Goal: Task Accomplishment & Management: Manage account settings

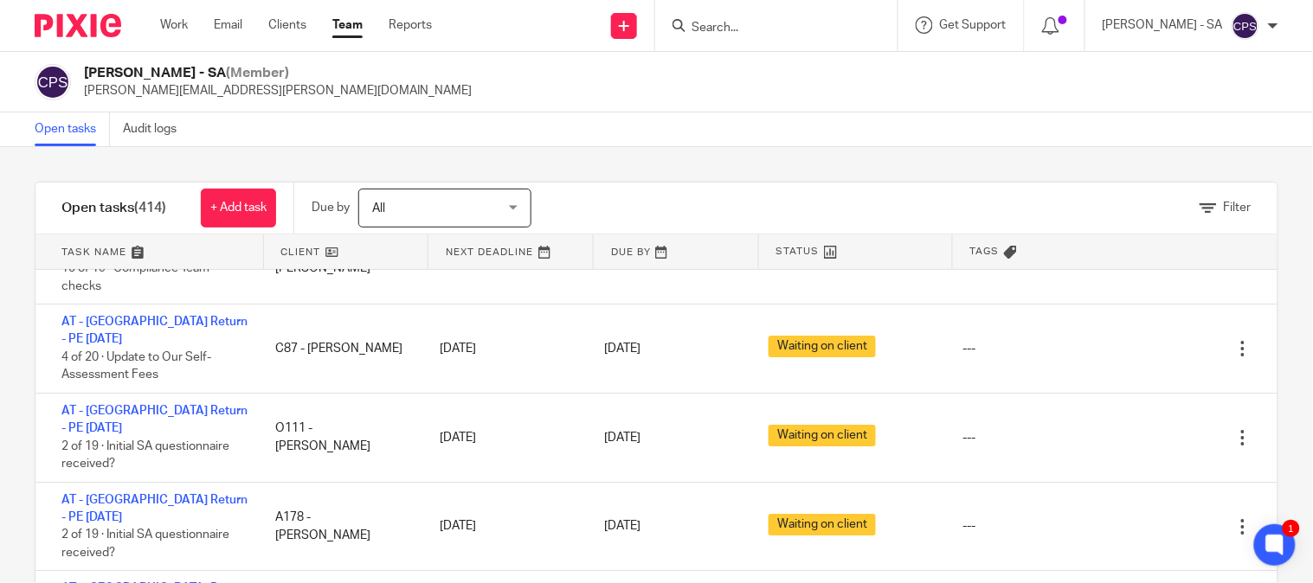
scroll to position [1538, 0]
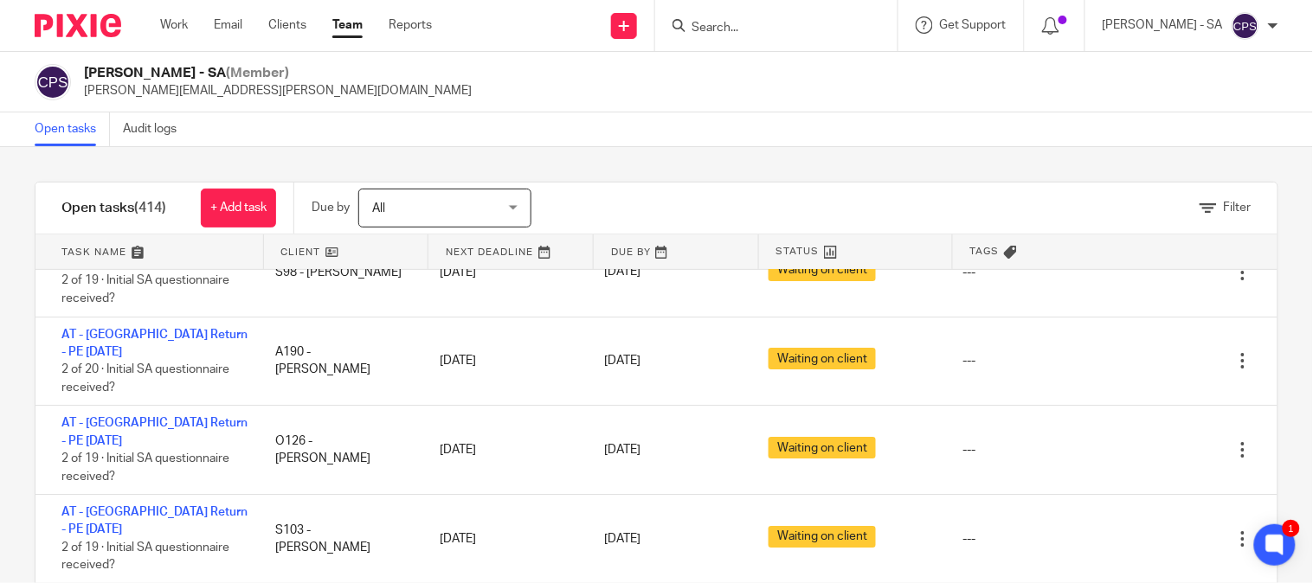
scroll to position [3076, 0]
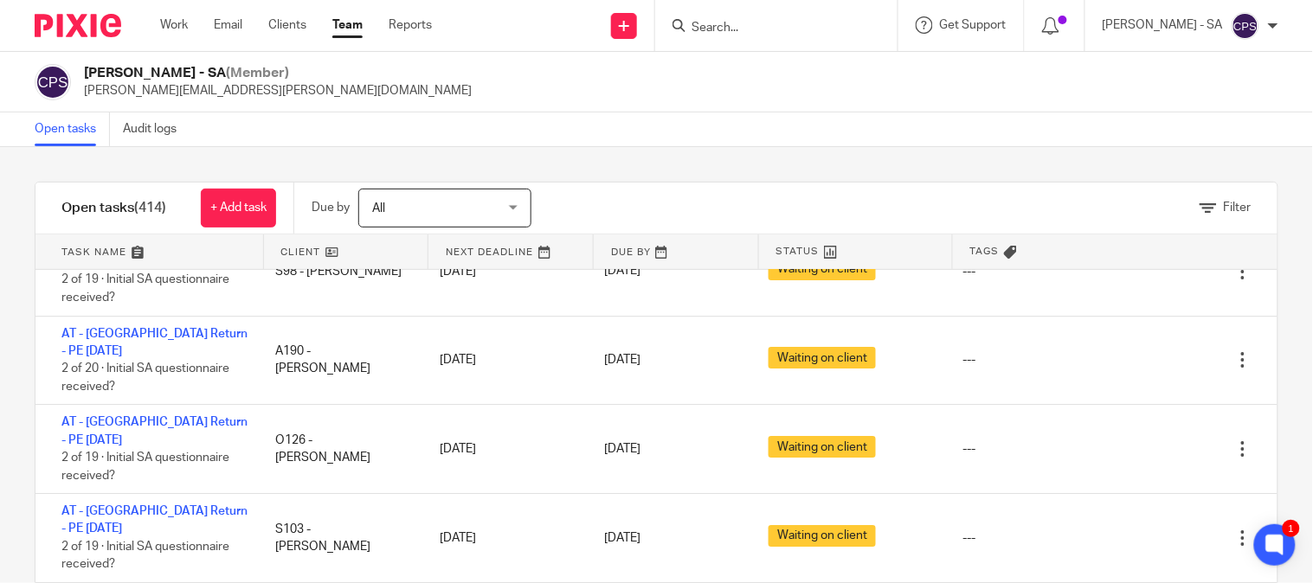
scroll to position [3269, 0]
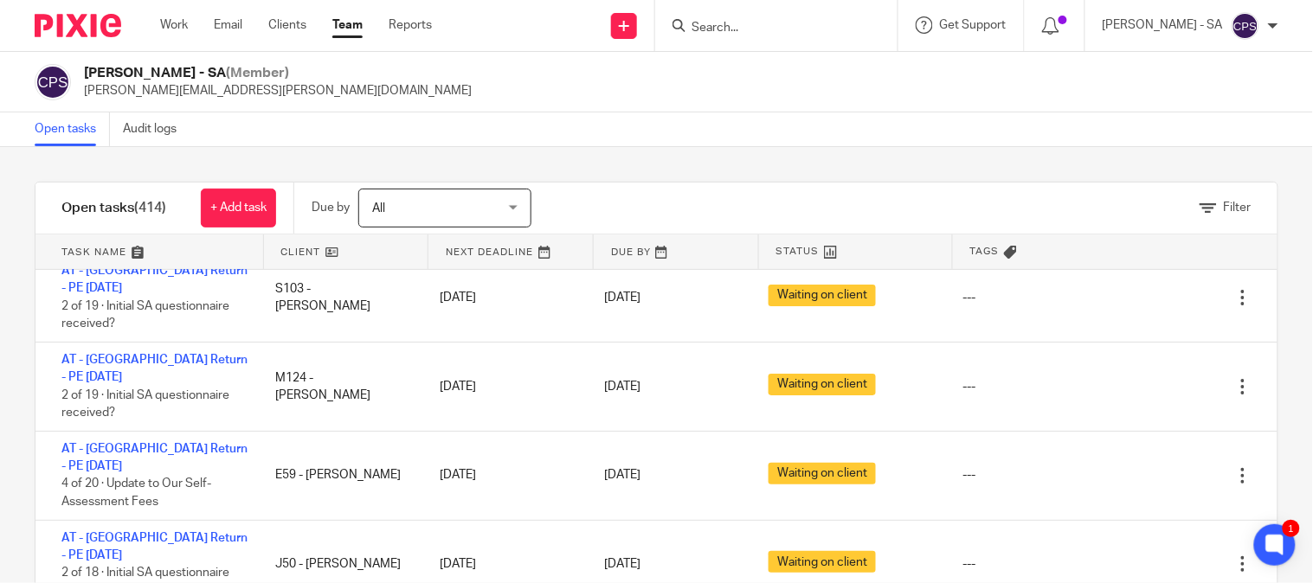
scroll to position [3365, 0]
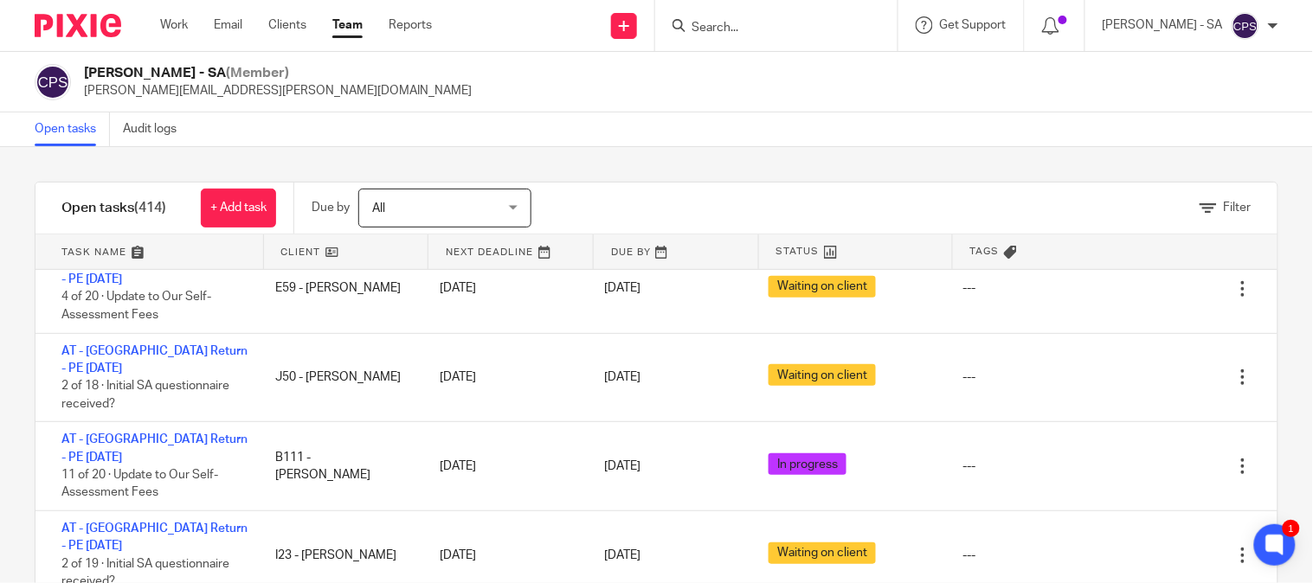
scroll to position [3558, 0]
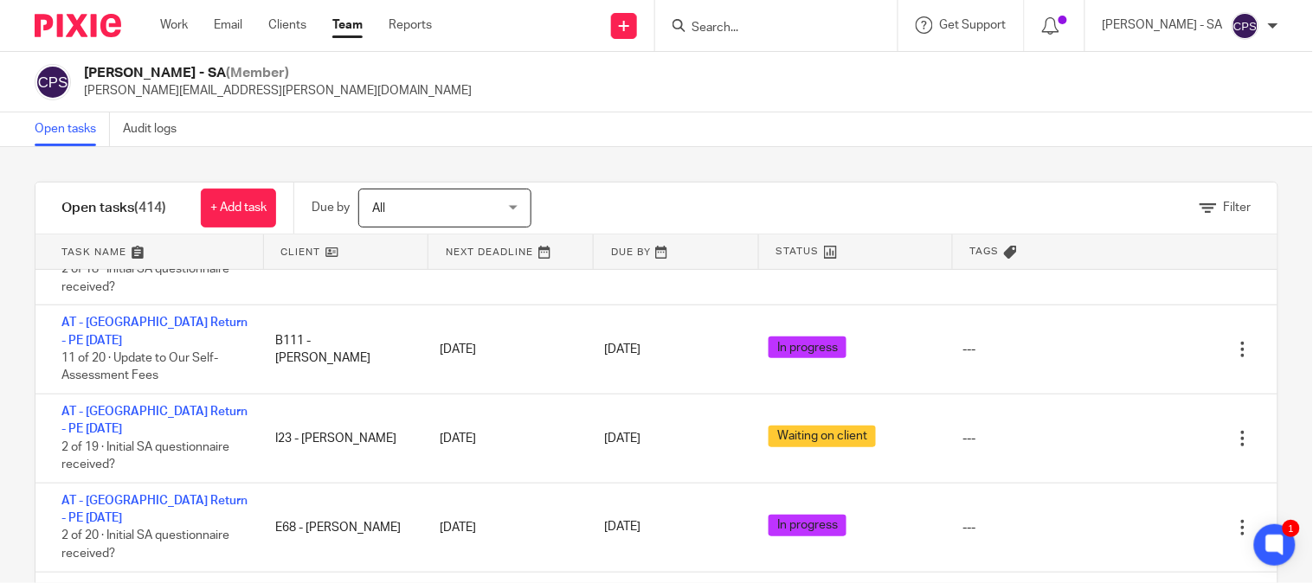
scroll to position [3750, 0]
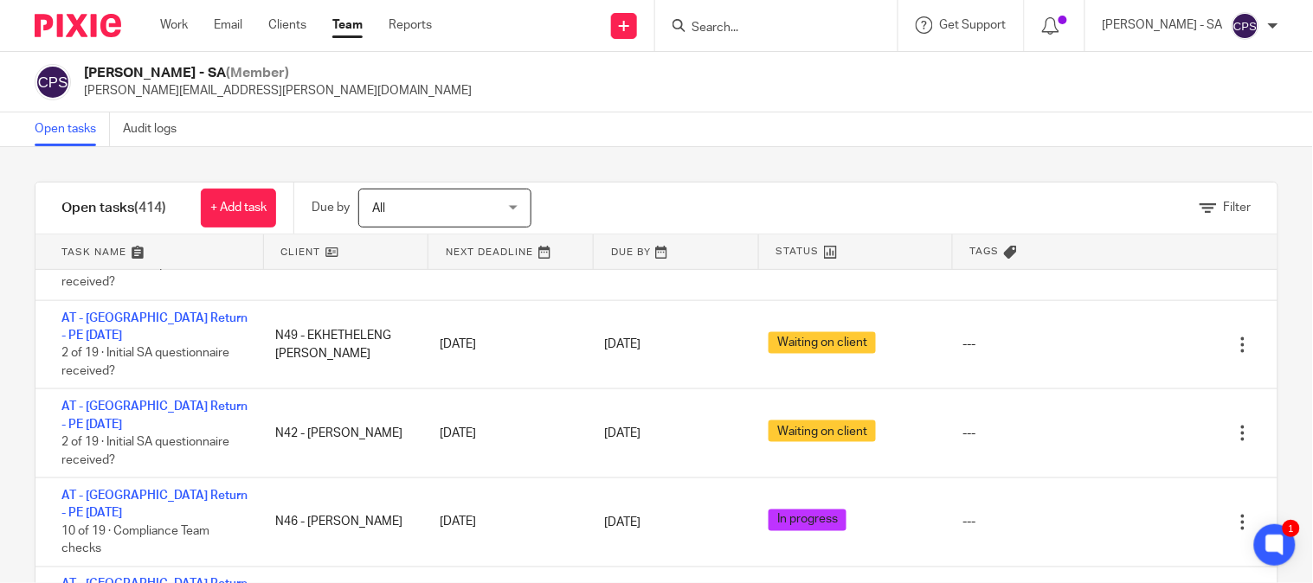
scroll to position [3942, 0]
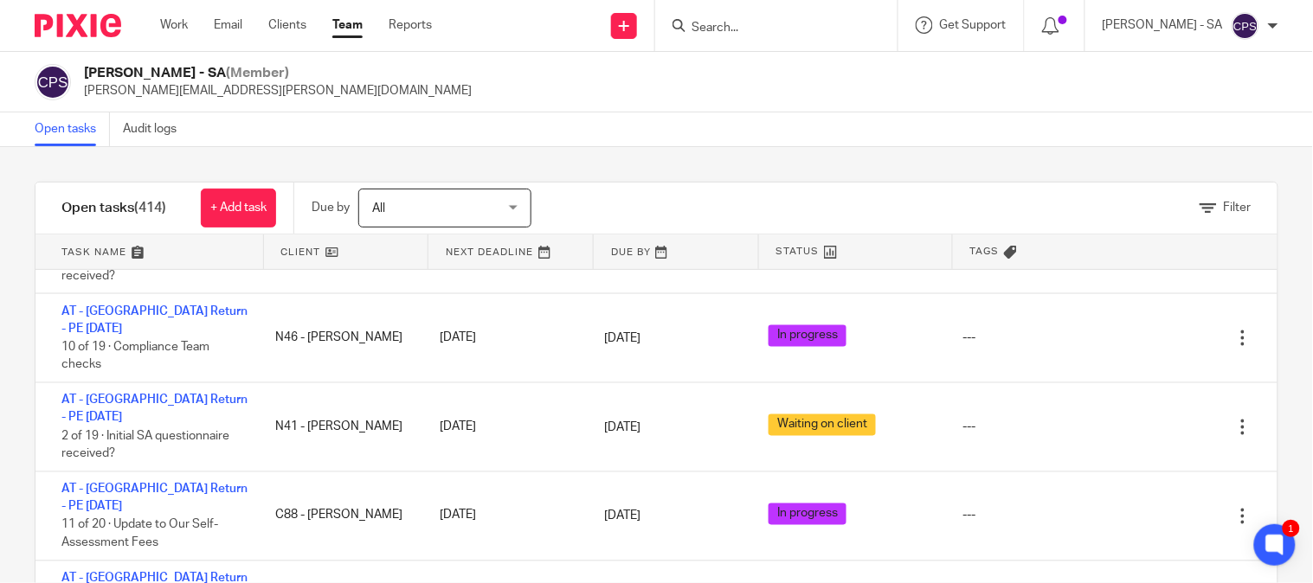
scroll to position [4230, 0]
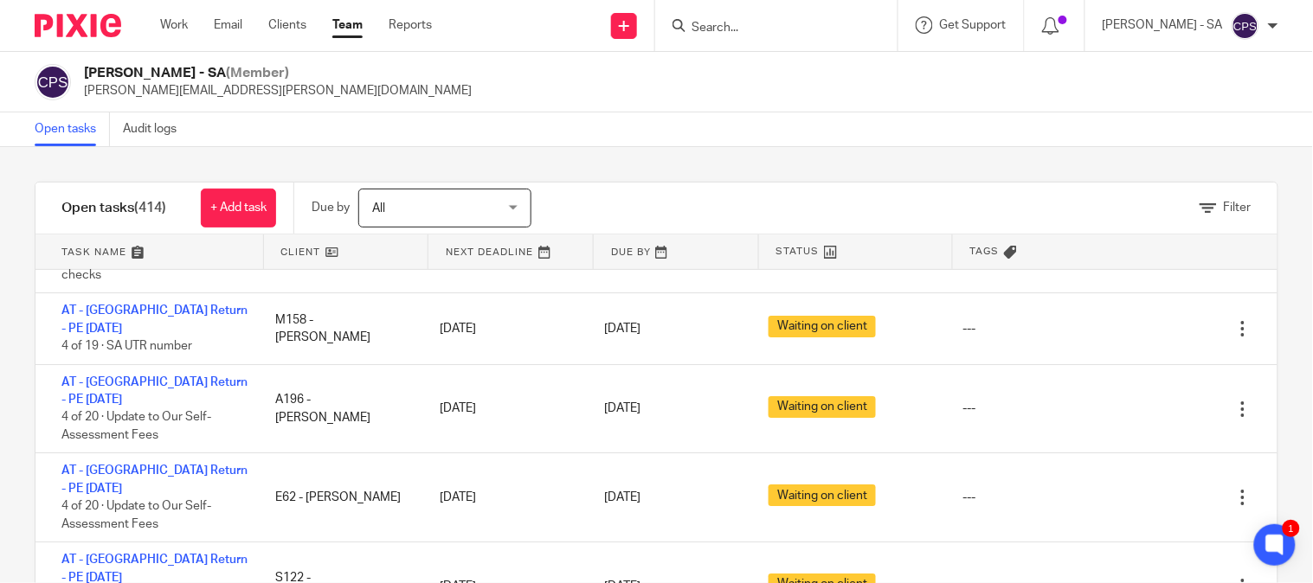
scroll to position [4826, 0]
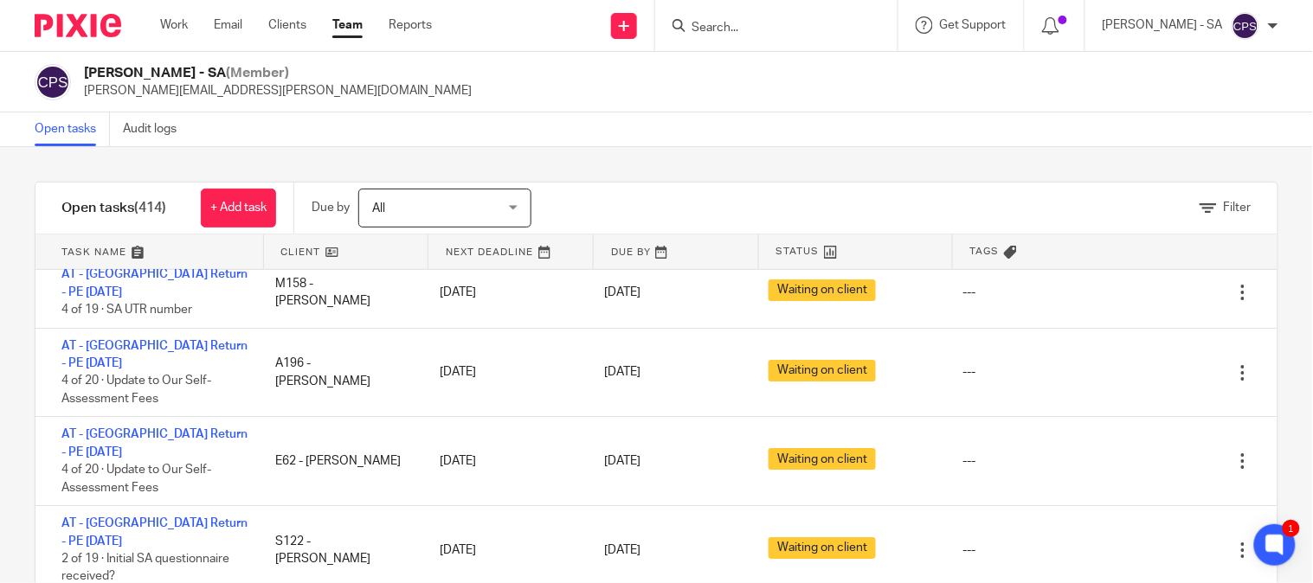
scroll to position [5019, 0]
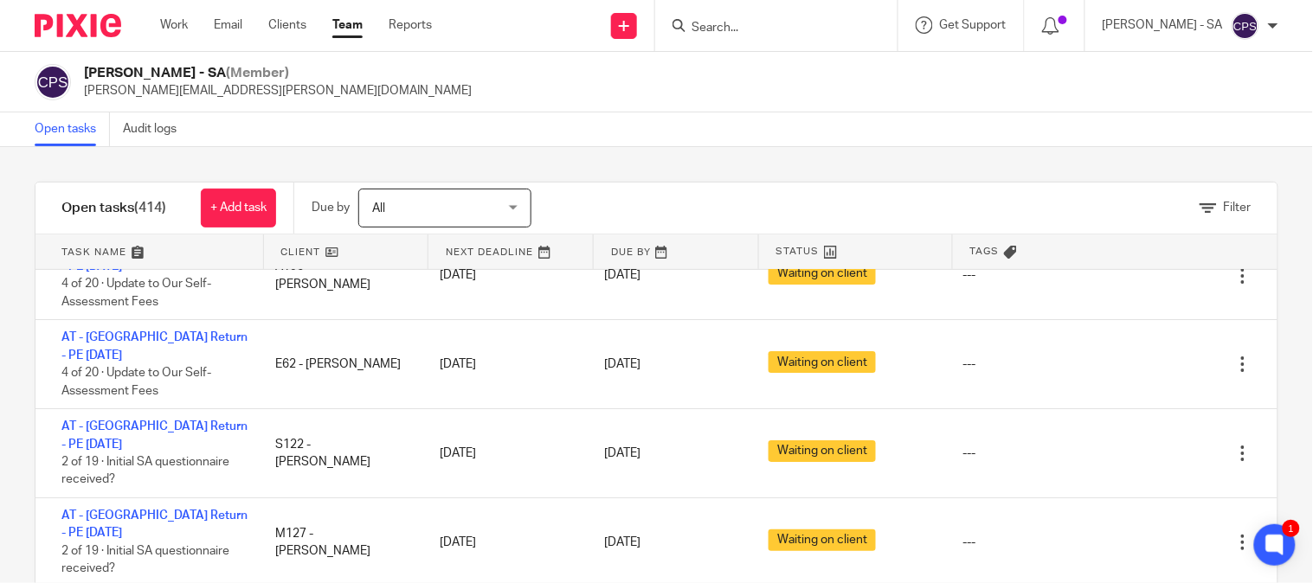
click at [717, 29] on input "Search" at bounding box center [768, 29] width 156 height 16
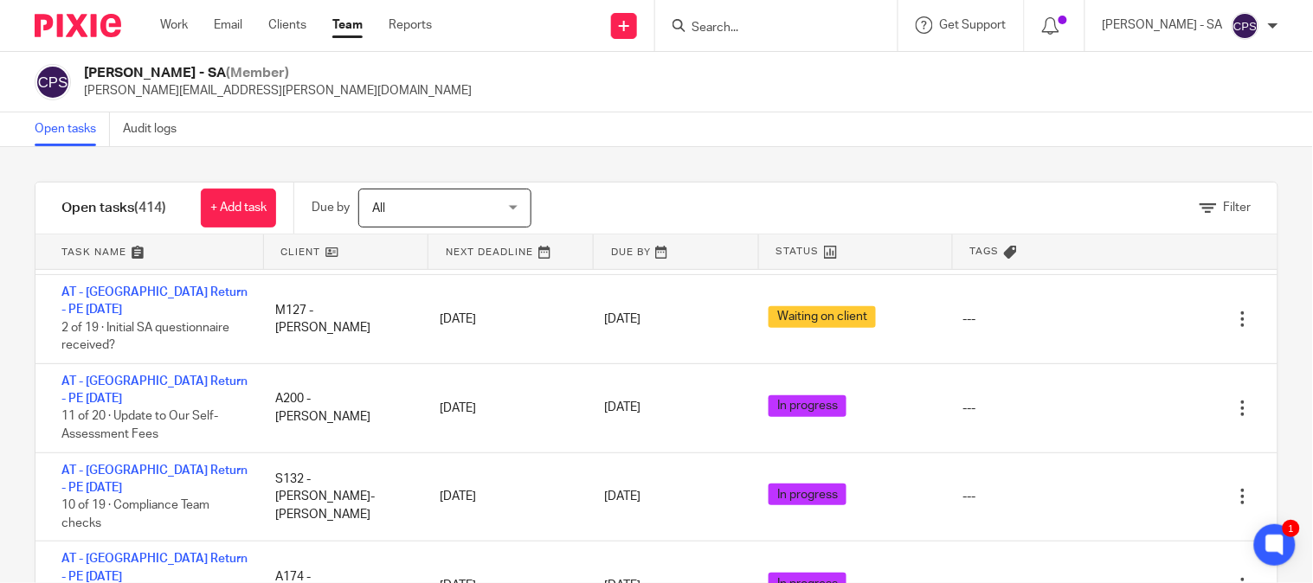
scroll to position [5211, 0]
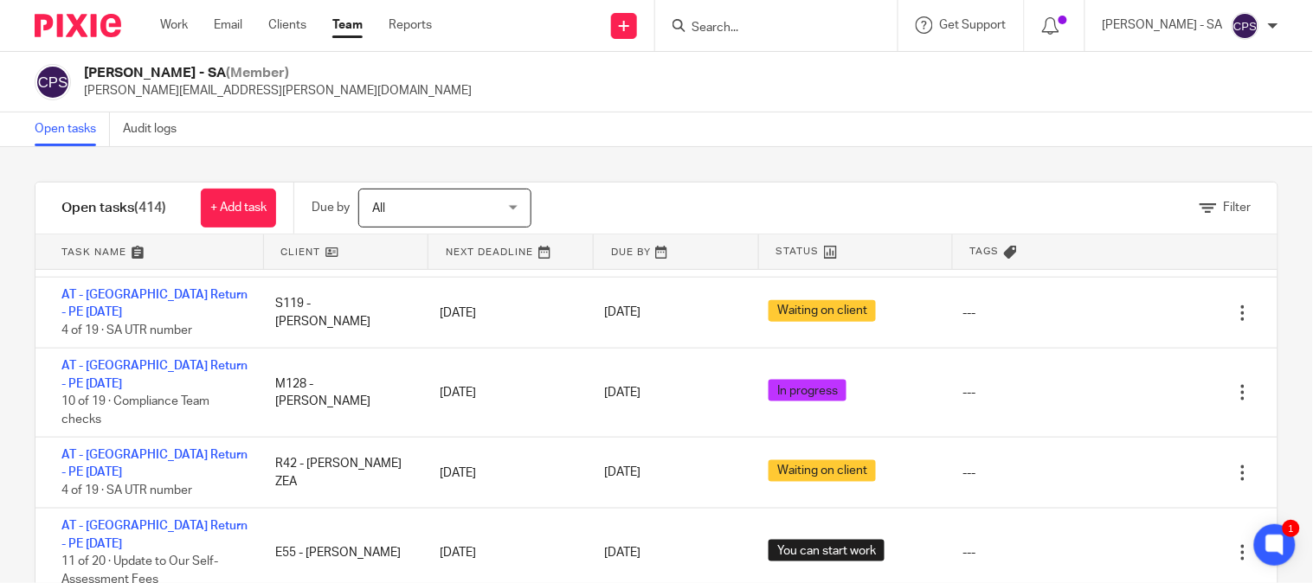
scroll to position [5500, 0]
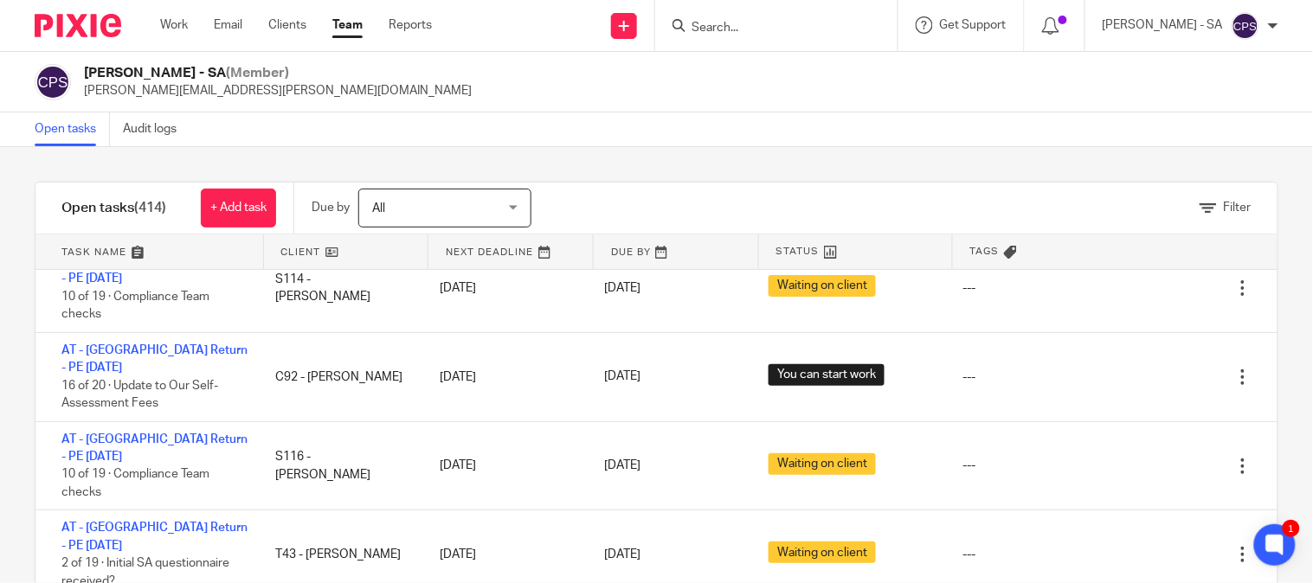
scroll to position [6942, 0]
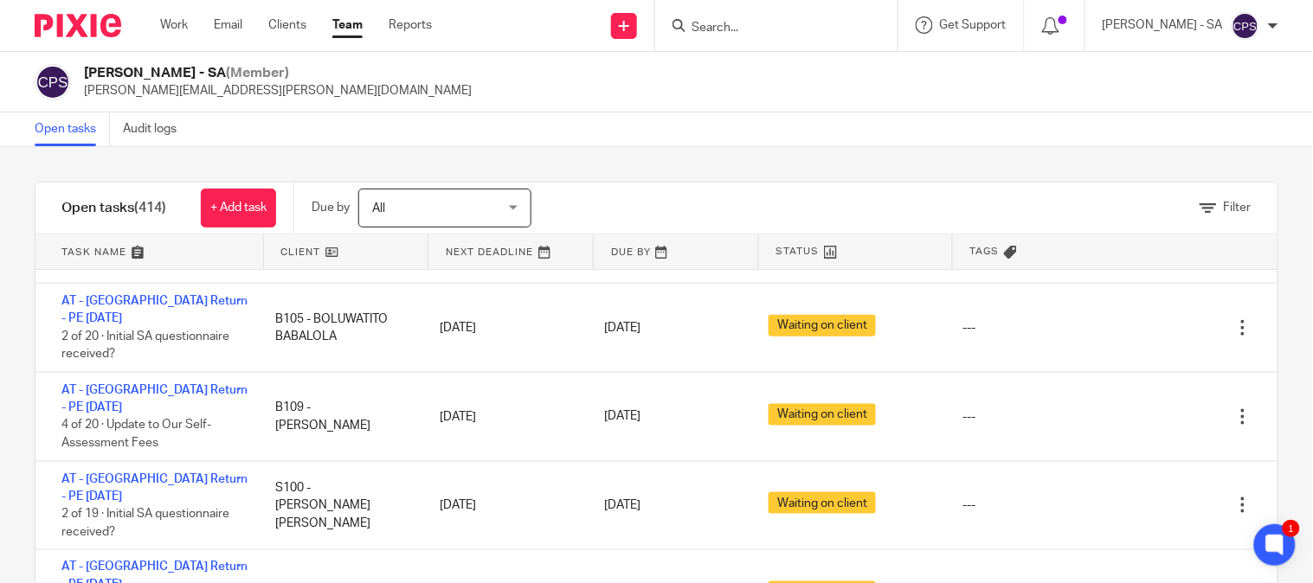
scroll to position [7326, 0]
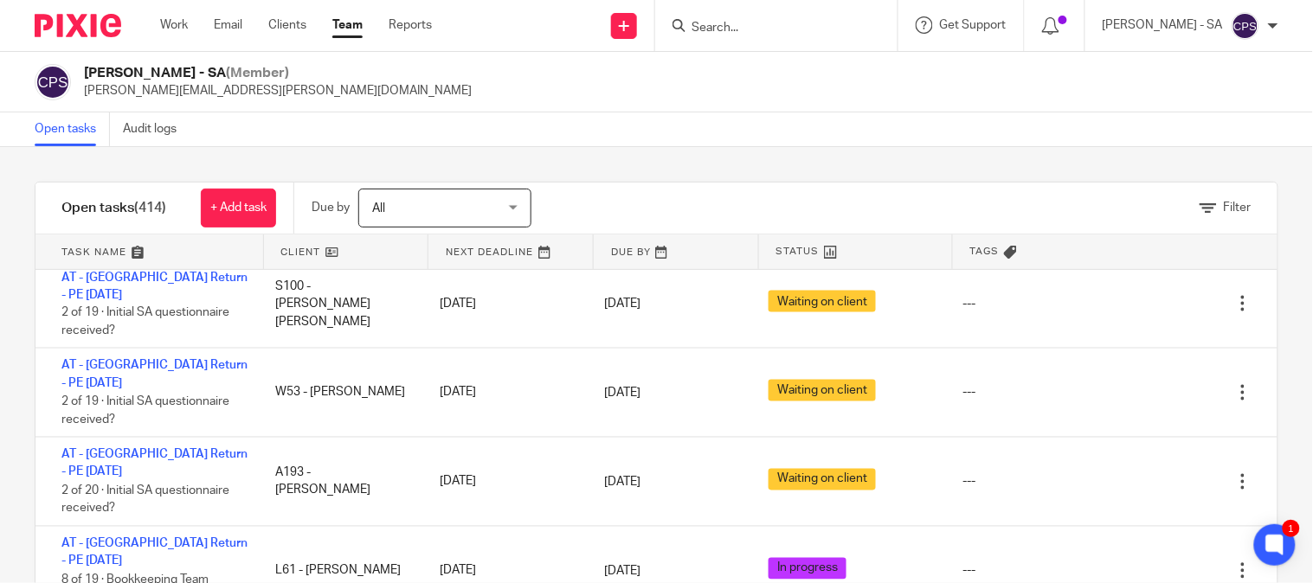
scroll to position [7519, 0]
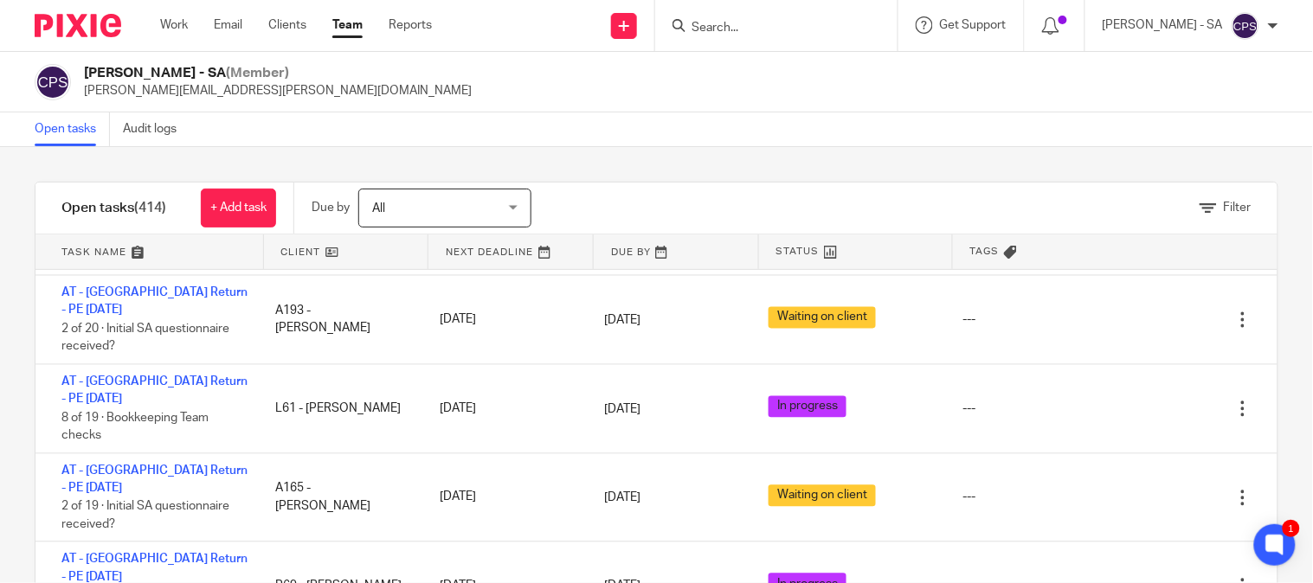
scroll to position [7712, 0]
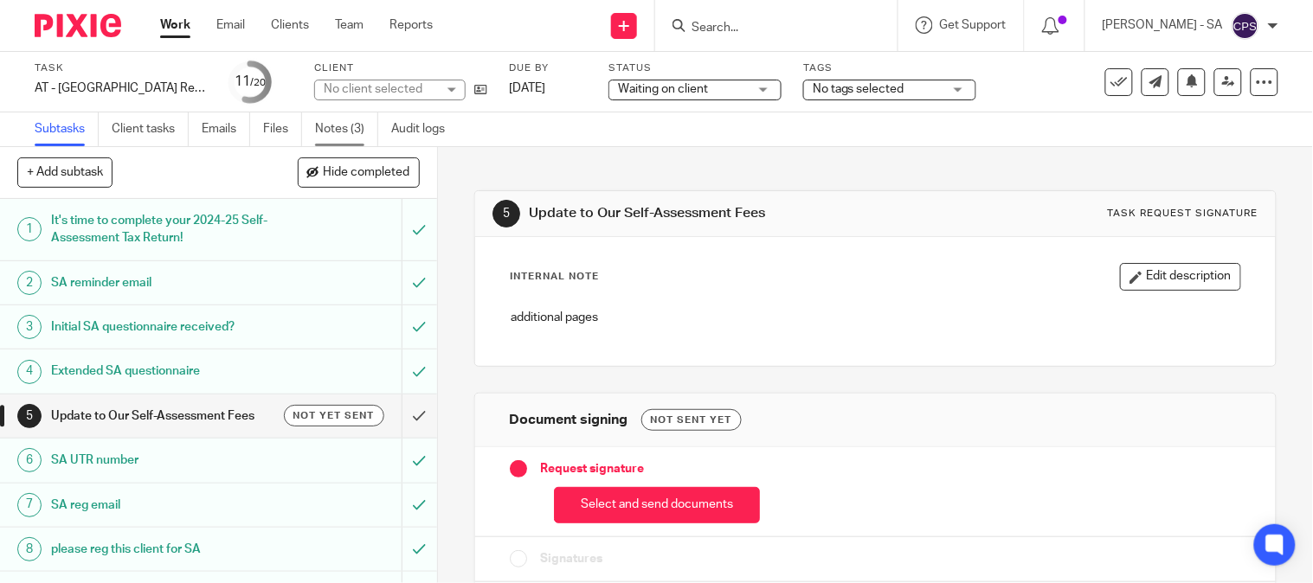
click at [336, 132] on link "Notes (3)" at bounding box center [346, 130] width 63 height 34
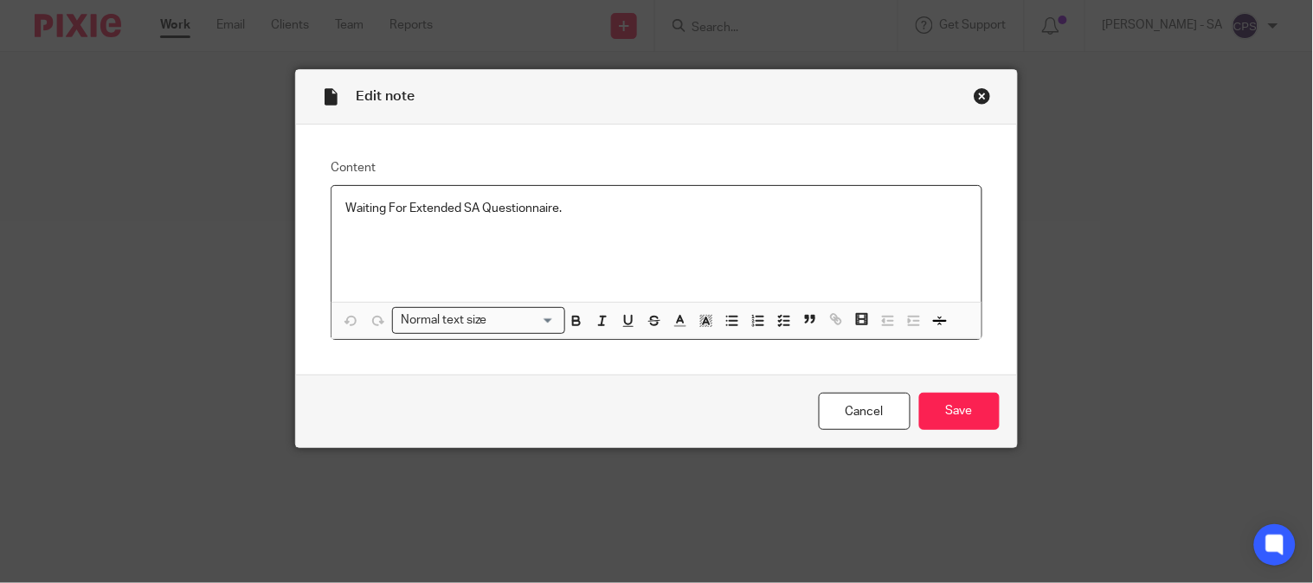
click at [974, 92] on div "Close this dialog window" at bounding box center [982, 95] width 17 height 17
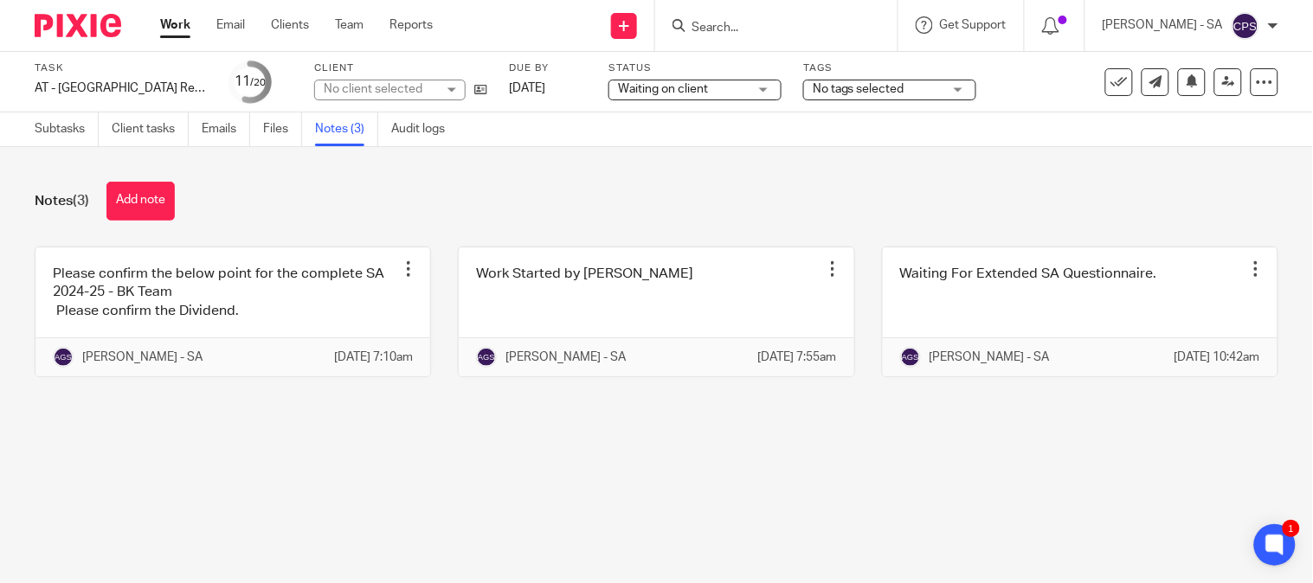
click at [426, 92] on div "No client selected" at bounding box center [380, 88] width 113 height 17
click at [426, 92] on div "No client selected" at bounding box center [389, 90] width 151 height 21
click at [426, 92] on div "No client selected" at bounding box center [380, 88] width 113 height 17
click at [426, 92] on div "No client selected" at bounding box center [389, 90] width 151 height 21
click at [422, 92] on div "No client selected" at bounding box center [373, 89] width 99 height 12
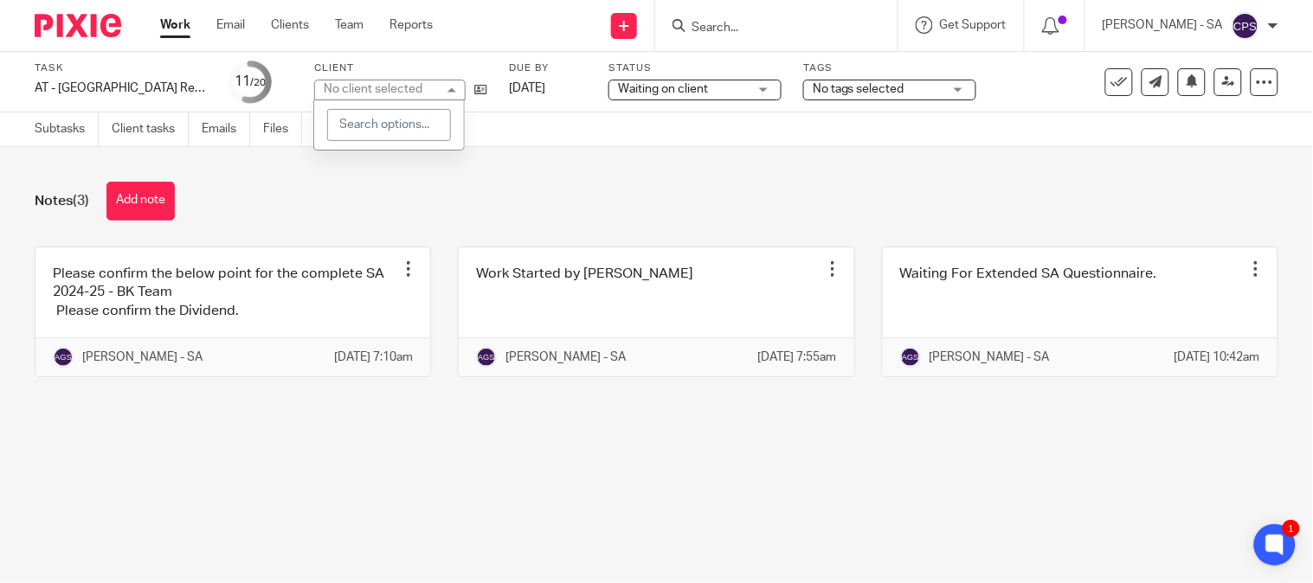
click at [425, 91] on div "No client selected" at bounding box center [389, 90] width 151 height 21
click at [425, 90] on div "No client selected" at bounding box center [380, 88] width 113 height 17
click at [230, 126] on link "Emails" at bounding box center [226, 130] width 48 height 34
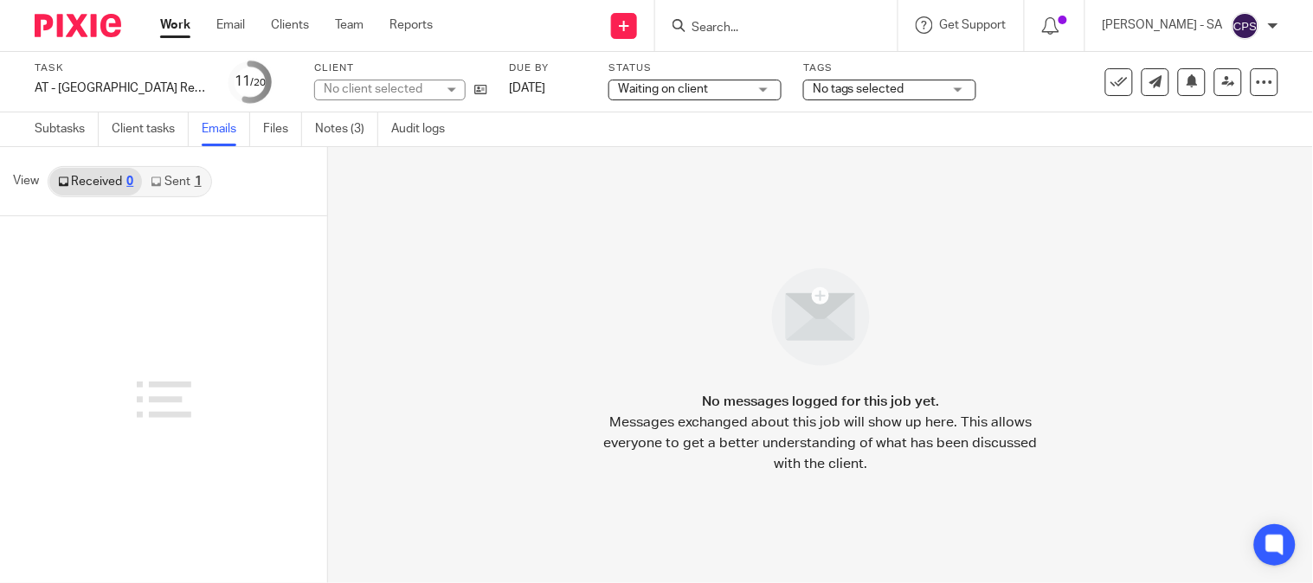
click at [175, 184] on link "Sent 1" at bounding box center [176, 182] width 68 height 28
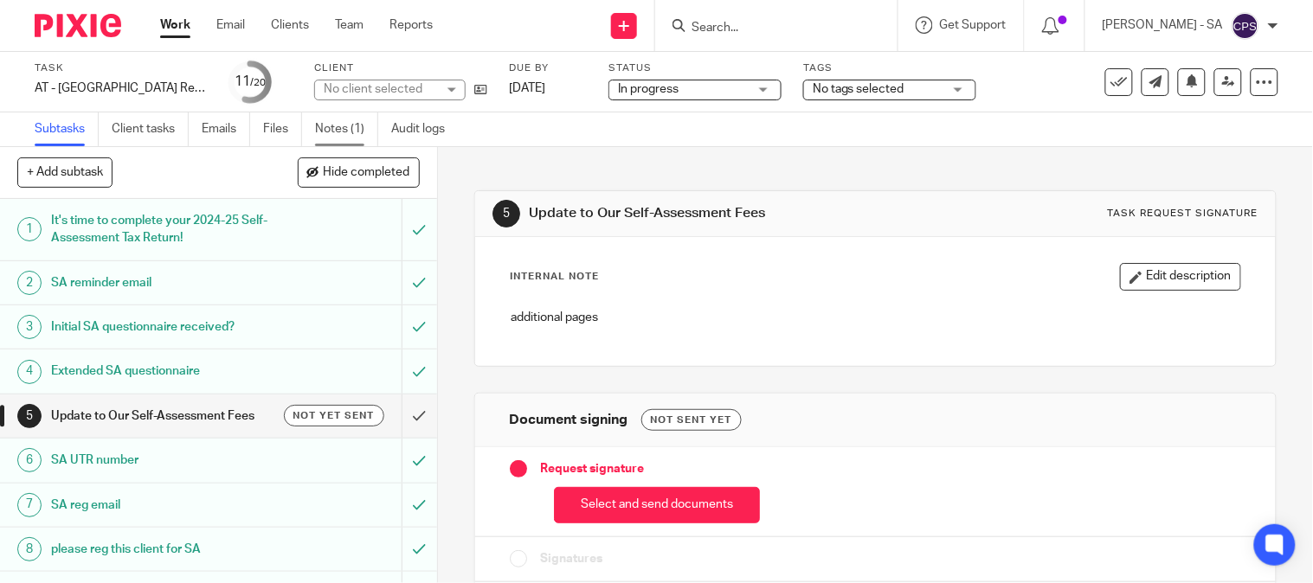
click at [343, 125] on link "Notes (1)" at bounding box center [346, 130] width 63 height 34
click at [338, 136] on link "Notes (1)" at bounding box center [346, 130] width 63 height 34
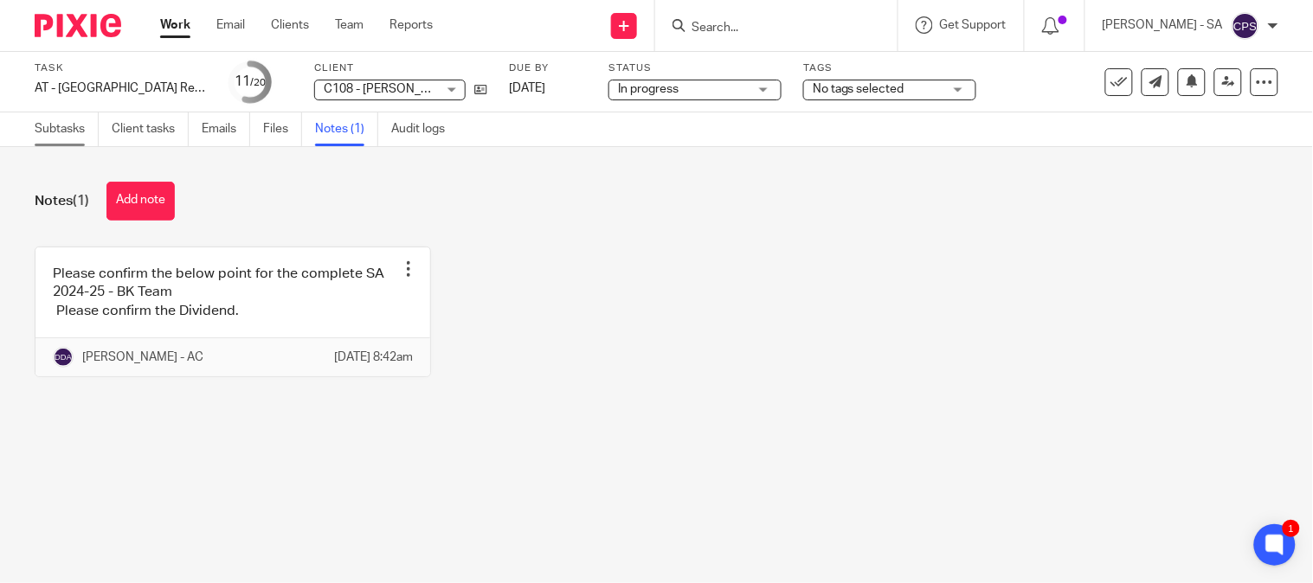
click at [59, 125] on link "Subtasks" at bounding box center [67, 130] width 64 height 34
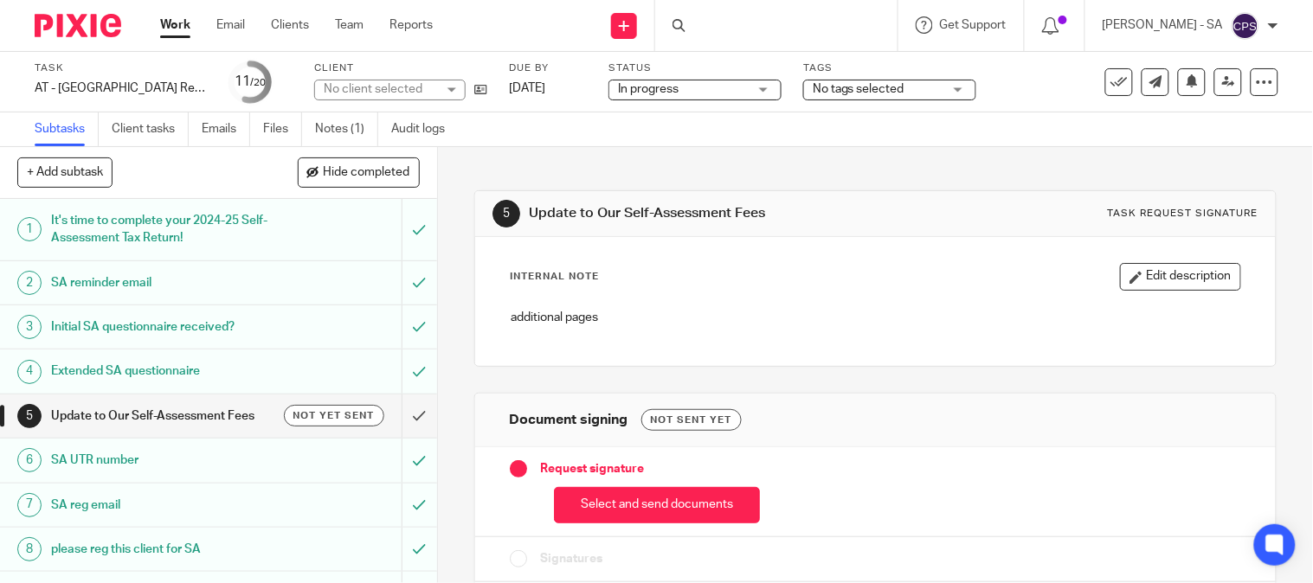
click at [132, 461] on h1 "SA UTR number" at bounding box center [162, 460] width 222 height 26
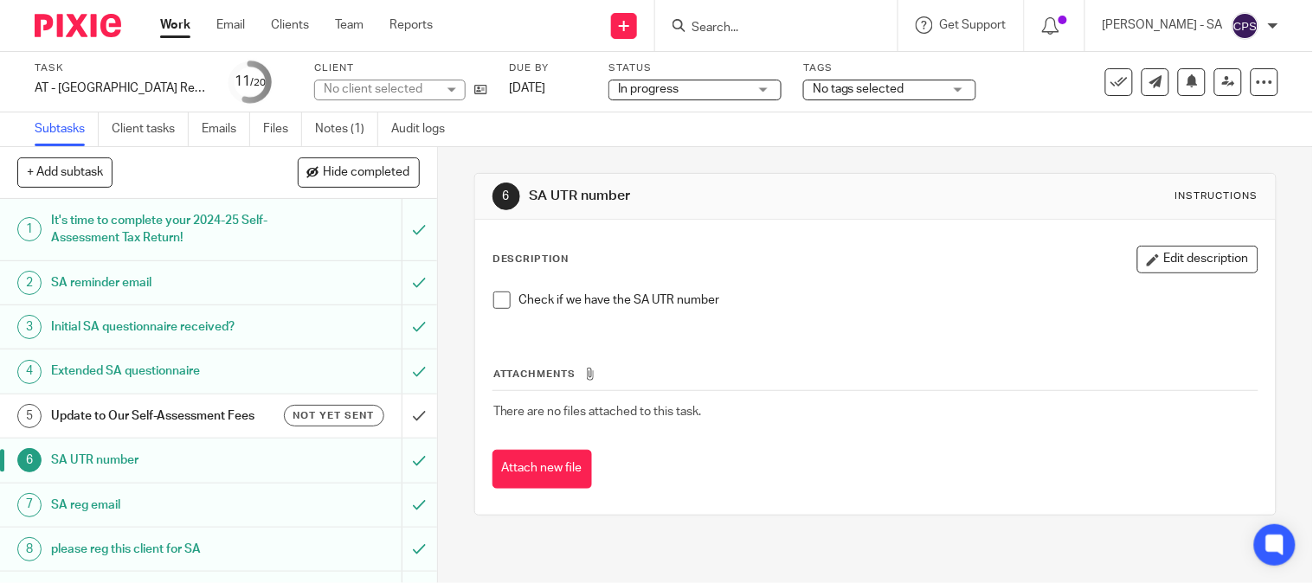
click at [498, 298] on span at bounding box center [501, 300] width 17 height 17
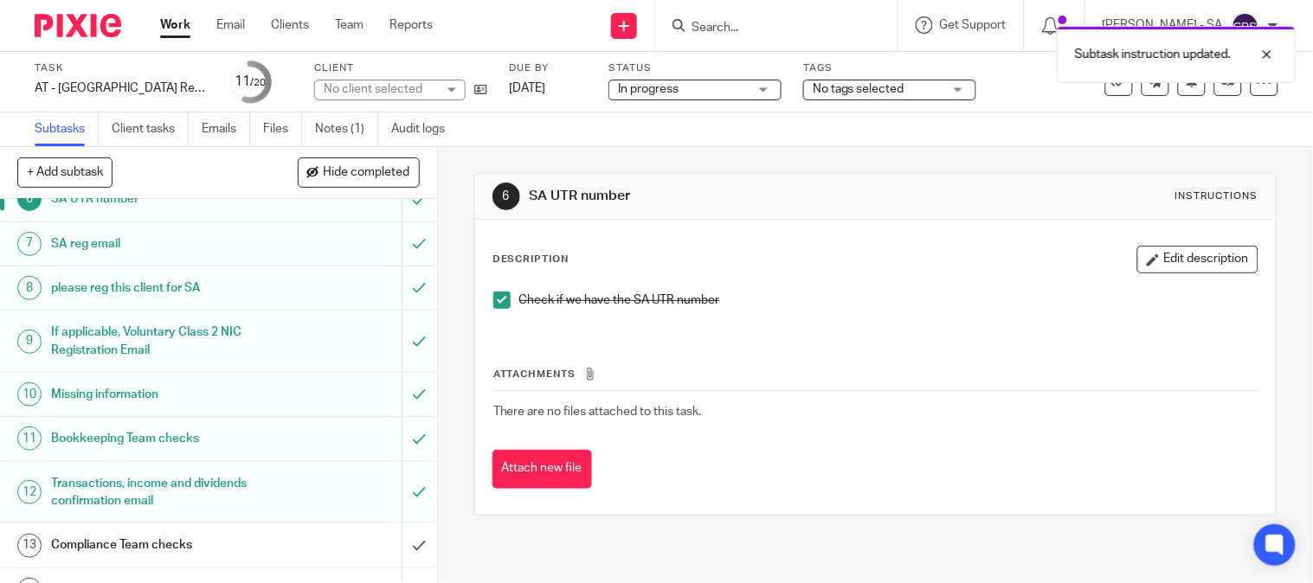
scroll to position [288, 0]
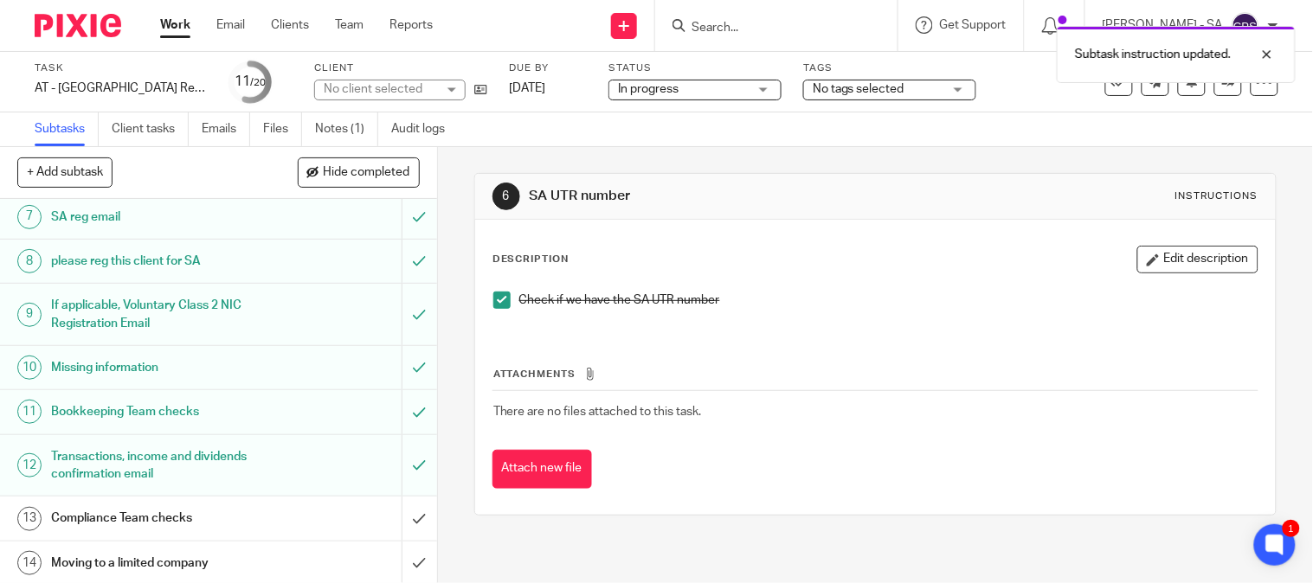
click at [95, 411] on h1 "Bookkeeping Team checks" at bounding box center [162, 412] width 222 height 26
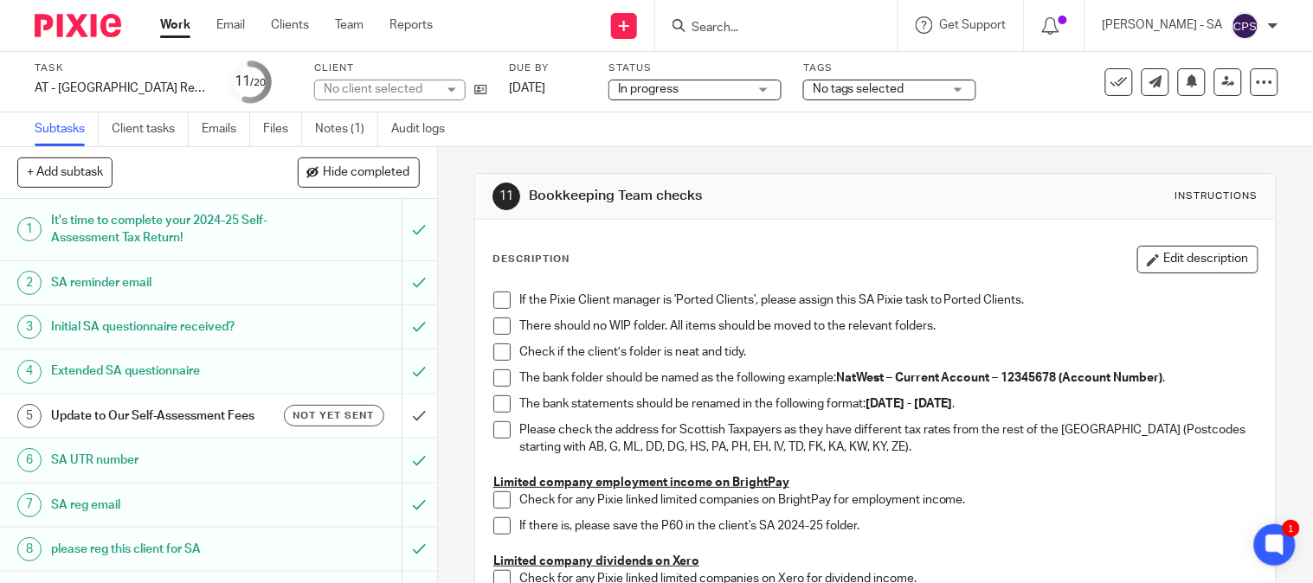
click at [498, 306] on span at bounding box center [501, 300] width 17 height 17
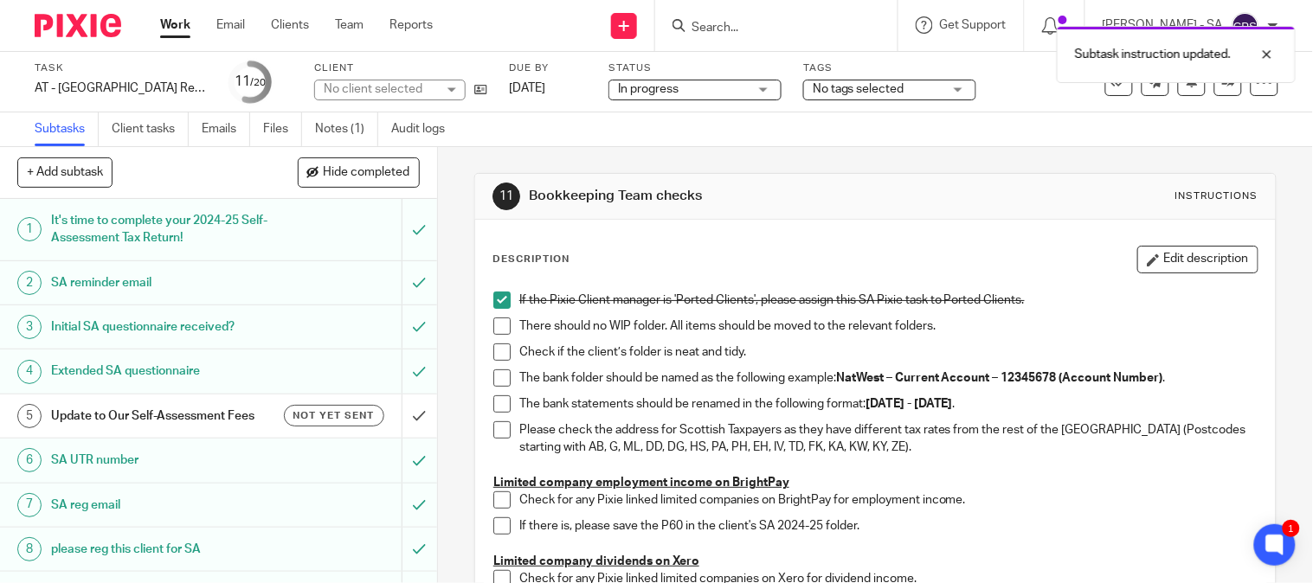
click at [493, 329] on span at bounding box center [501, 326] width 17 height 17
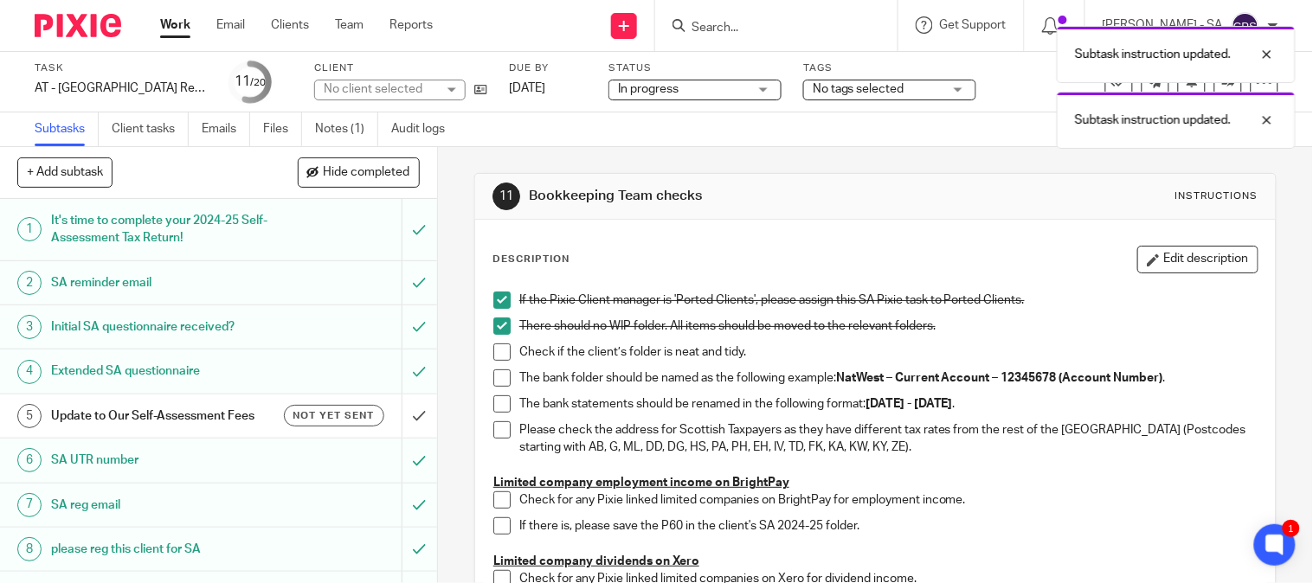
click at [495, 350] on span at bounding box center [501, 352] width 17 height 17
click at [498, 377] on span at bounding box center [501, 378] width 17 height 17
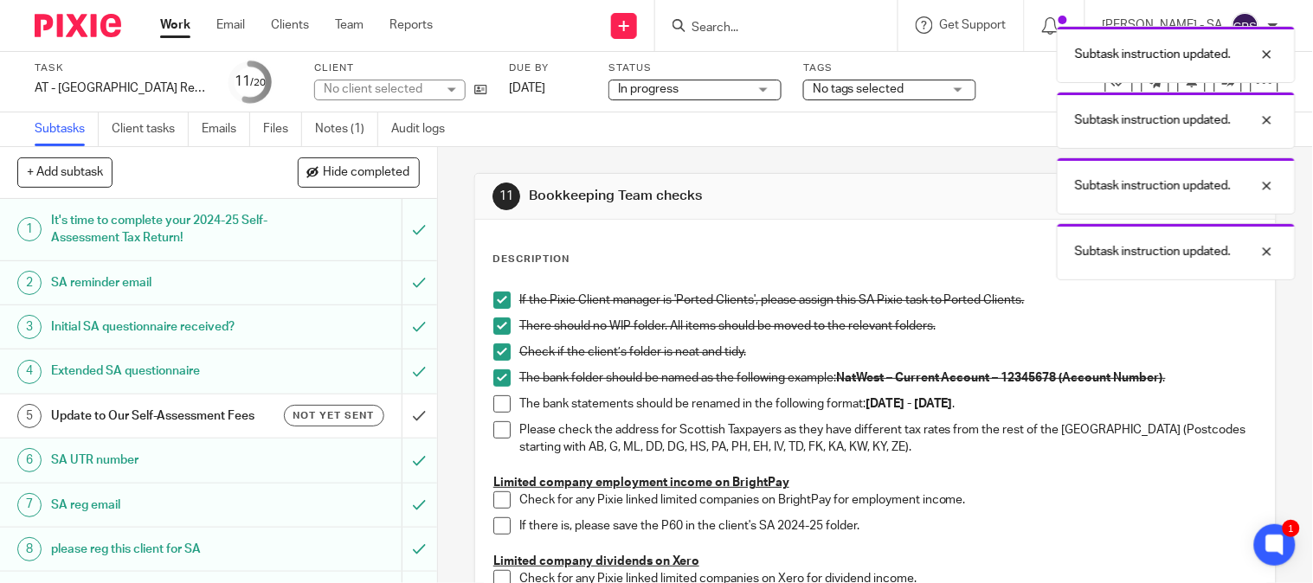
click at [493, 433] on span at bounding box center [501, 429] width 17 height 17
click at [496, 403] on span at bounding box center [501, 403] width 17 height 17
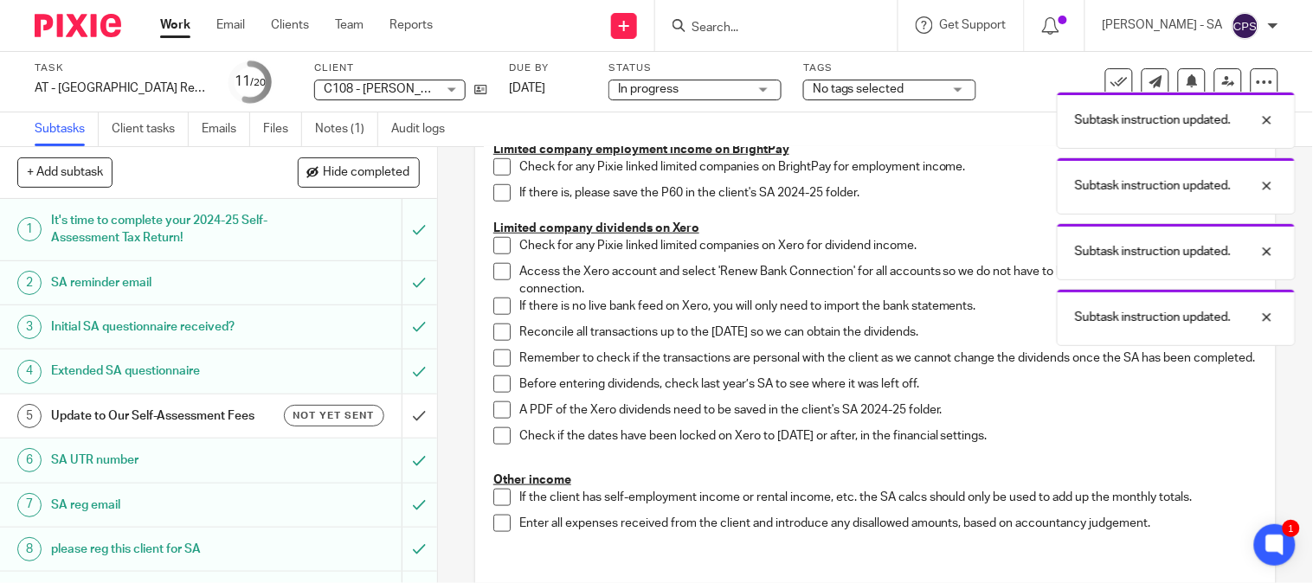
scroll to position [288, 0]
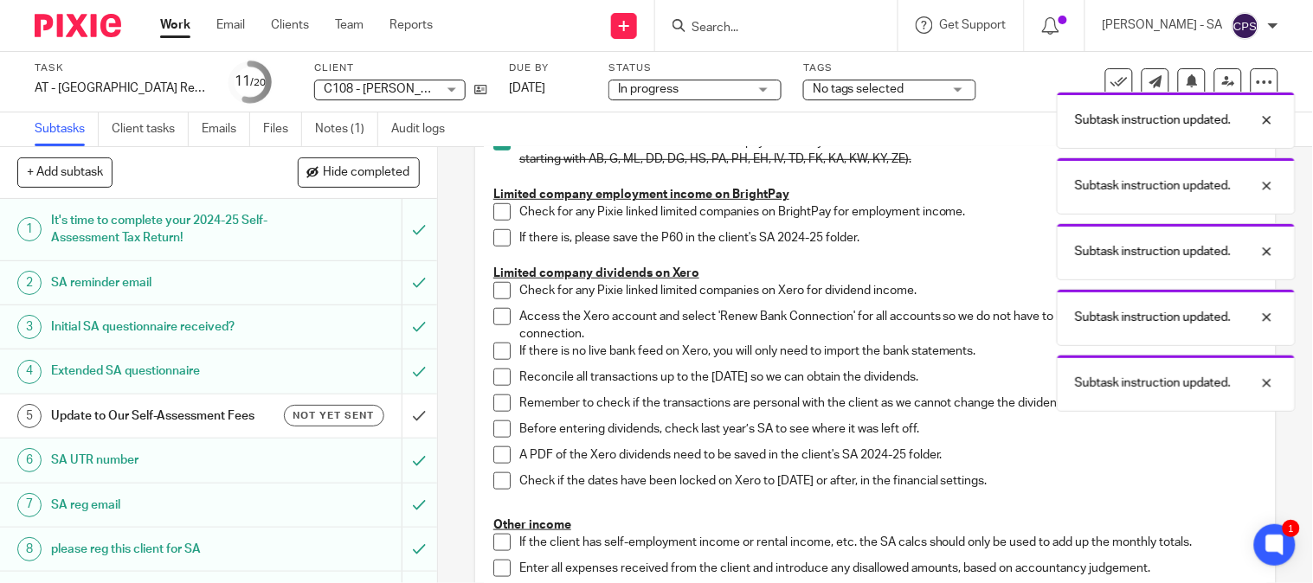
click at [493, 204] on span at bounding box center [501, 211] width 17 height 17
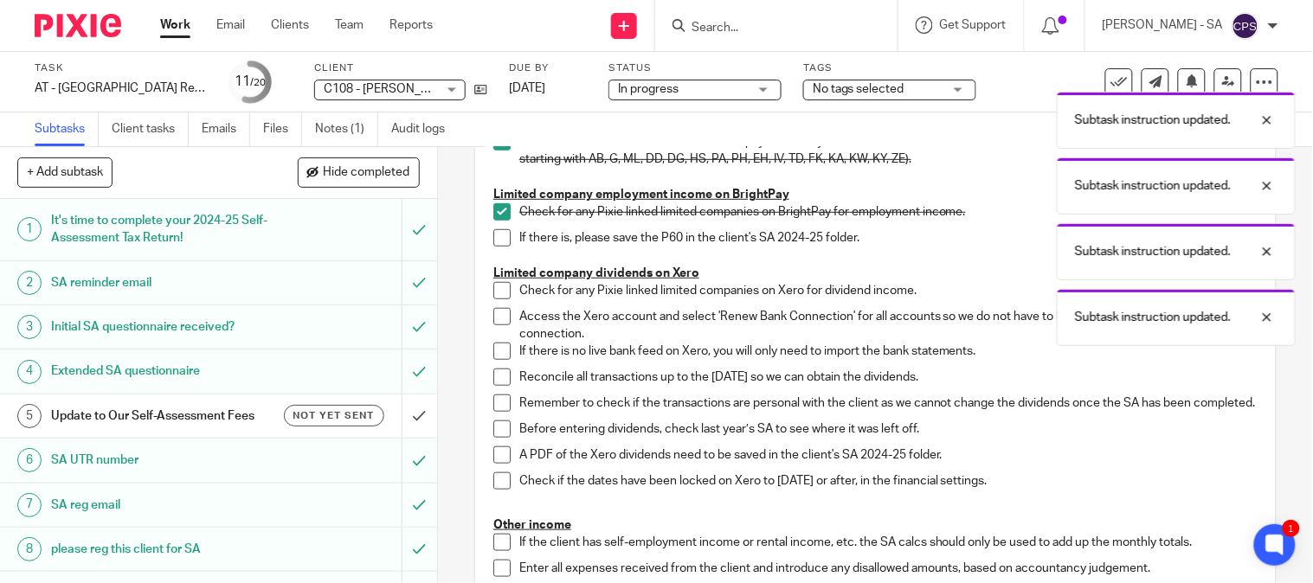
click at [493, 240] on span at bounding box center [501, 237] width 17 height 17
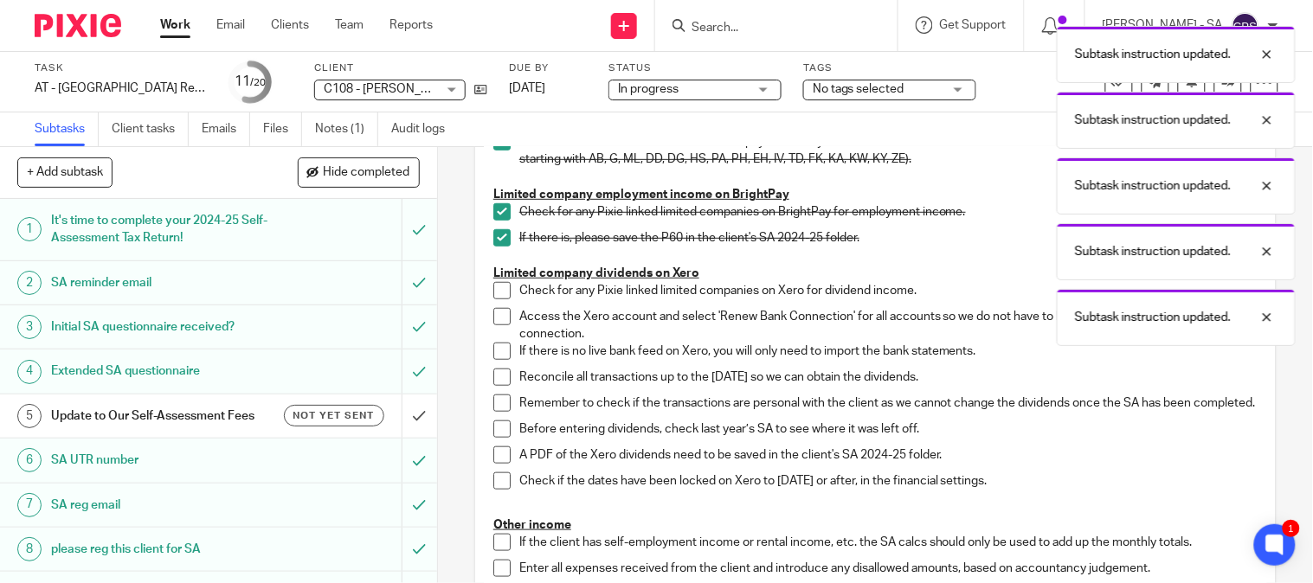
click at [498, 291] on span at bounding box center [501, 290] width 17 height 17
drag, startPoint x: 498, startPoint y: 306, endPoint x: 497, endPoint y: 318, distance: 11.3
click at [498, 308] on div "If the Pixie Client manager is 'Ported Clients', please assign this SA Pixie ta…" at bounding box center [875, 297] width 781 height 604
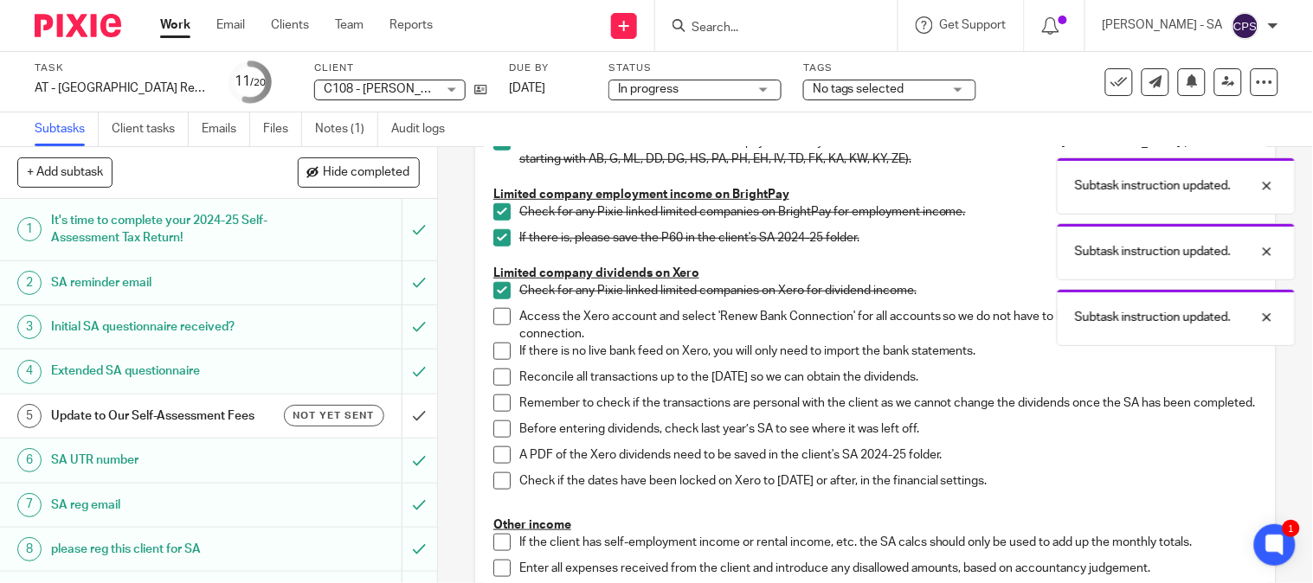
click at [495, 331] on li "Access the Xero account and select 'Renew Bank Connection' for all accounts so …" at bounding box center [875, 325] width 764 height 35
click at [502, 322] on span at bounding box center [501, 316] width 17 height 17
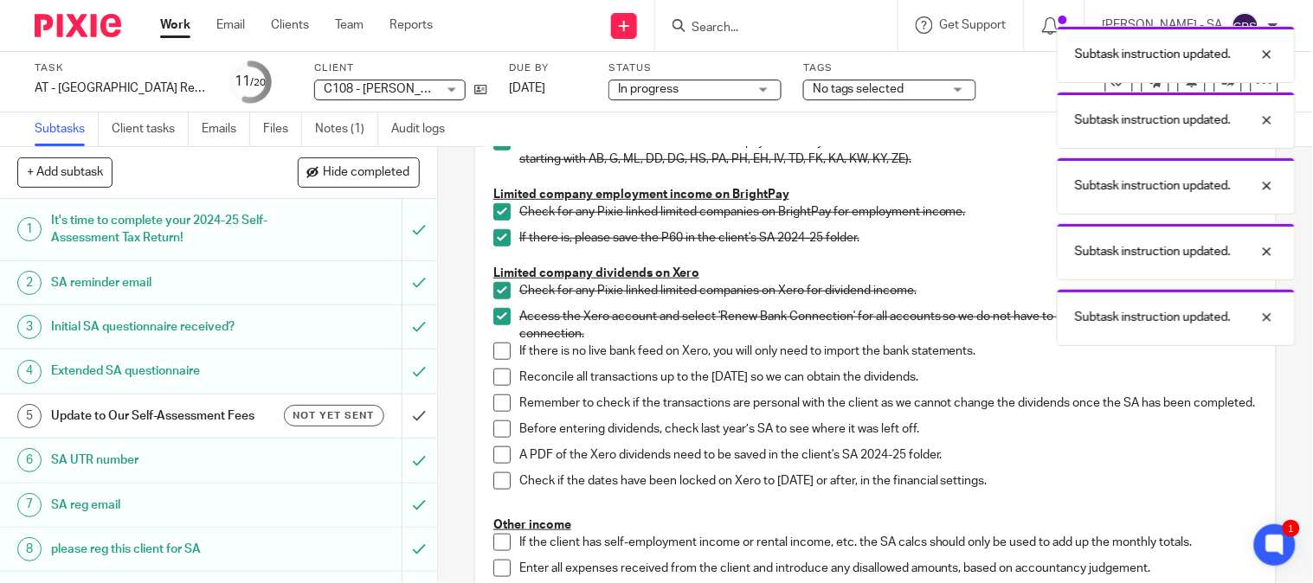
click at [493, 347] on span at bounding box center [501, 351] width 17 height 17
click at [496, 372] on span at bounding box center [501, 377] width 17 height 17
click at [496, 399] on span at bounding box center [501, 403] width 17 height 17
click at [496, 421] on li "Remember to check if the transactions are personal with the client as we cannot…" at bounding box center [875, 408] width 764 height 26
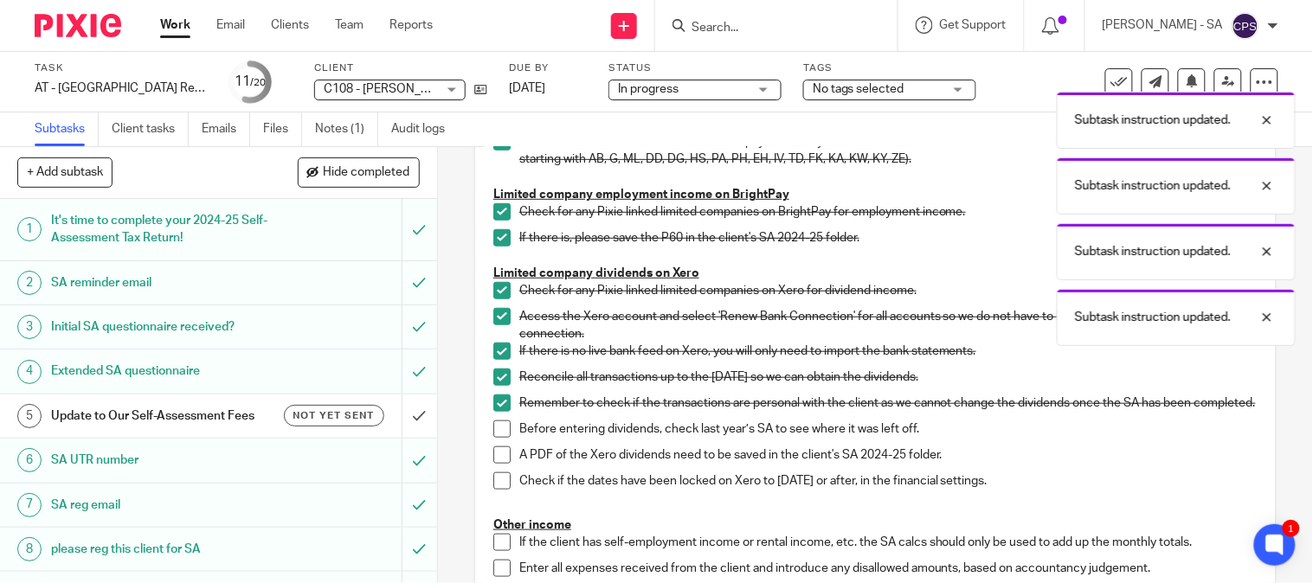
click at [496, 437] on span at bounding box center [501, 429] width 17 height 17
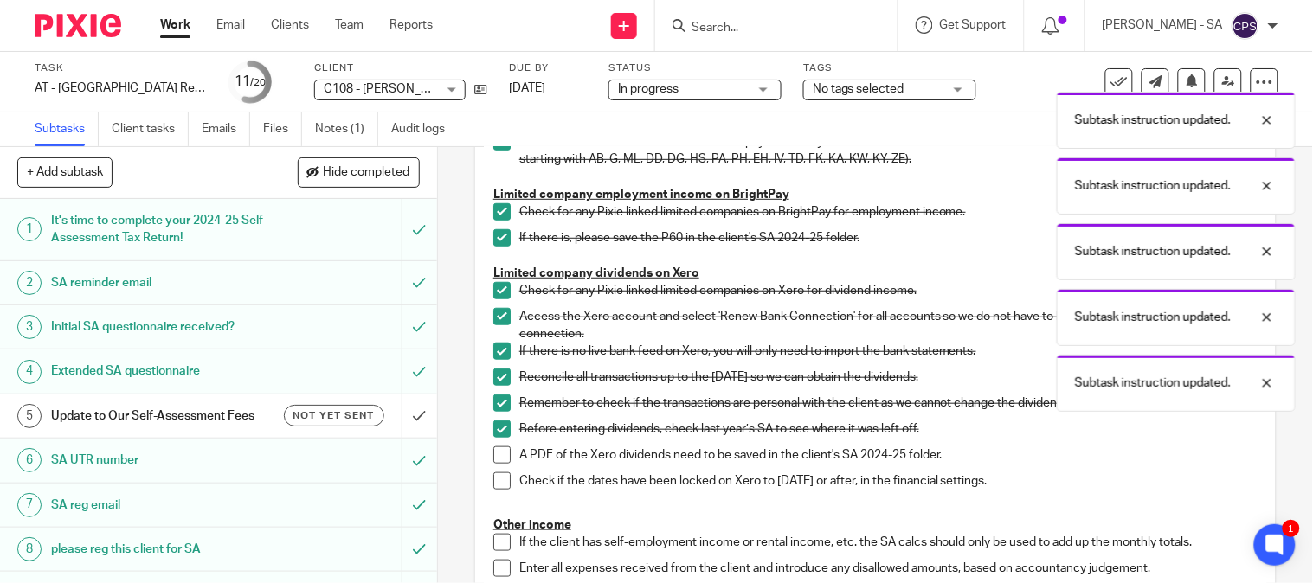
click at [493, 459] on span at bounding box center [501, 455] width 17 height 17
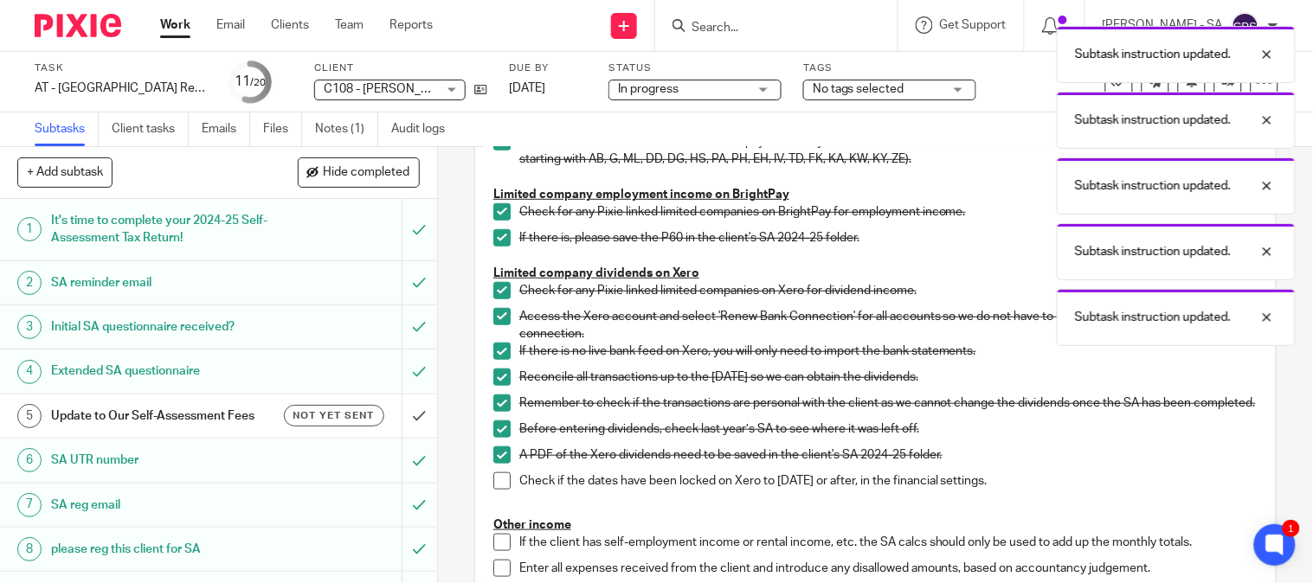
click at [493, 464] on span at bounding box center [501, 455] width 17 height 17
drag, startPoint x: 493, startPoint y: 464, endPoint x: 498, endPoint y: 482, distance: 18.9
click at [494, 464] on span at bounding box center [501, 455] width 17 height 17
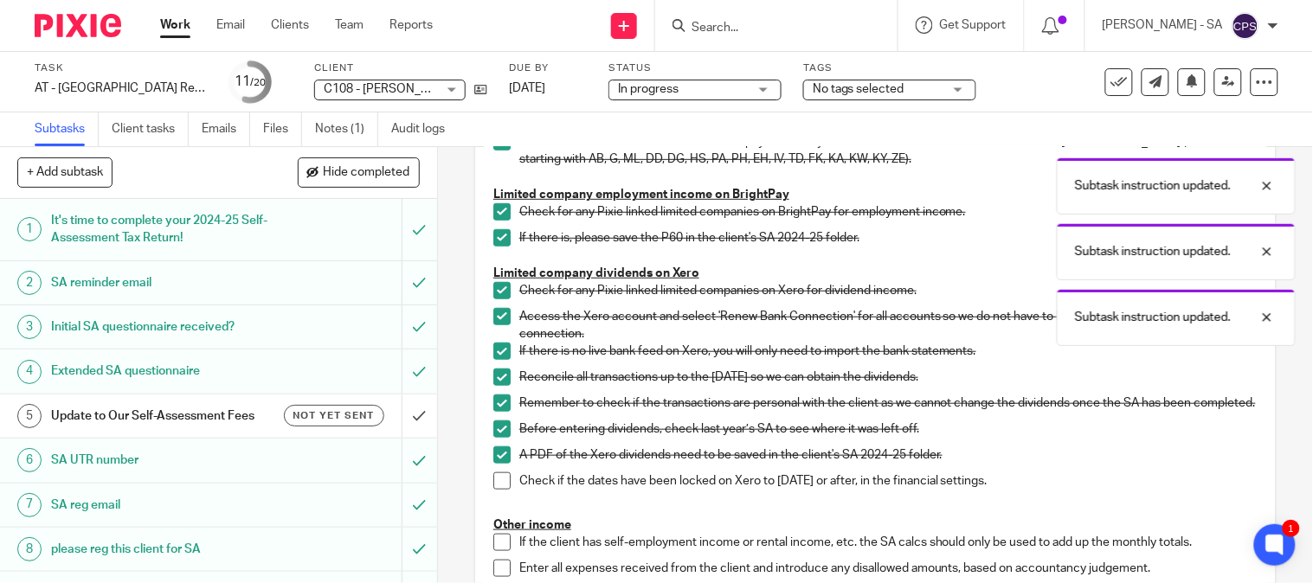
click at [496, 490] on span at bounding box center [501, 481] width 17 height 17
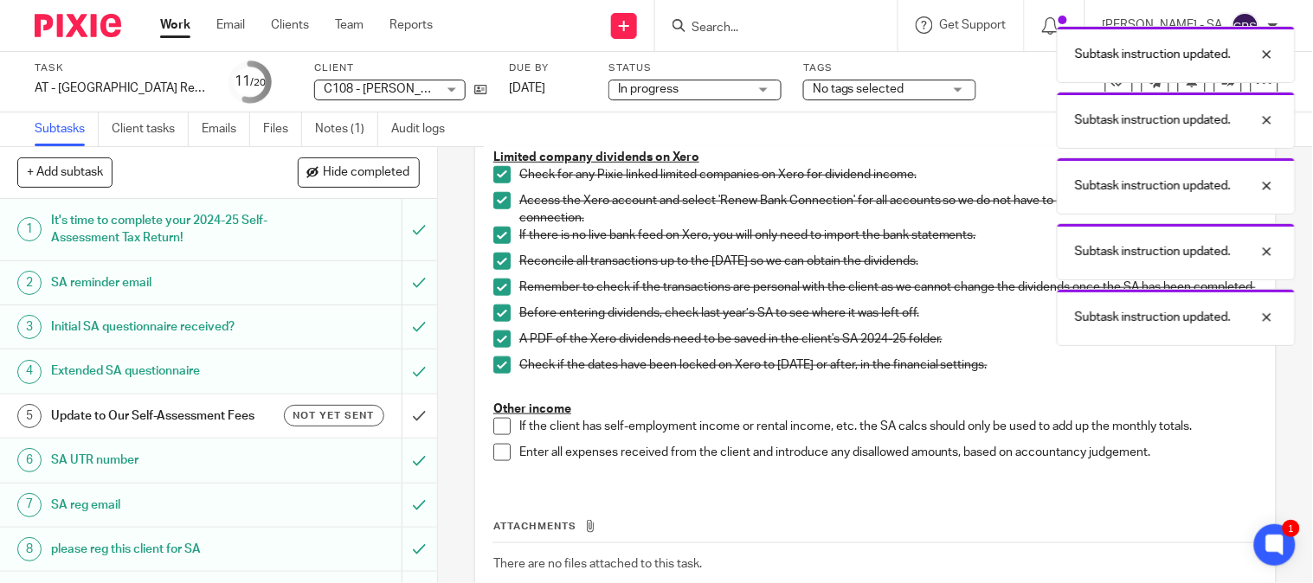
scroll to position [524, 0]
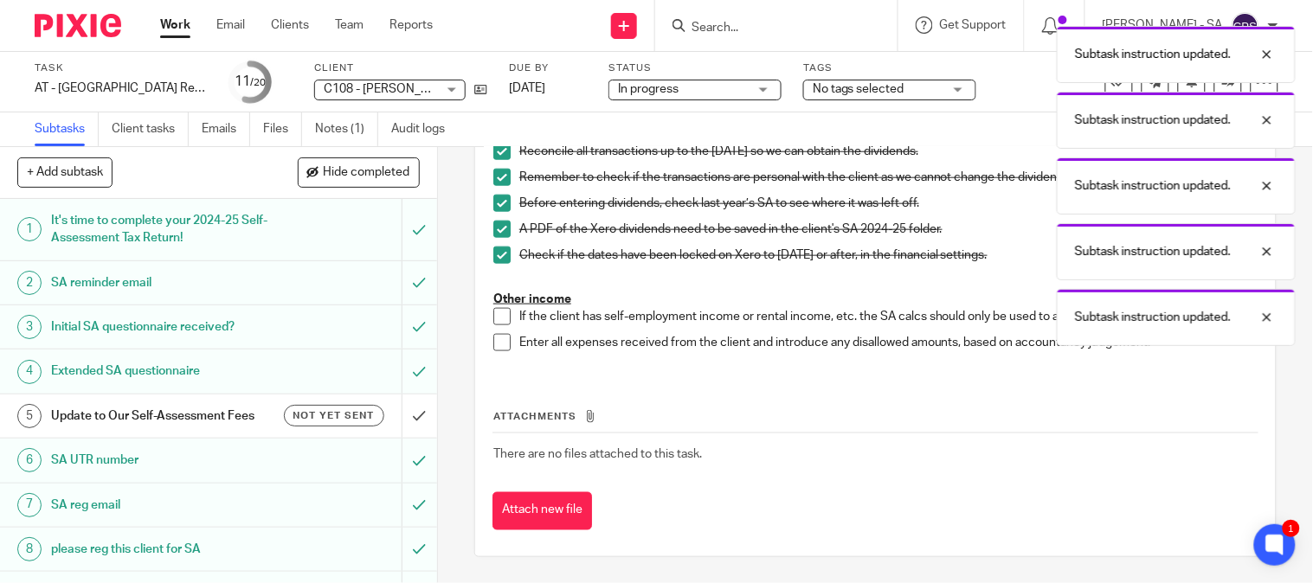
drag, startPoint x: 493, startPoint y: 317, endPoint x: 493, endPoint y: 342, distance: 25.1
click at [493, 318] on span at bounding box center [501, 316] width 17 height 17
click at [498, 348] on span at bounding box center [501, 342] width 17 height 17
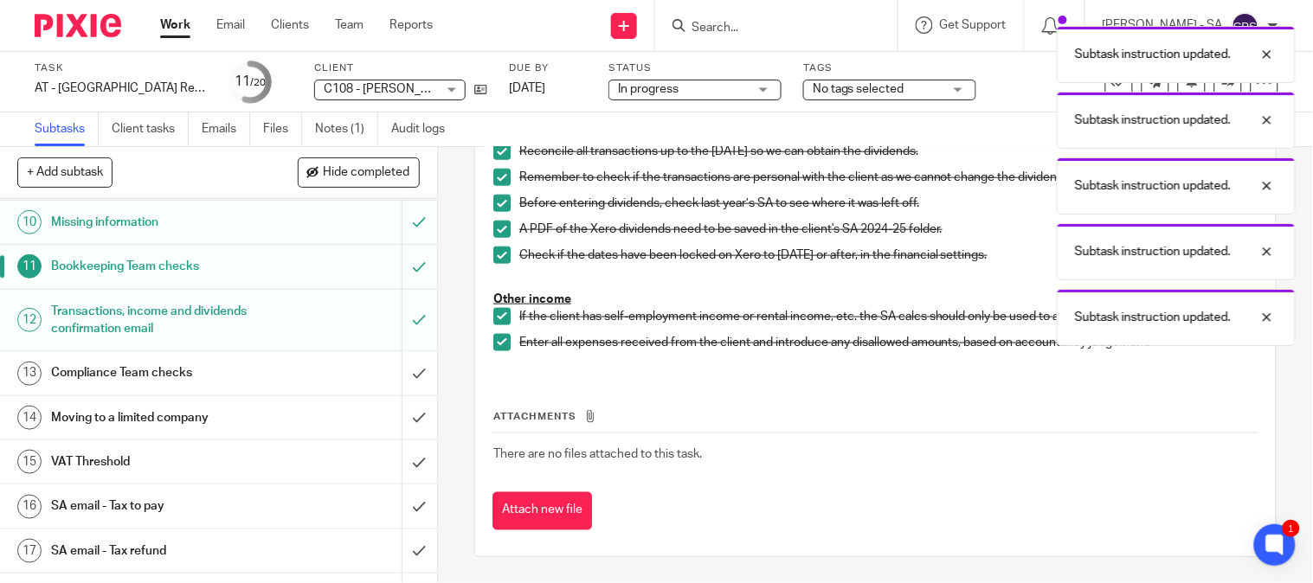
scroll to position [480, 0]
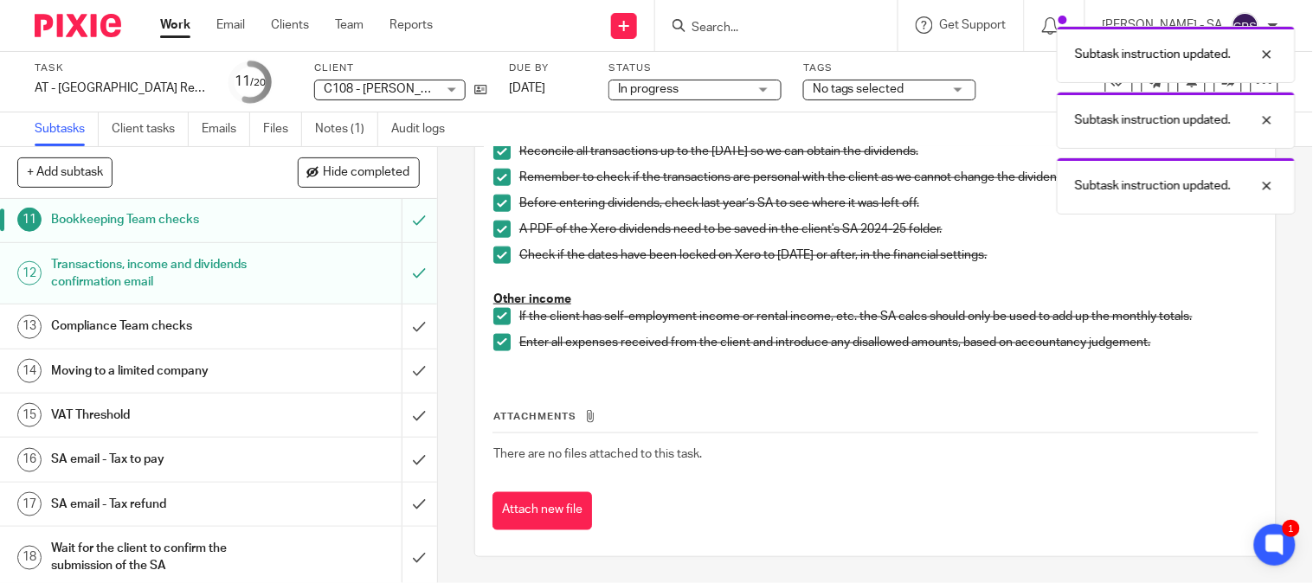
click at [154, 503] on h1 "SA email - Tax refund" at bounding box center [162, 505] width 222 height 26
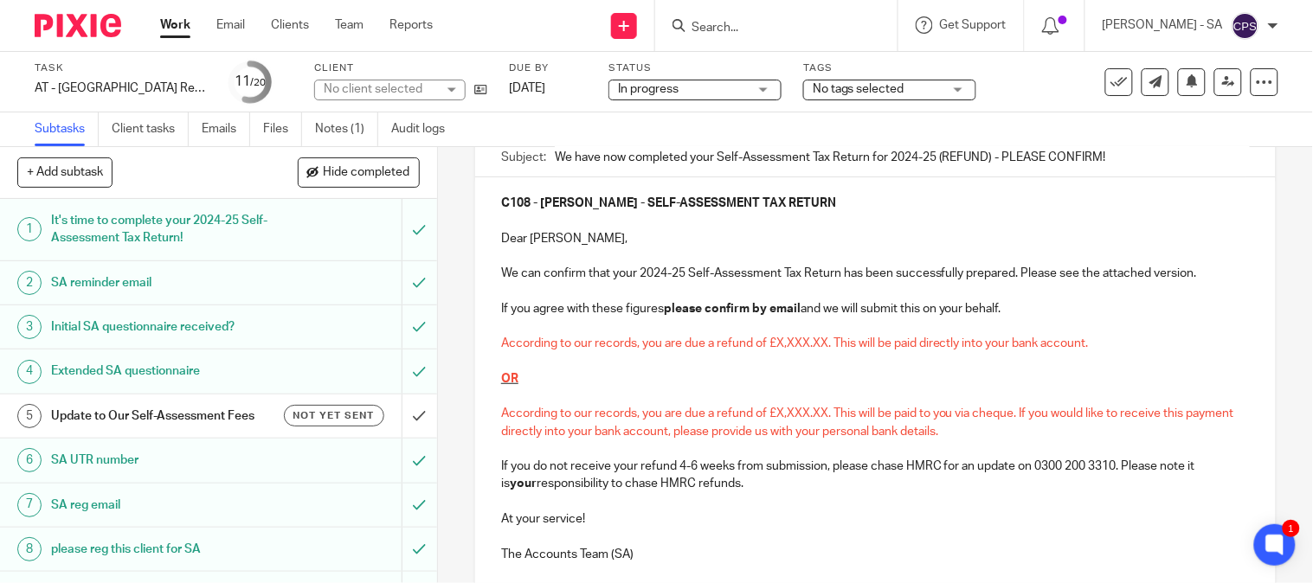
scroll to position [192, 0]
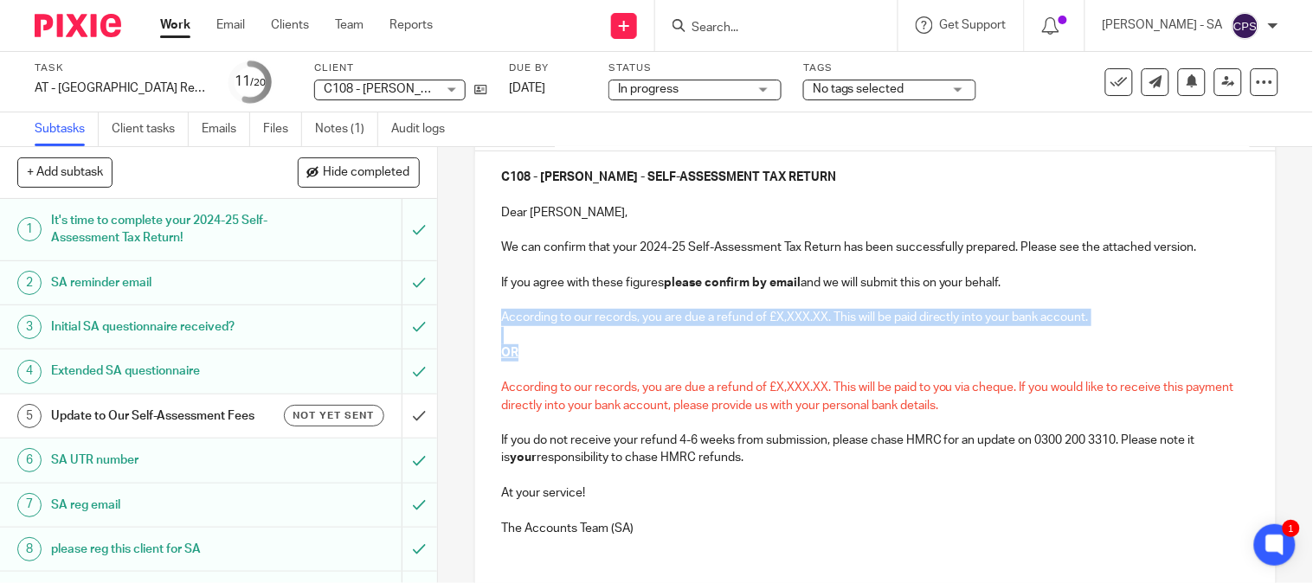
drag, startPoint x: 482, startPoint y: 318, endPoint x: 515, endPoint y: 351, distance: 46.5
click at [515, 351] on div "C108 - THOMAS CROSS - SELF-ASSESSMENT TAX RETURN Dear Thomas, We can confirm th…" at bounding box center [875, 350] width 800 height 399
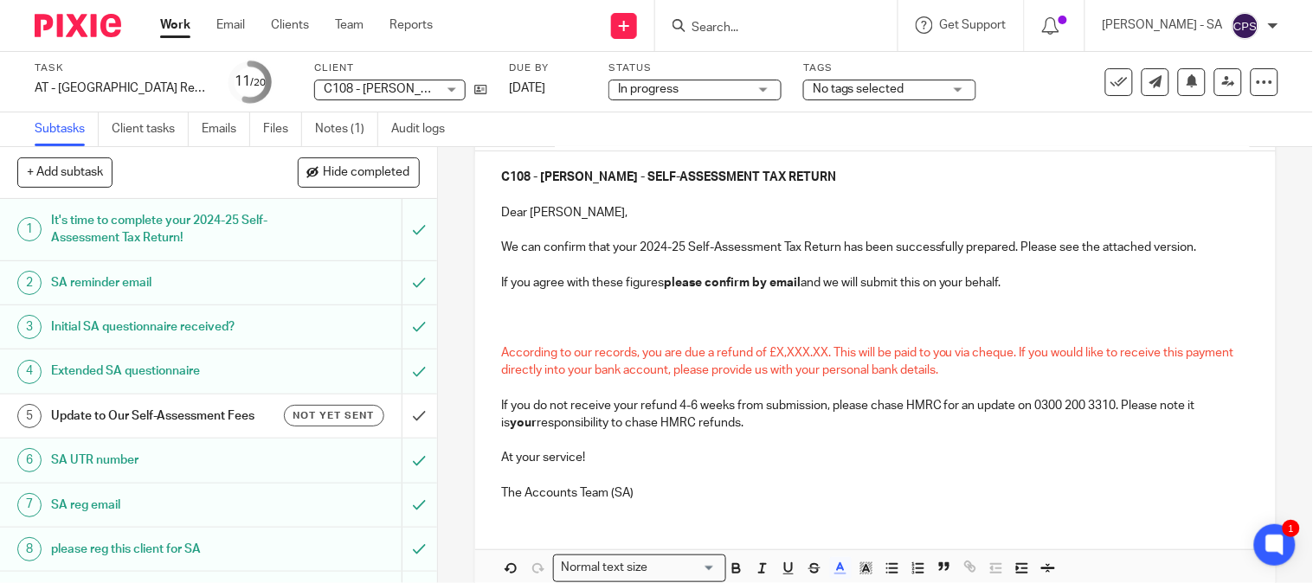
scroll to position [40, 0]
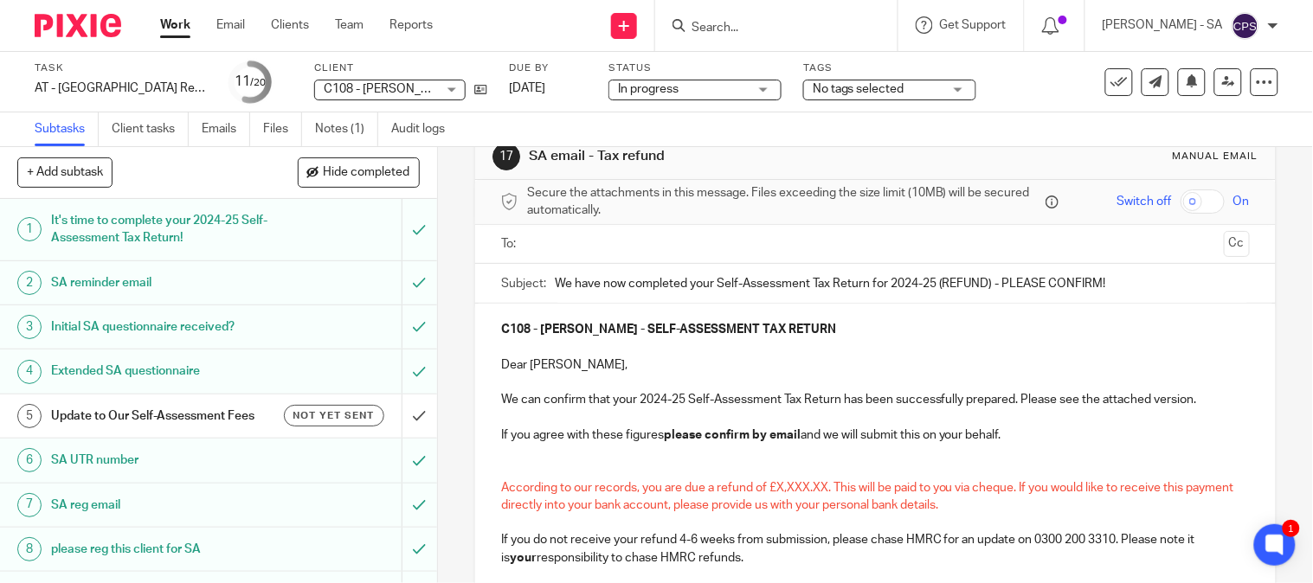
click at [502, 463] on p at bounding box center [875, 469] width 749 height 17
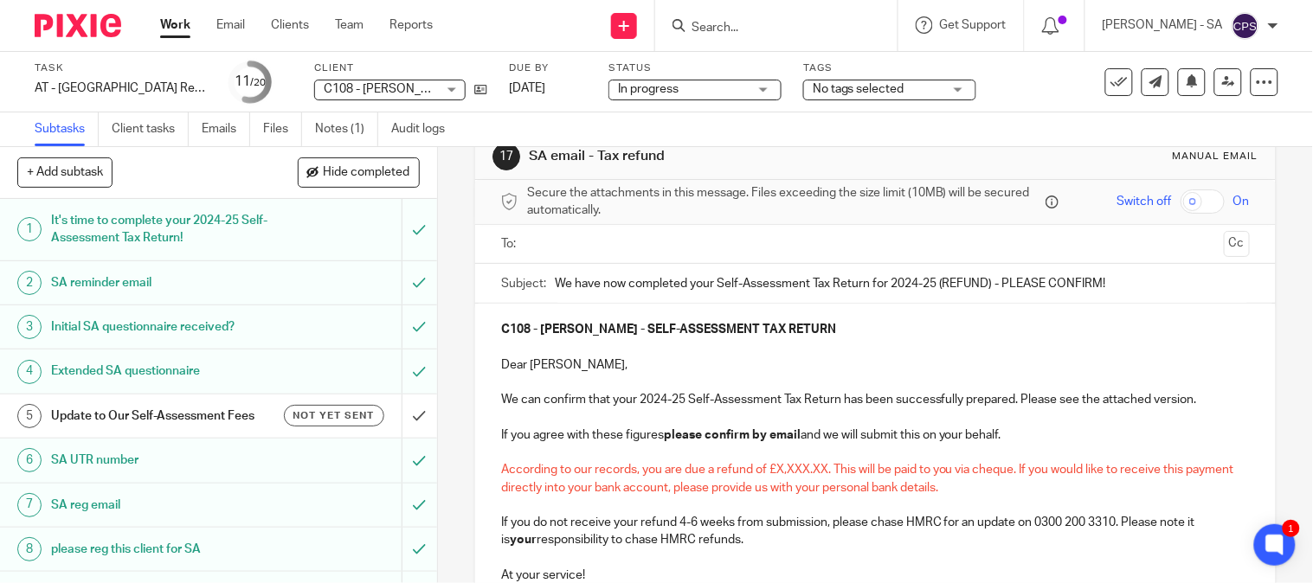
click at [820, 471] on span "According to our records, you are due a refund of £X,XXX.XX. This will be paid …" at bounding box center [869, 478] width 736 height 29
click at [820, 469] on span "According to our records, you are due a refund of £X,XXX.XX. This will be paid …" at bounding box center [869, 478] width 736 height 29
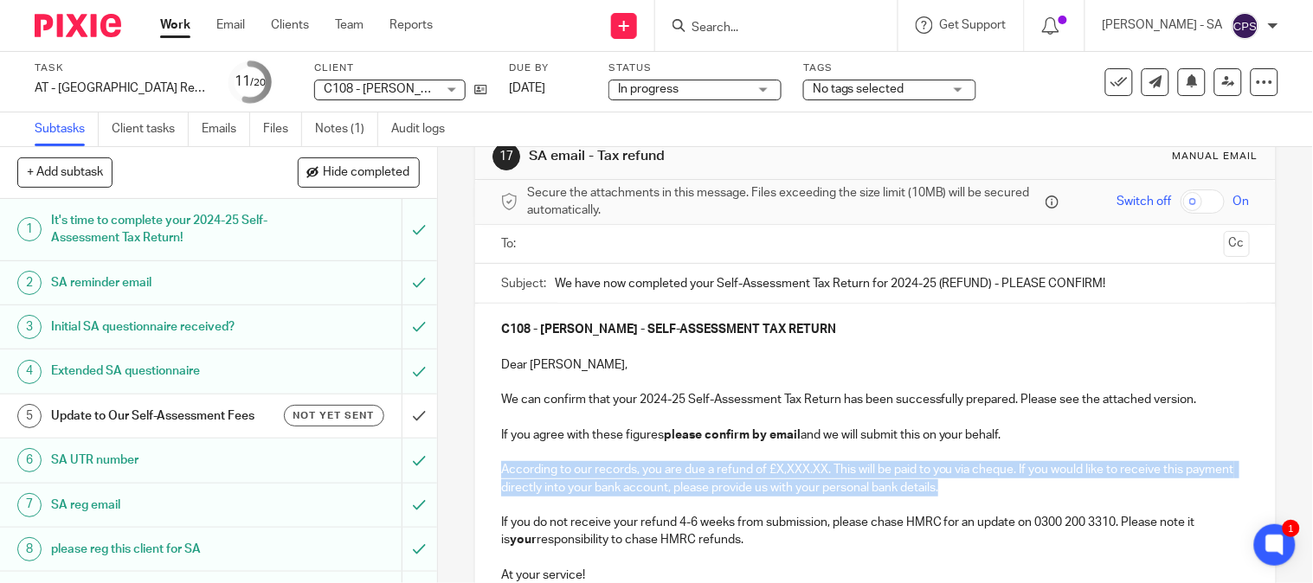
click at [820, 469] on span "According to our records, you are due a refund of £X,XXX.XX. This will be paid …" at bounding box center [869, 478] width 736 height 29
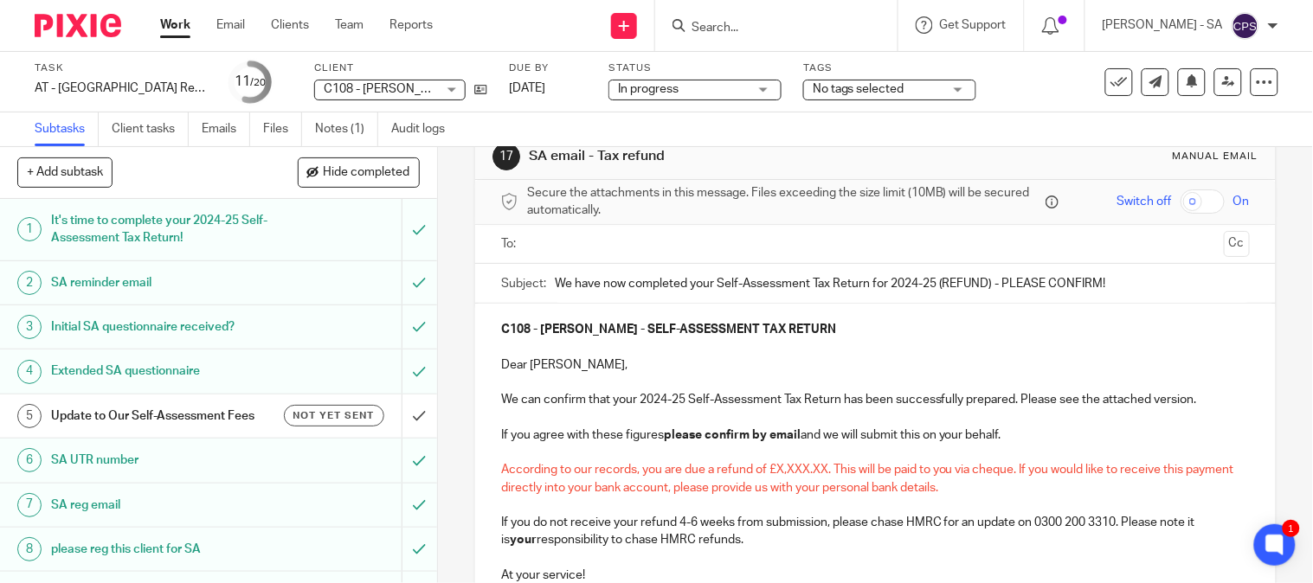
click at [850, 547] on p "If you do not receive your refund 4-6 weeks from submission, please chase HMRC …" at bounding box center [875, 531] width 749 height 35
drag, startPoint x: 824, startPoint y: 473, endPoint x: 770, endPoint y: 478, distance: 53.9
click at [770, 478] on p "According to our records, you are due a refund of £X,XXX.XX. This will be paid …" at bounding box center [875, 478] width 749 height 35
click at [766, 474] on span "According to our records, you are due a refund of £. This will be paid to you v…" at bounding box center [876, 478] width 750 height 29
click at [768, 473] on span "According to our records, you are due a refund of £. This will be paid to you v…" at bounding box center [876, 478] width 750 height 29
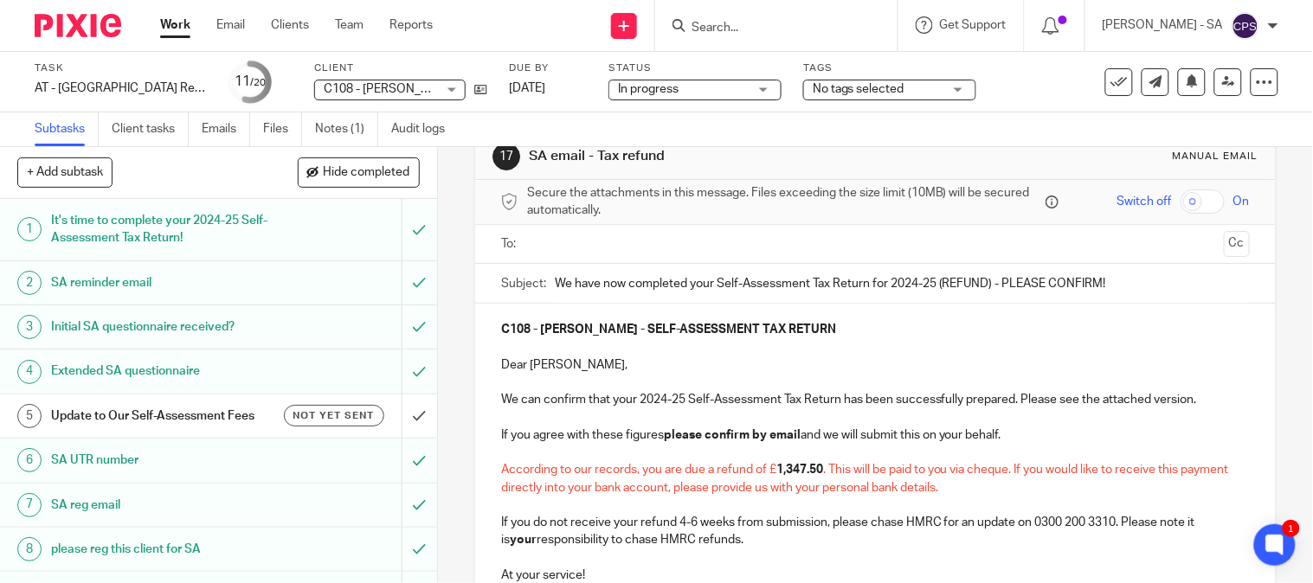
click at [505, 468] on span "According to our records, you are due a refund of £" at bounding box center [638, 470] width 275 height 12
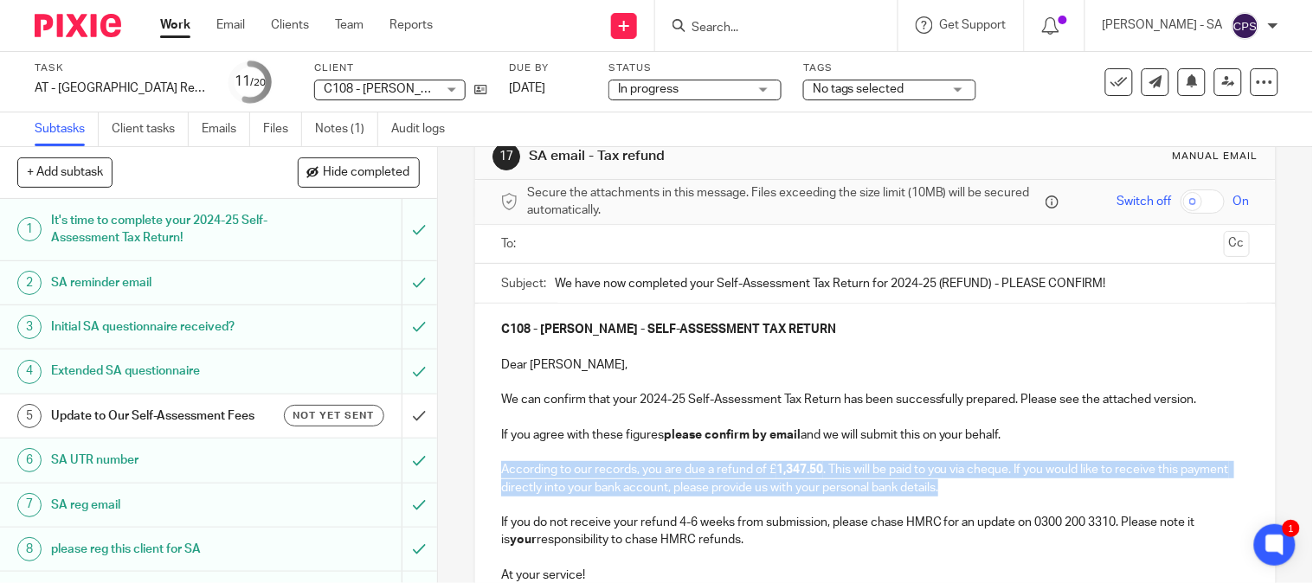
drag, startPoint x: 493, startPoint y: 468, endPoint x: 1047, endPoint y: 487, distance: 554.2
click at [1047, 487] on div "C108 - THOMAS CROSS - SELF-ASSESSMENT TAX RETURN Dear Thomas, We can confirm th…" at bounding box center [875, 468] width 800 height 329
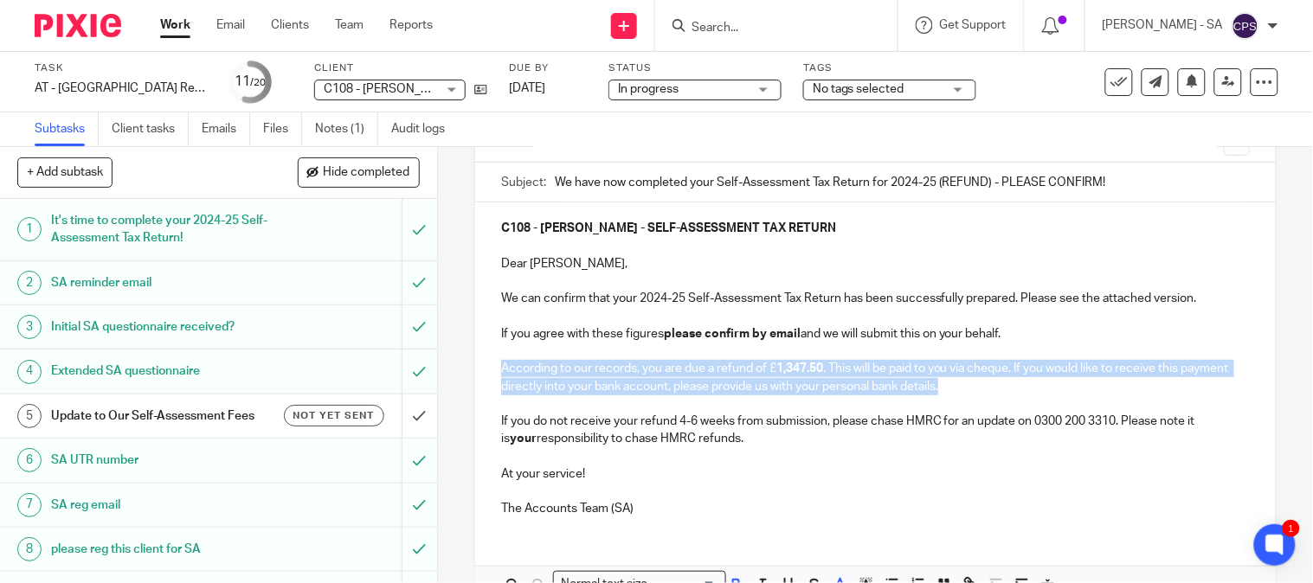
scroll to position [244, 0]
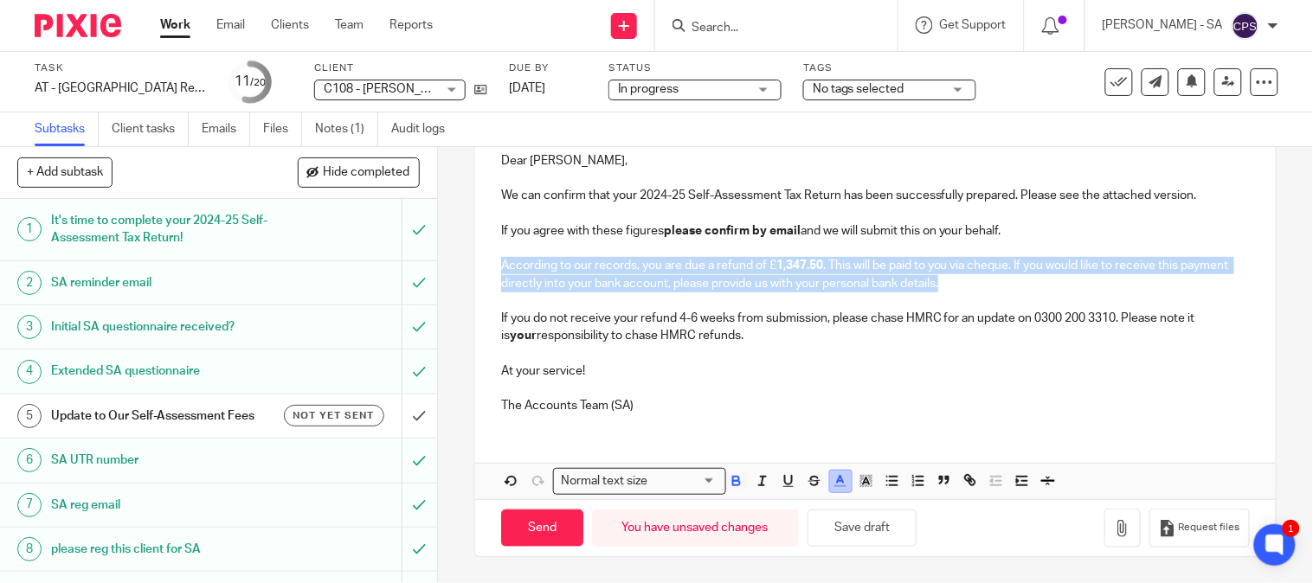
click at [839, 482] on icon "button" at bounding box center [841, 481] width 16 height 16
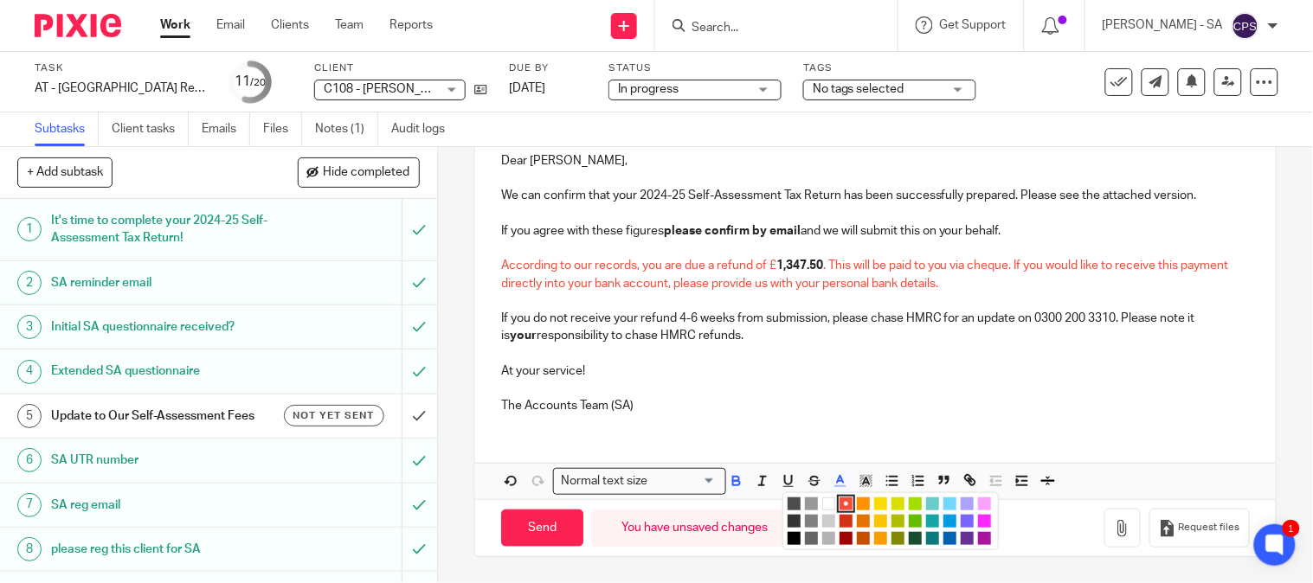
click at [792, 540] on li "color:#000000" at bounding box center [794, 538] width 13 height 13
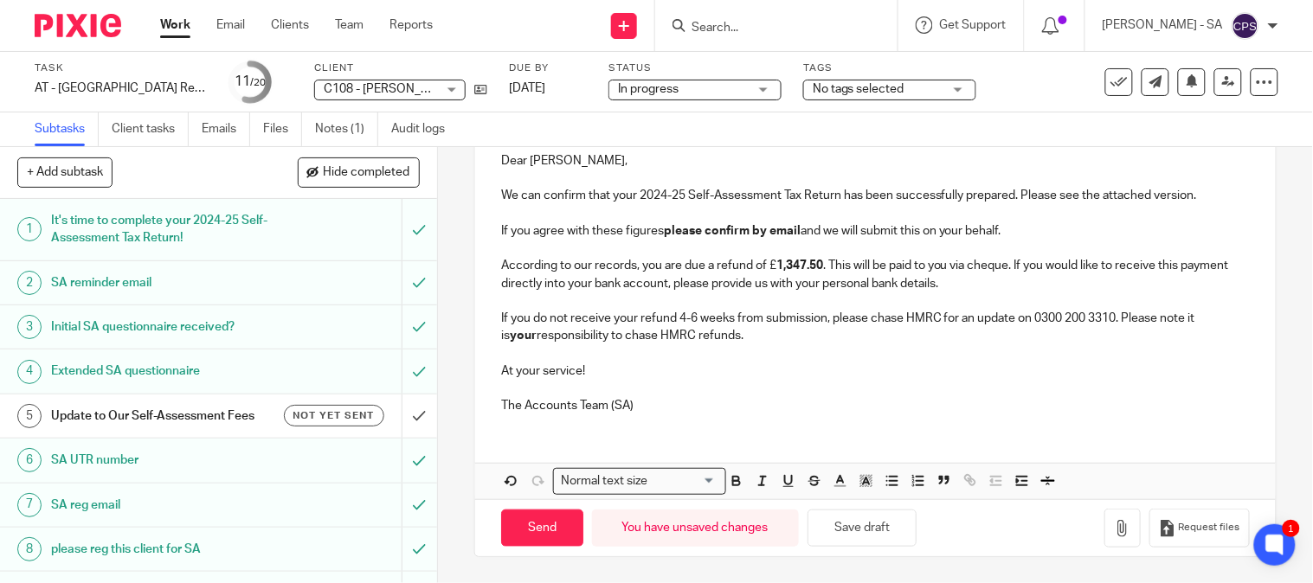
click at [869, 428] on div "C108 - THOMAS CROSS - SELF-ASSESSMENT TAX RETURN Dear Thomas, We can confirm th…" at bounding box center [875, 264] width 800 height 329
click at [767, 267] on p "According to our records, you are due a refund of £ 1,347.50 . This will be pai…" at bounding box center [875, 274] width 749 height 35
click at [833, 402] on p "The Accounts Team (SA)" at bounding box center [875, 405] width 749 height 17
click at [845, 537] on button "Save draft" at bounding box center [861, 528] width 109 height 37
click at [984, 395] on p at bounding box center [875, 388] width 749 height 17
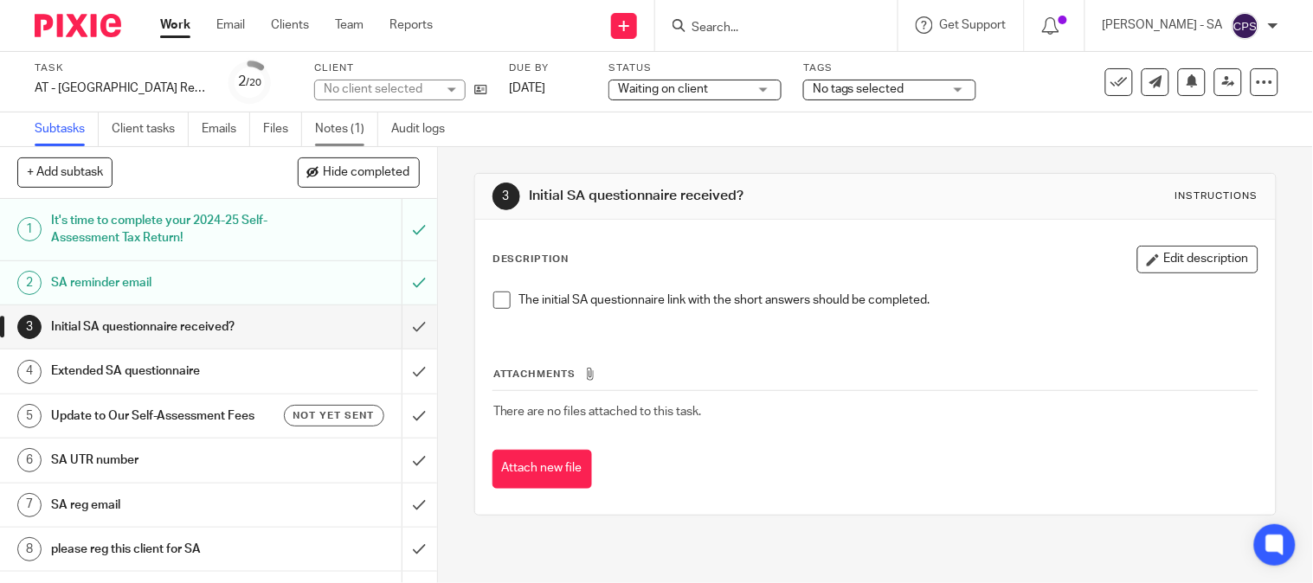
click at [331, 137] on link "Notes (1)" at bounding box center [346, 130] width 63 height 34
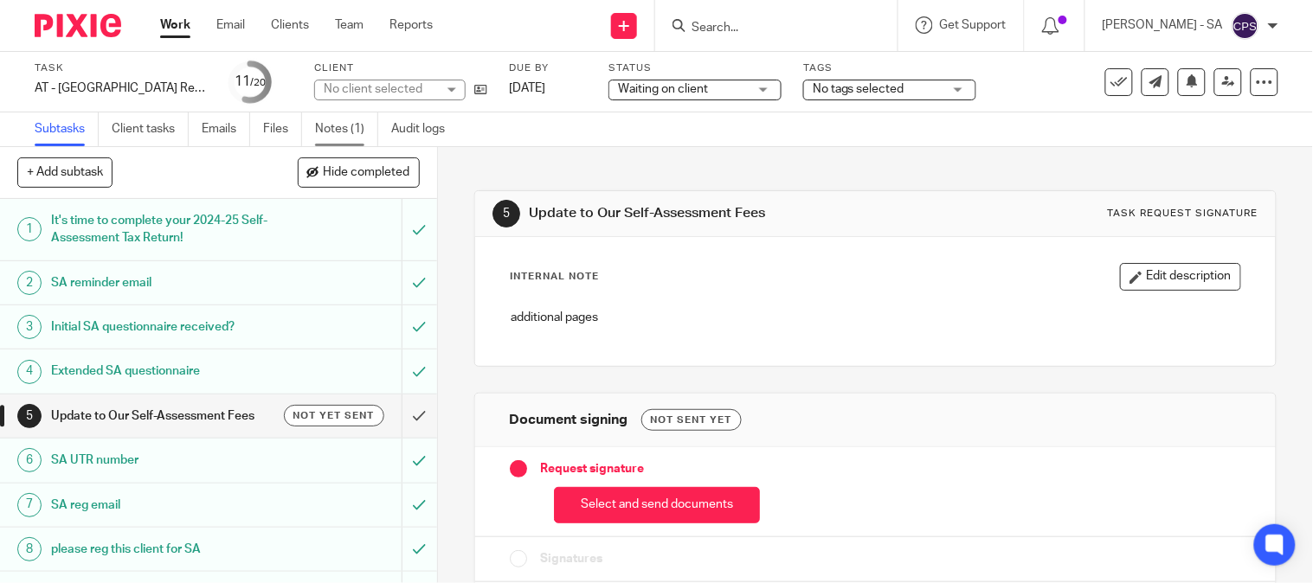
click at [363, 135] on link "Notes (1)" at bounding box center [346, 130] width 63 height 34
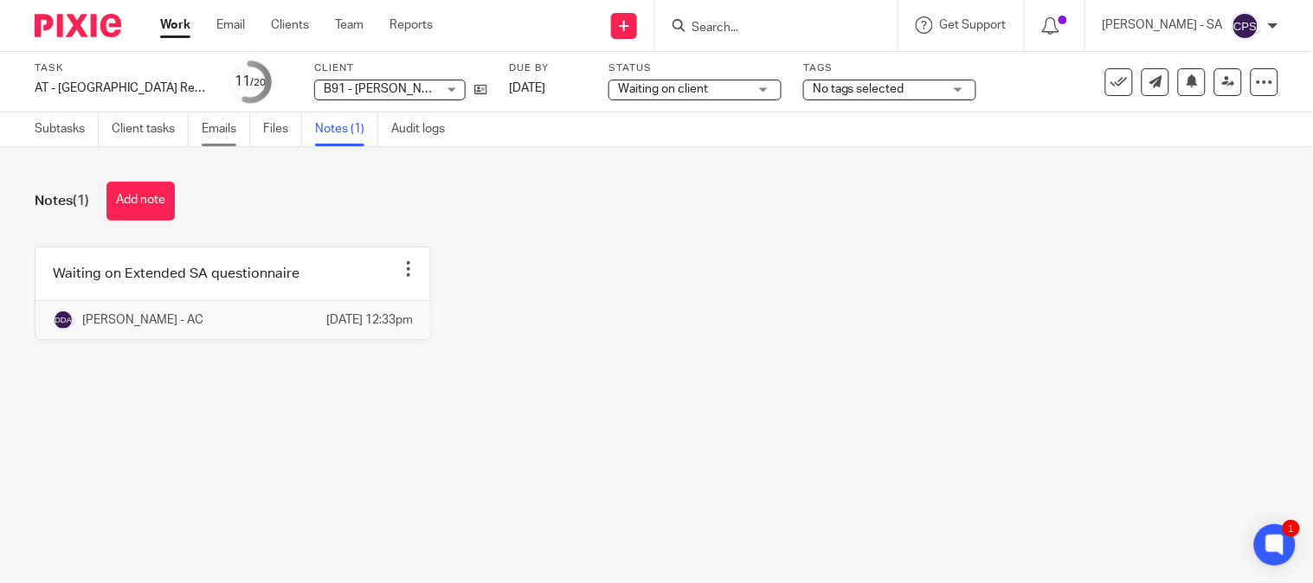
click at [222, 126] on link "Emails" at bounding box center [226, 130] width 48 height 34
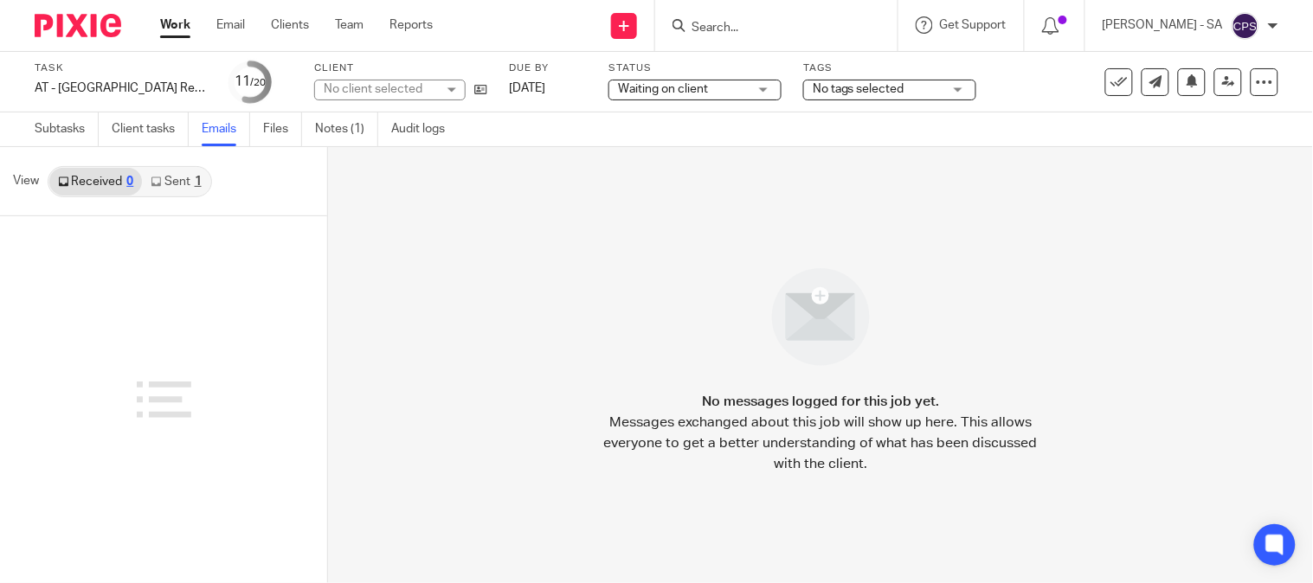
click at [180, 174] on link "Sent 1" at bounding box center [176, 182] width 68 height 28
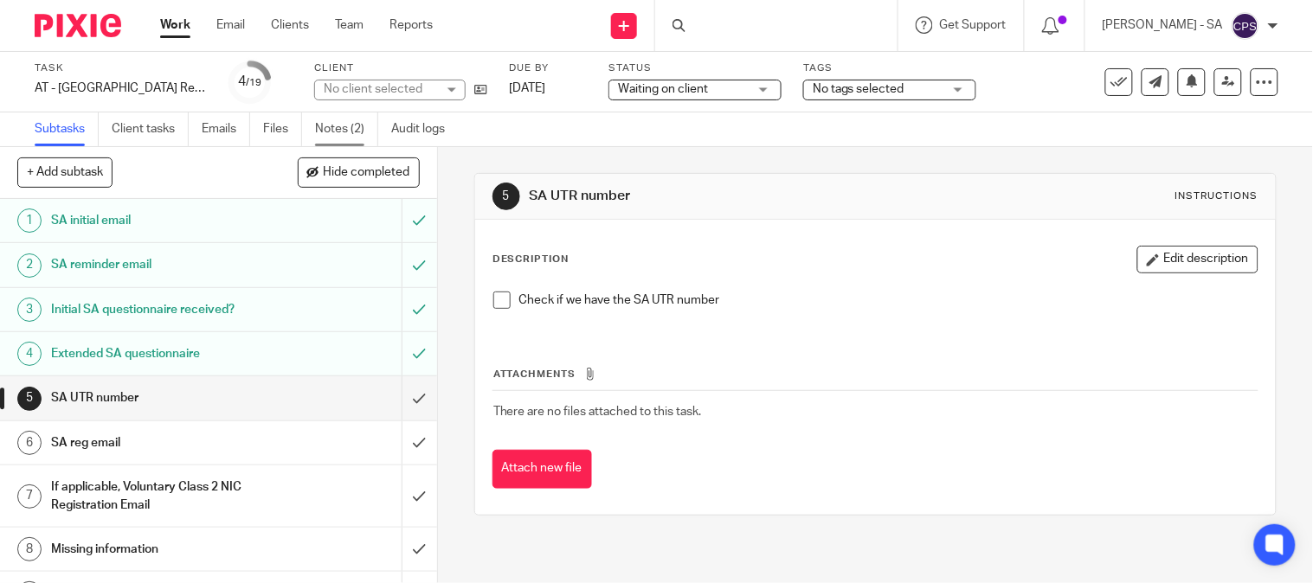
click at [352, 125] on link "Notes (2)" at bounding box center [346, 130] width 63 height 34
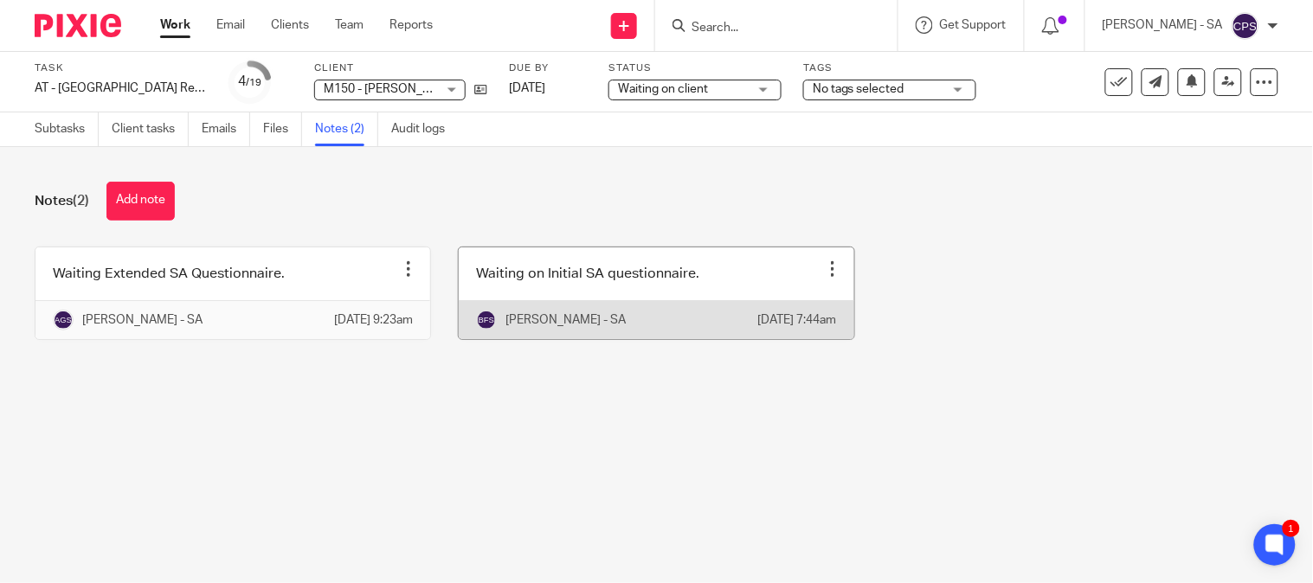
click at [559, 300] on link at bounding box center [656, 294] width 395 height 92
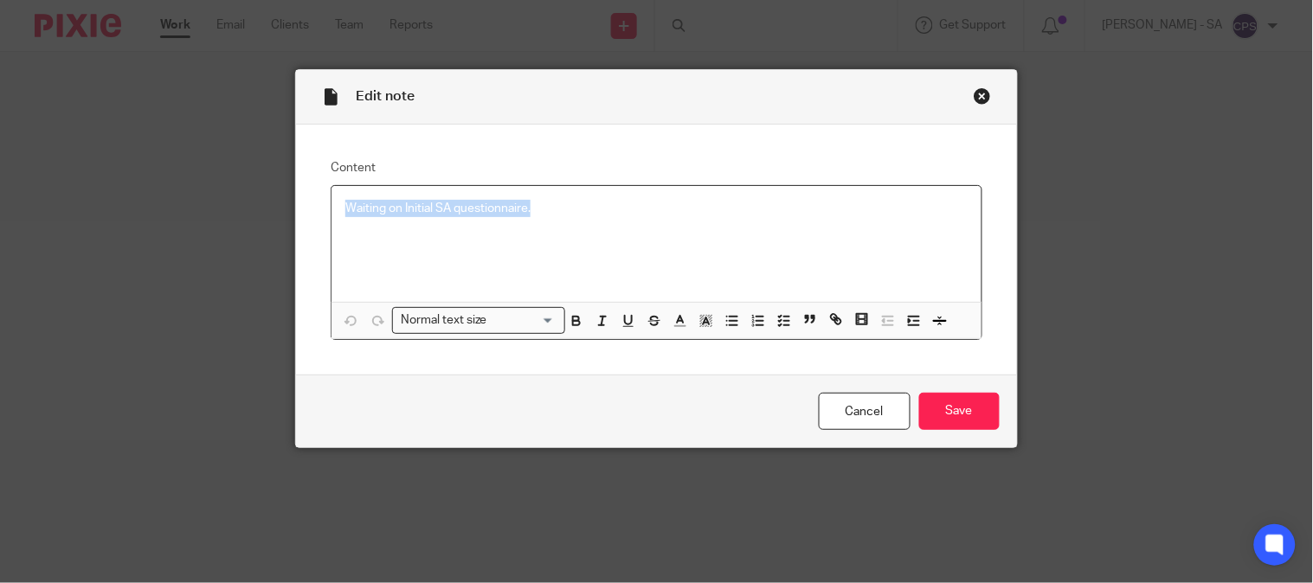
drag, startPoint x: 526, startPoint y: 205, endPoint x: 301, endPoint y: 251, distance: 229.6
click at [256, 195] on div "Edit note Content Waiting on Initial SA questionnaire. Normal text size Loading…" at bounding box center [656, 291] width 1313 height 583
click at [776, 320] on icon "button" at bounding box center [784, 321] width 16 height 16
click at [352, 211] on span at bounding box center [353, 208] width 17 height 17
click at [939, 409] on input "Save" at bounding box center [959, 411] width 80 height 37
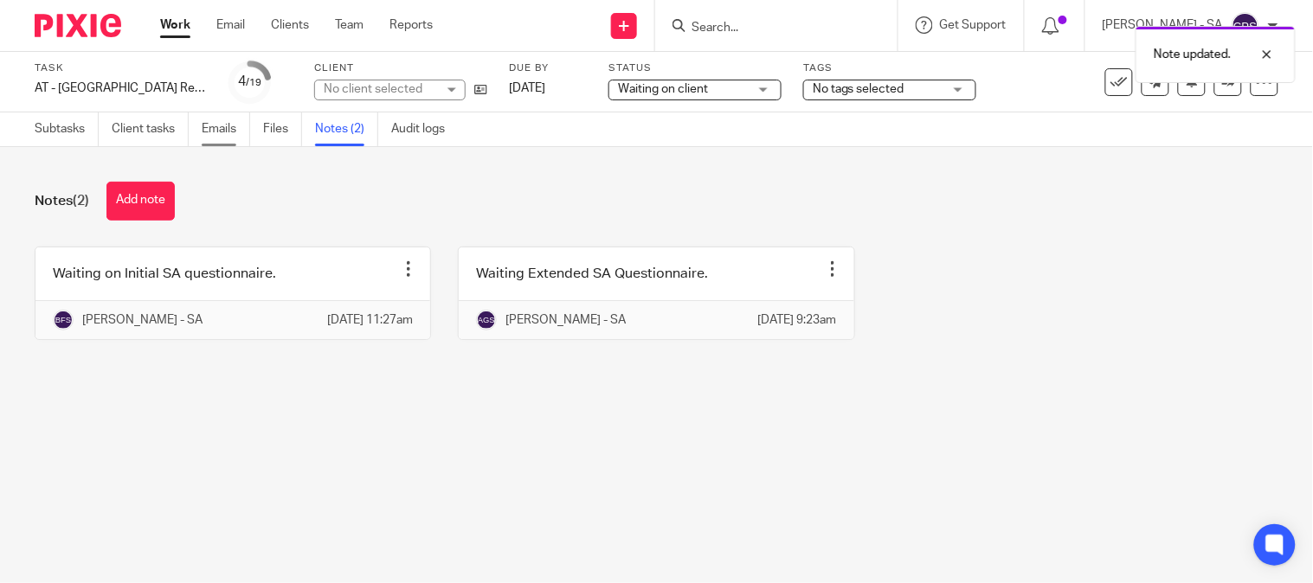
click at [215, 135] on link "Emails" at bounding box center [226, 130] width 48 height 34
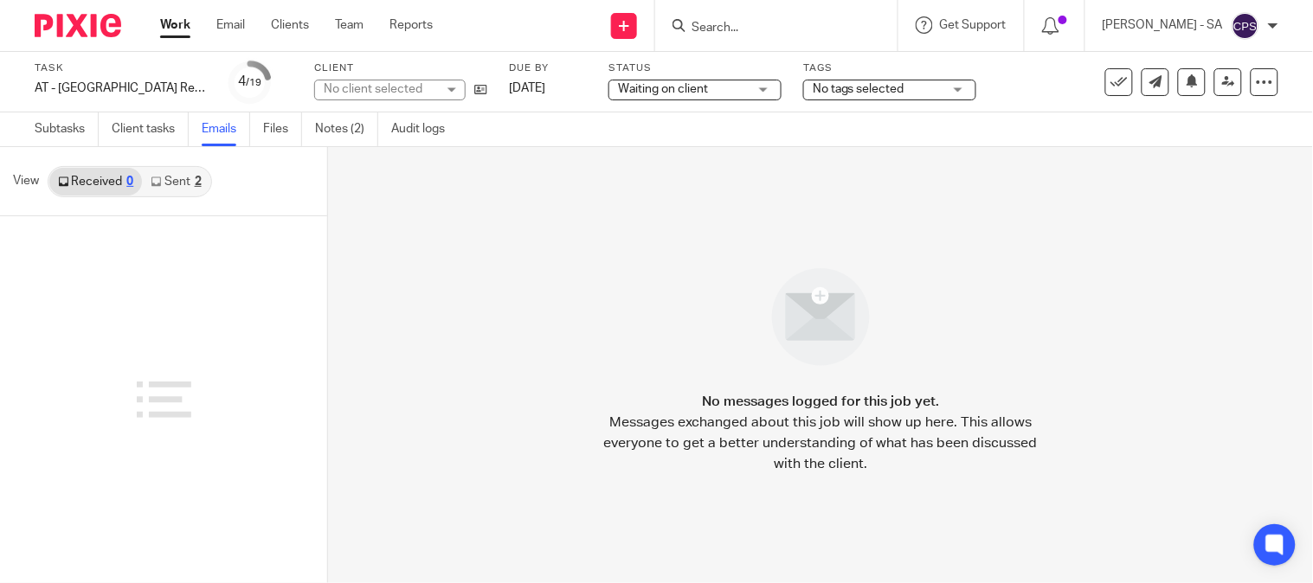
drag, startPoint x: 167, startPoint y: 180, endPoint x: 173, endPoint y: 196, distance: 16.7
click at [167, 183] on link "Sent 2" at bounding box center [176, 182] width 68 height 28
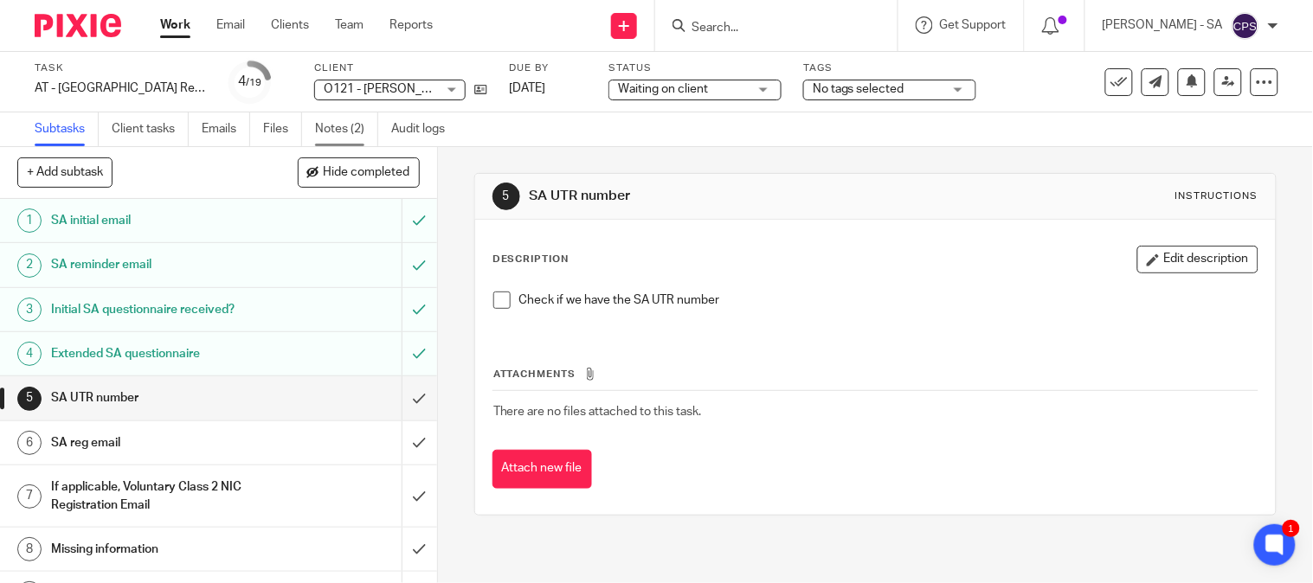
click at [326, 133] on link "Notes (2)" at bounding box center [346, 130] width 63 height 34
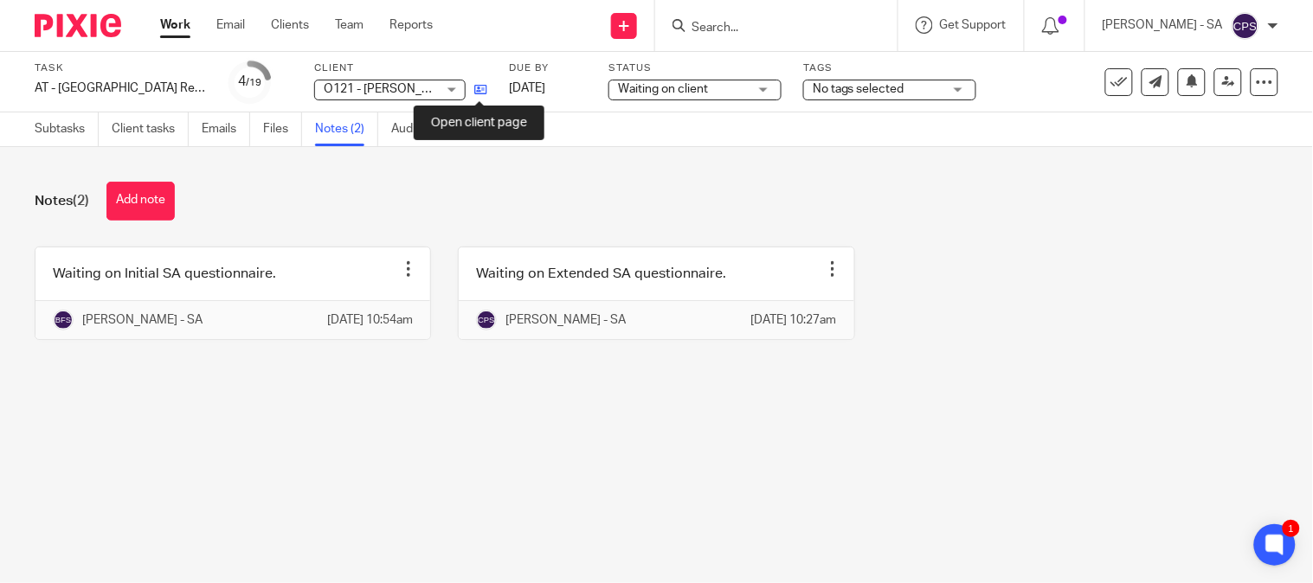
click at [474, 91] on icon at bounding box center [480, 89] width 13 height 13
click at [597, 401] on div "Notes (2) Add note Waiting on Initial SA questionnaire. Edit note Delete note B…" at bounding box center [656, 274] width 1313 height 254
click at [148, 202] on button "Add note" at bounding box center [140, 201] width 68 height 39
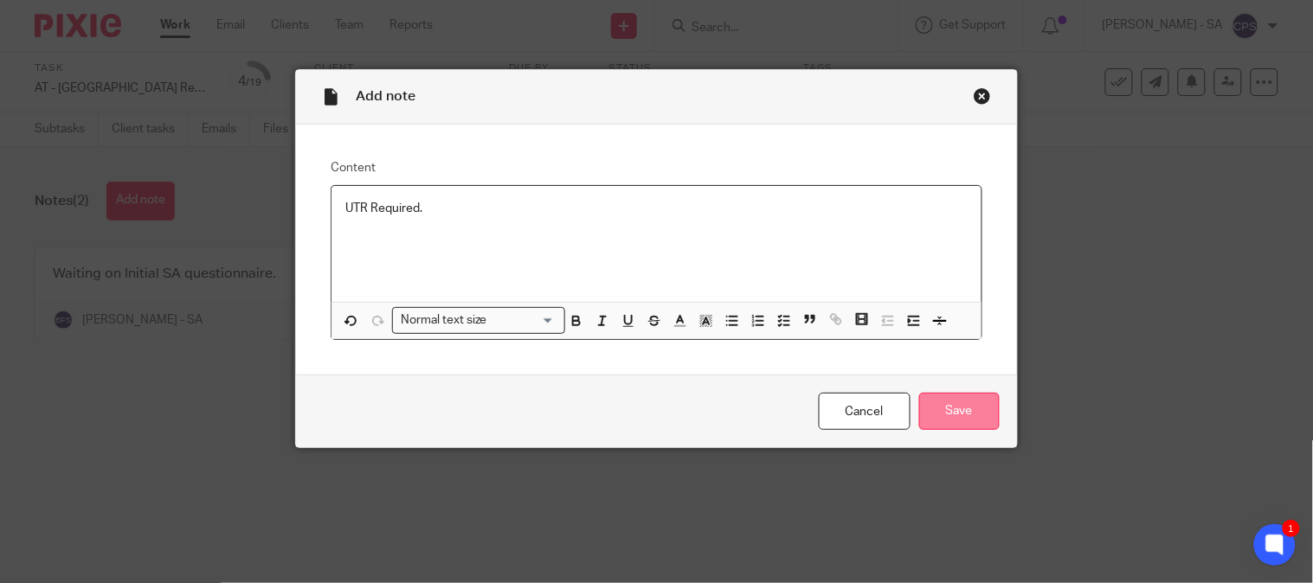
click at [958, 415] on input "Save" at bounding box center [959, 411] width 80 height 37
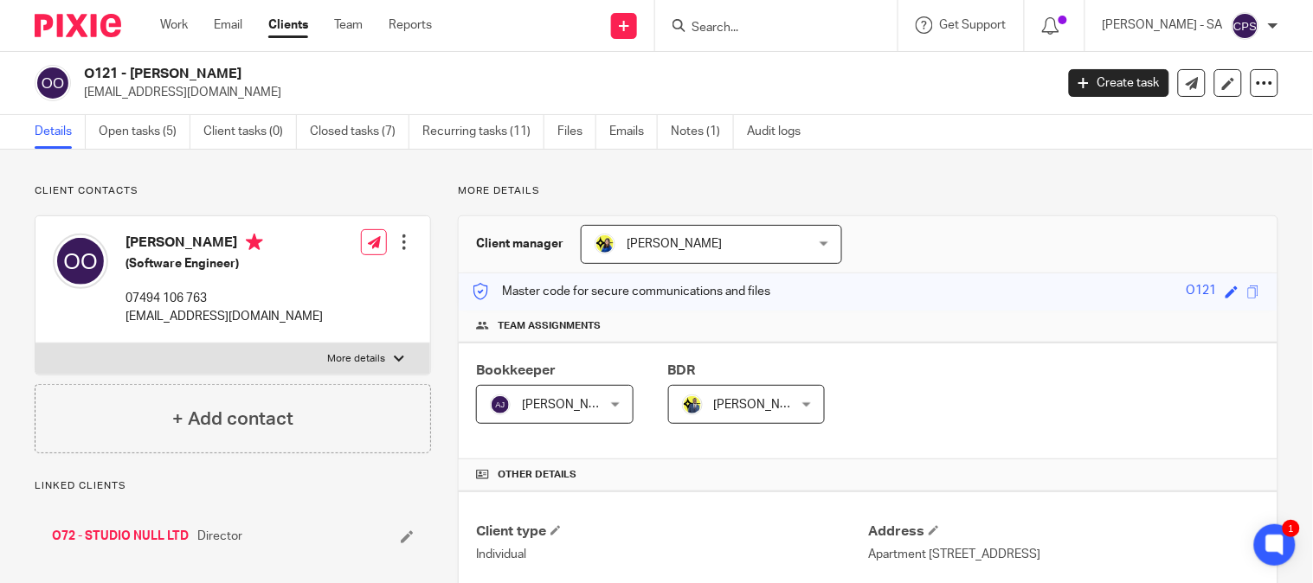
click at [299, 73] on h2 "O121 - [PERSON_NAME]" at bounding box center [467, 74] width 767 height 18
drag, startPoint x: 299, startPoint y: 73, endPoint x: 132, endPoint y: 74, distance: 166.2
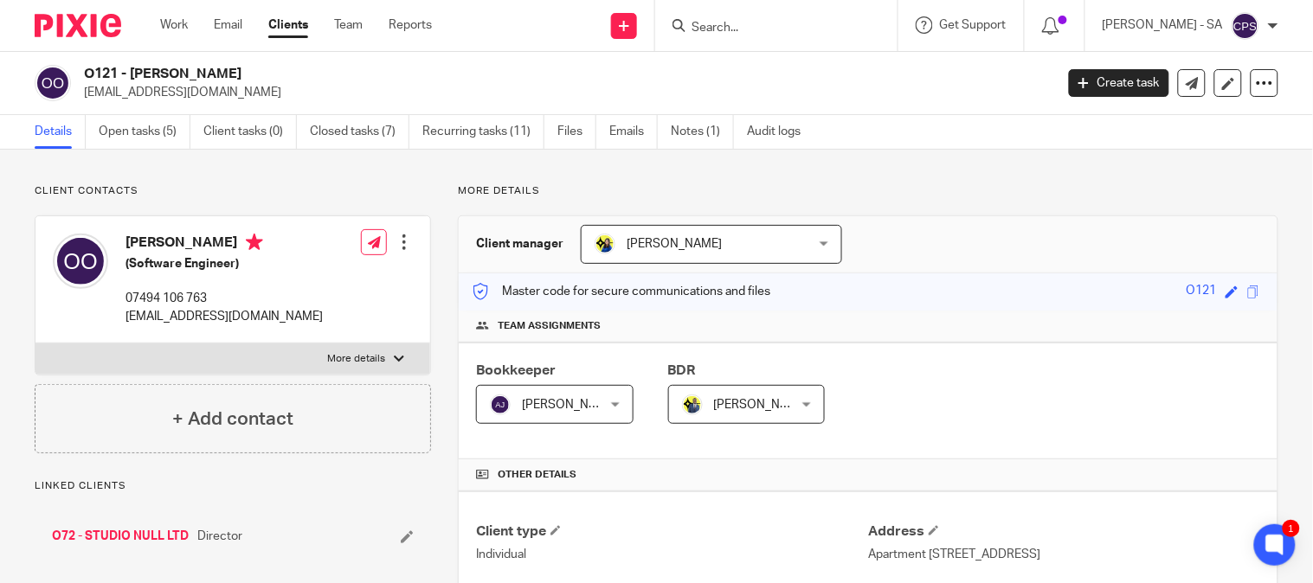
click at [132, 74] on h2 "O121 - [PERSON_NAME]" at bounding box center [467, 74] width 767 height 18
copy h2 "OLUWASEYI OLUWADARE"
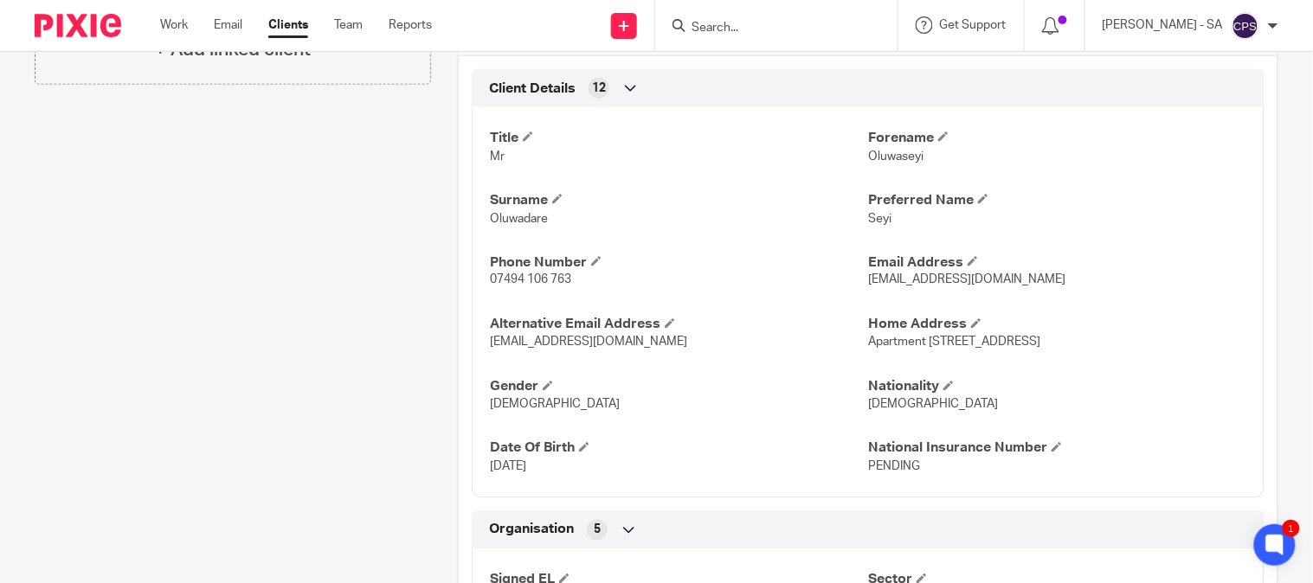
scroll to position [576, 0]
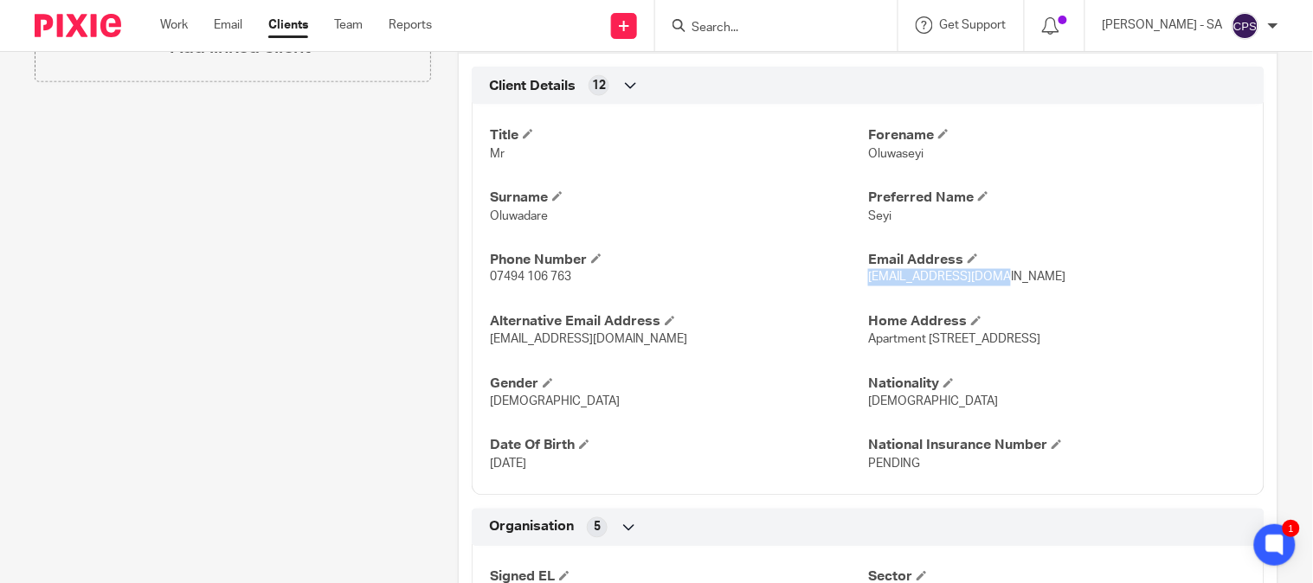
drag, startPoint x: 984, startPoint y: 278, endPoint x: 860, endPoint y: 278, distance: 123.8
click at [868, 278] on span "hello@madebynull.com" at bounding box center [966, 278] width 197 height 12
copy span "hello@madebynull.com"
click at [560, 279] on span "07494 106 763" at bounding box center [530, 278] width 81 height 12
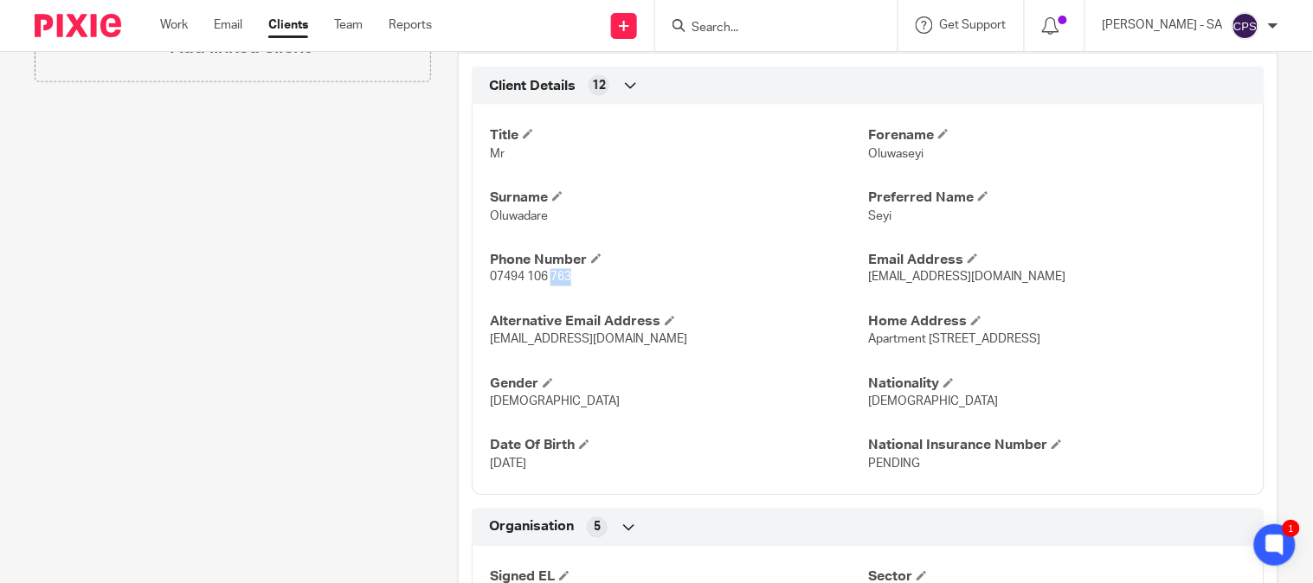
click at [565, 296] on div "Title Mr Forename Oluwaseyi Surname Oluwadare Preferred Name Seyi Phone Number …" at bounding box center [868, 294] width 793 height 404
drag, startPoint x: 569, startPoint y: 282, endPoint x: 487, endPoint y: 282, distance: 81.3
click at [490, 282] on span "07494 106 763" at bounding box center [530, 278] width 81 height 12
copy span "07494 106 763"
drag, startPoint x: 910, startPoint y: 152, endPoint x: 855, endPoint y: 157, distance: 55.6
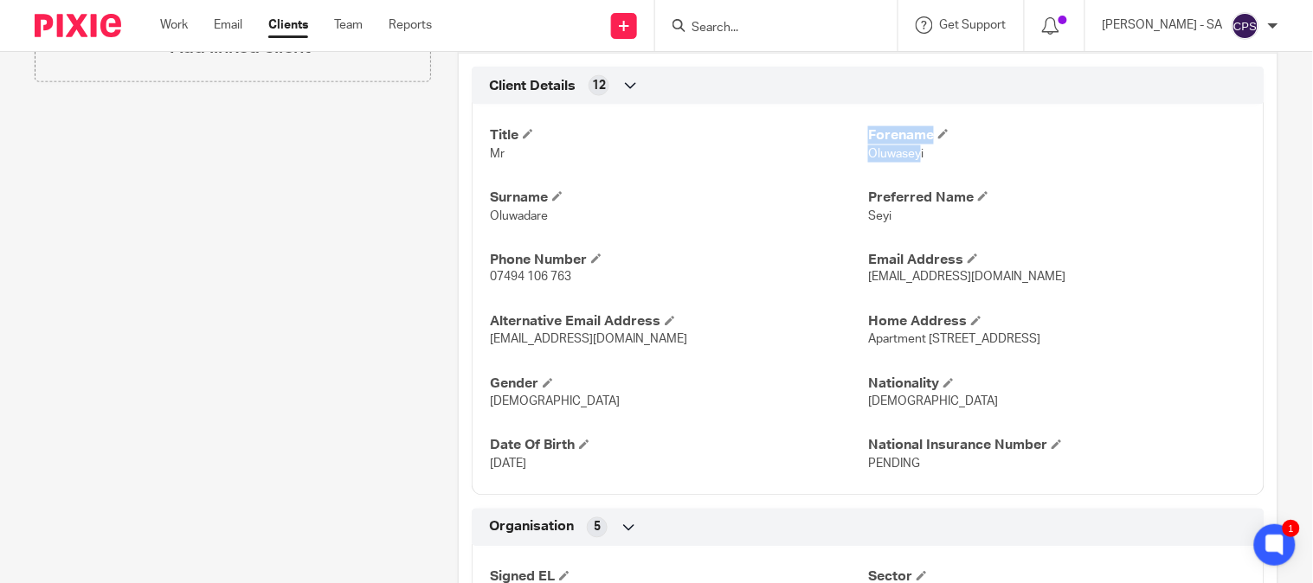
click at [855, 157] on div "Title Mr Forename Oluwaseyi Surname Oluwadare Preferred Name Seyi Phone Number …" at bounding box center [868, 294] width 793 height 404
click at [868, 160] on p "Oluwaseyi" at bounding box center [1057, 153] width 378 height 17
click at [907, 157] on span "Oluwaseyi" at bounding box center [895, 154] width 55 height 12
copy span "Oluwaseyi"
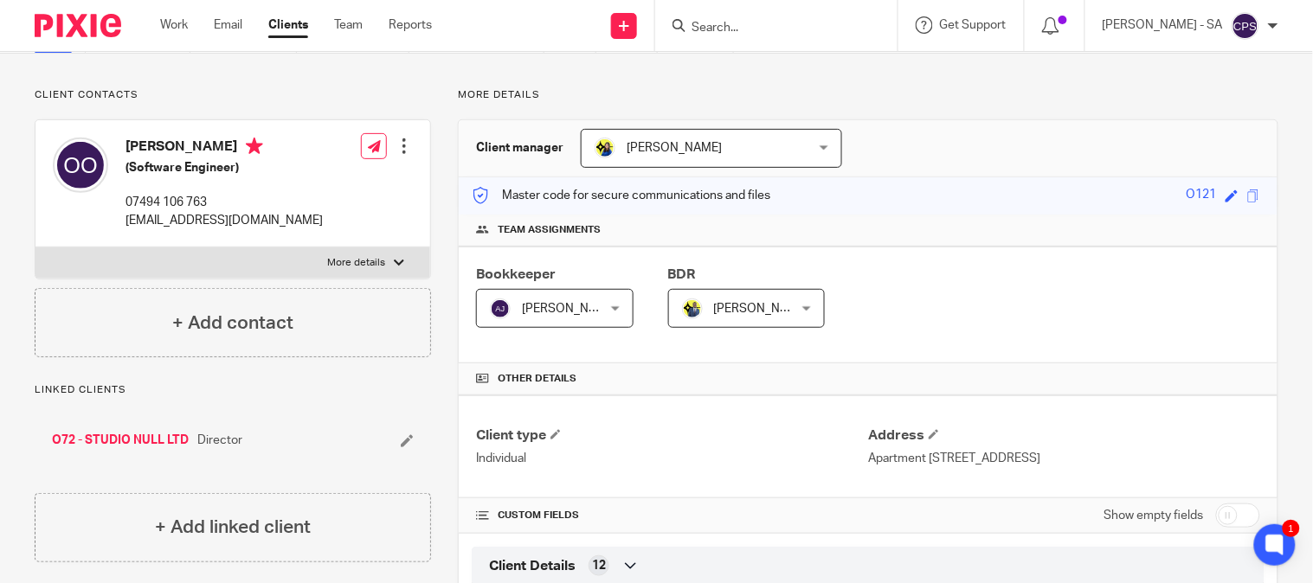
scroll to position [672, 0]
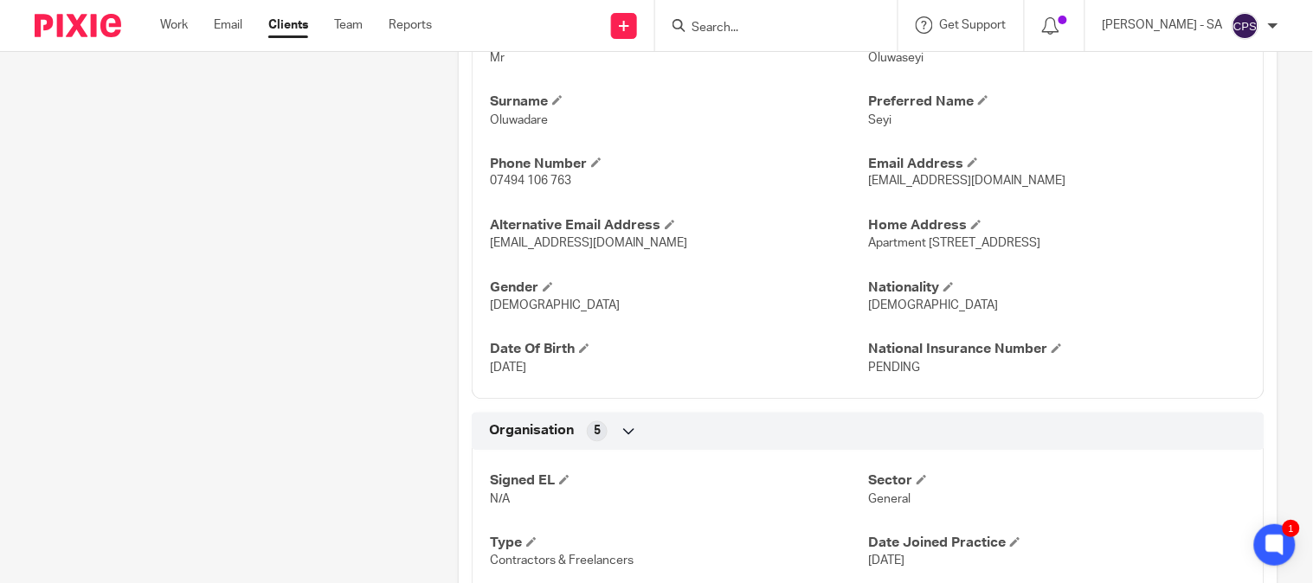
click at [747, 255] on div "Title Mr Forename Oluwaseyi Surname Oluwadare Preferred Name Seyi Phone Number …" at bounding box center [868, 198] width 793 height 404
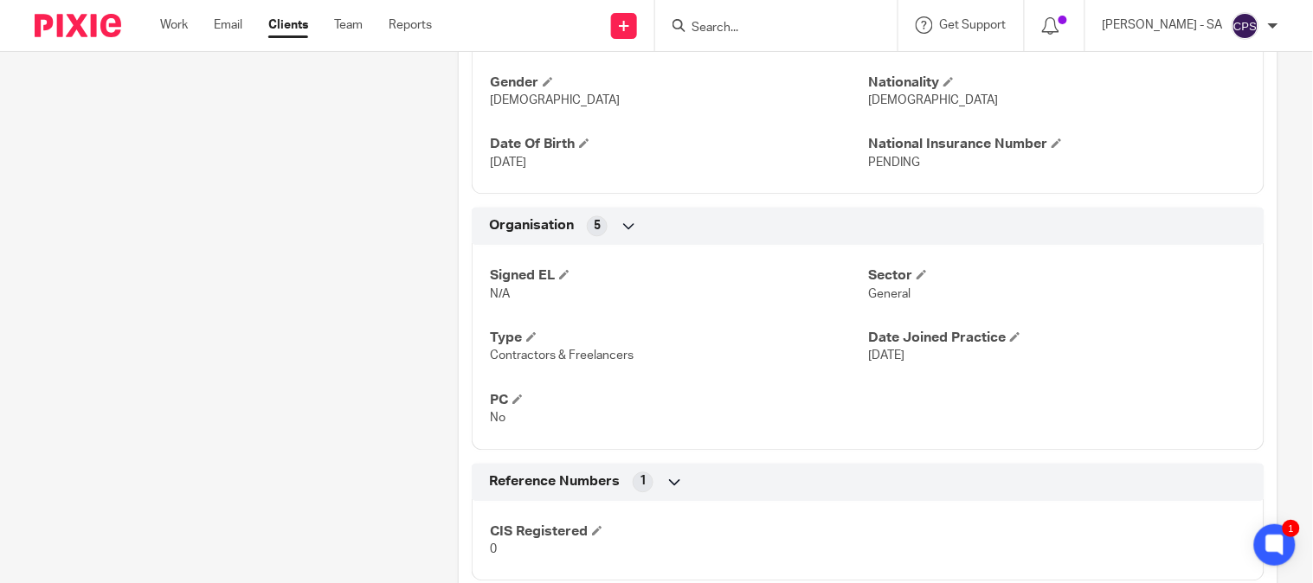
scroll to position [926, 0]
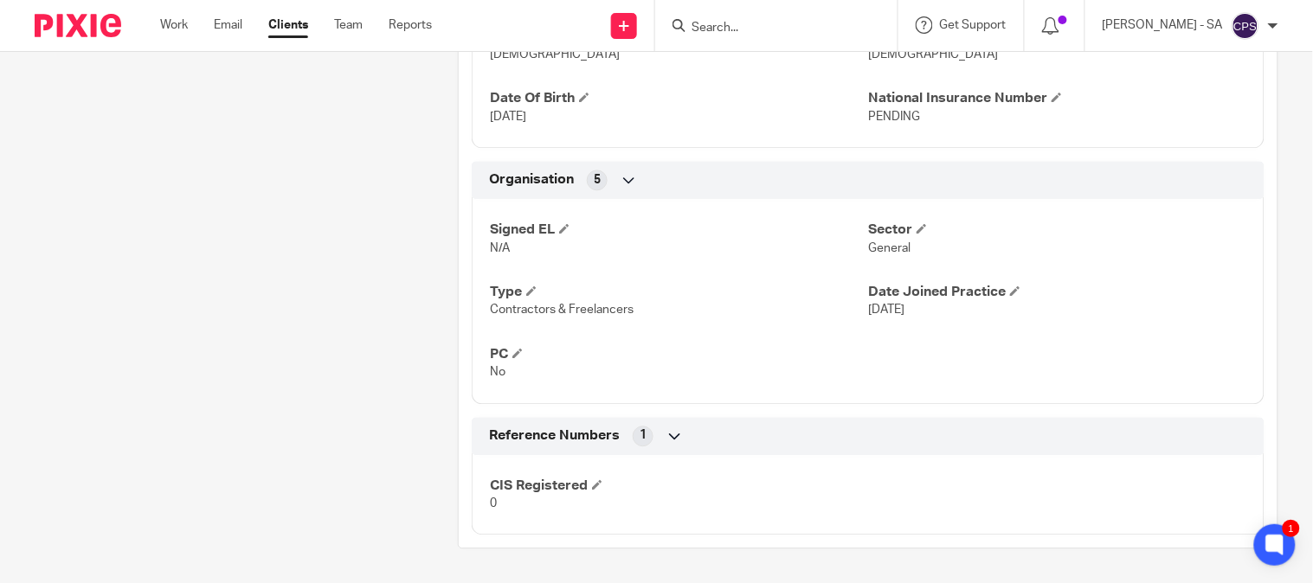
click at [640, 430] on span "1" at bounding box center [643, 435] width 7 height 17
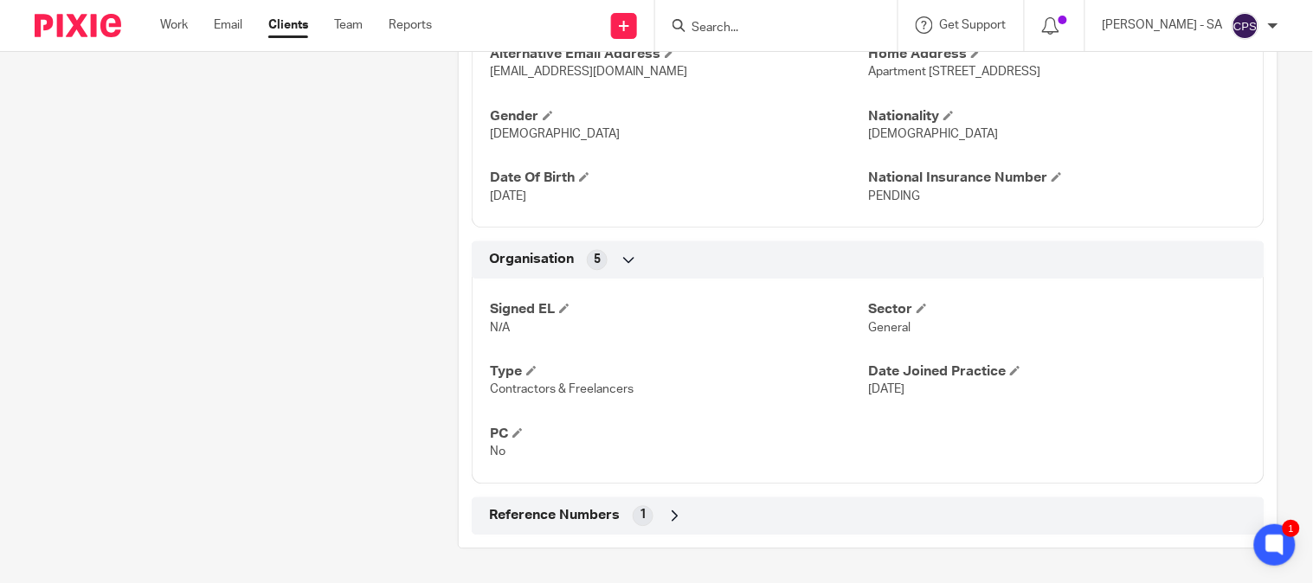
click at [666, 516] on icon at bounding box center [674, 515] width 17 height 17
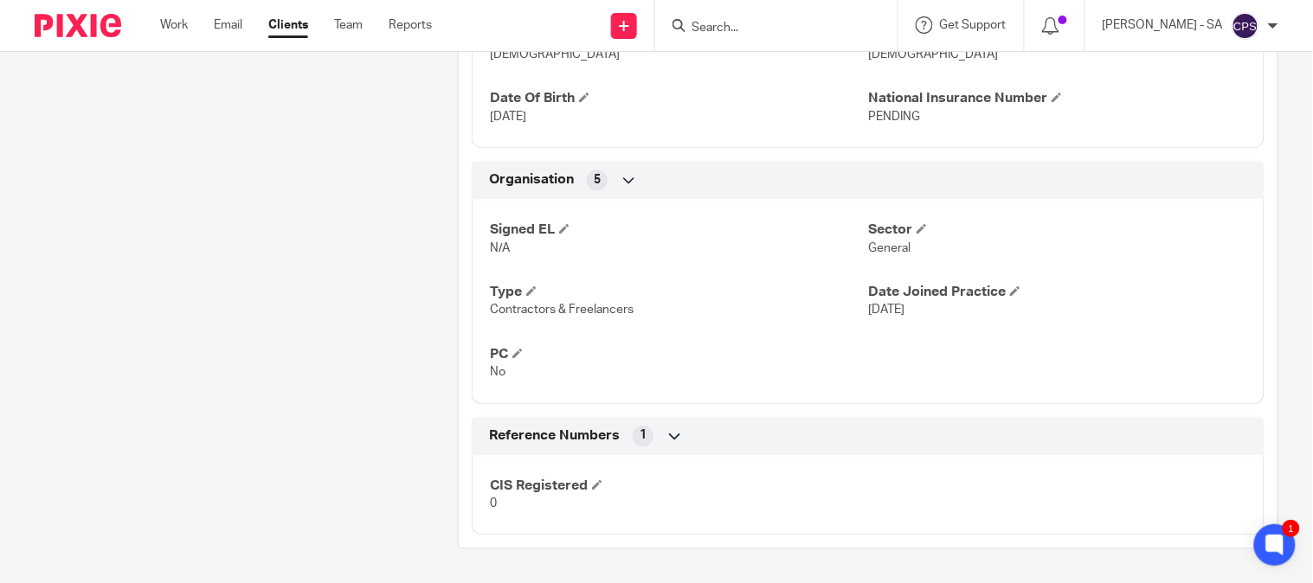
click at [640, 439] on span "1" at bounding box center [643, 435] width 7 height 17
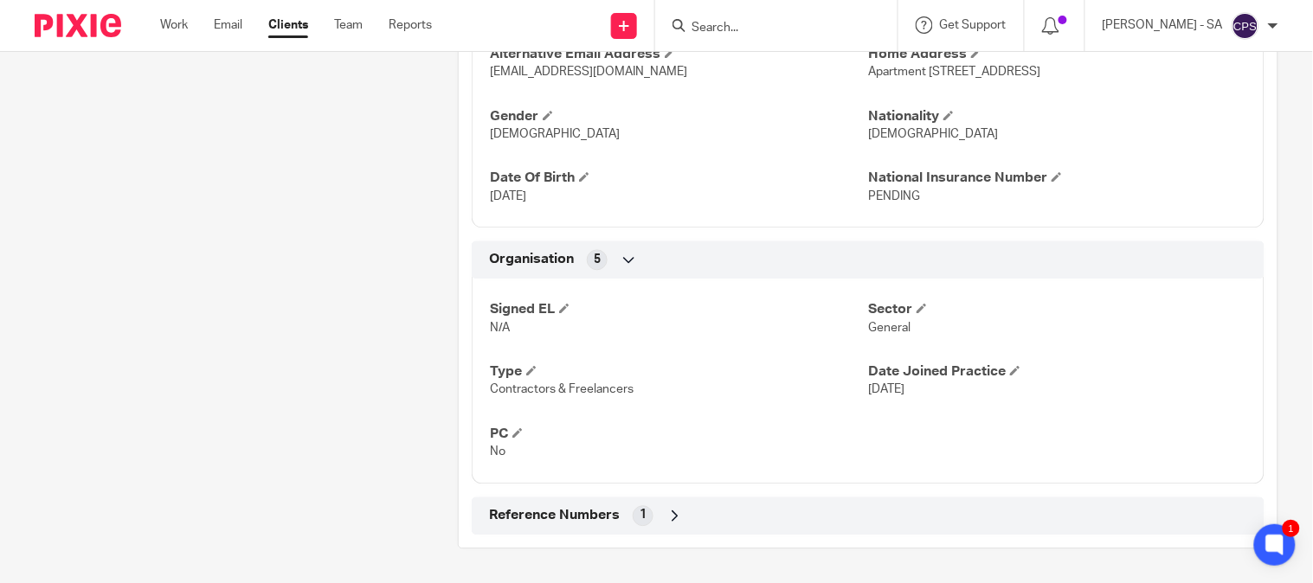
click at [640, 520] on span "1" at bounding box center [643, 514] width 7 height 17
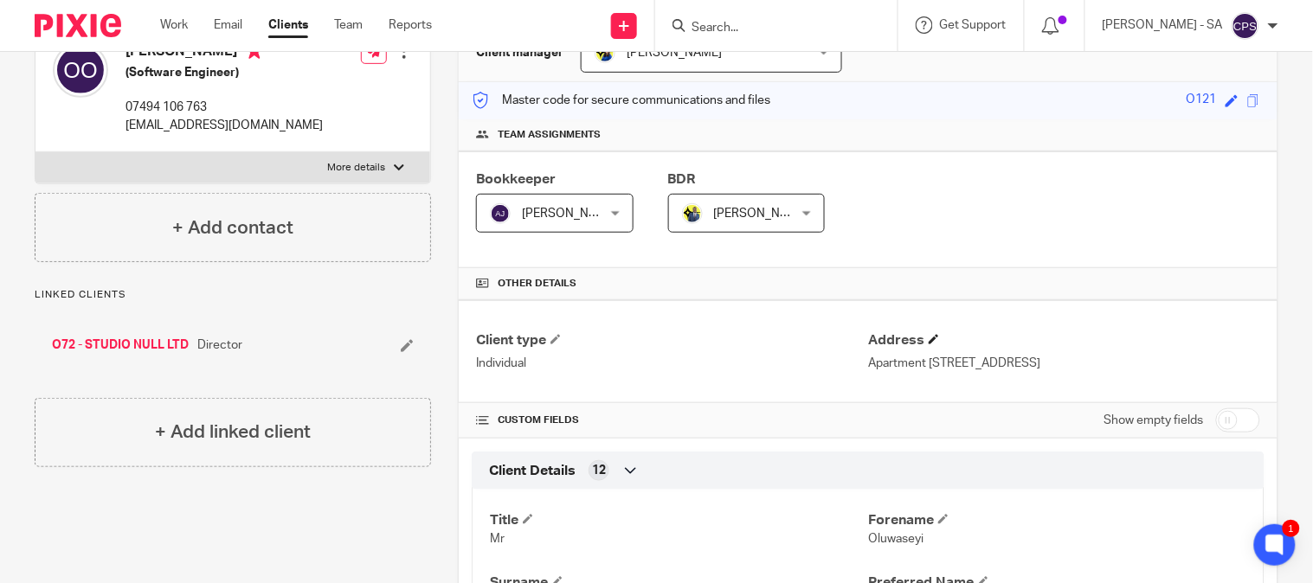
scroll to position [192, 0]
click at [1140, 361] on p "Apartment 304, 3 Anchorage Quay, Salford, M50 3BX" at bounding box center [1064, 362] width 392 height 17
click at [1139, 361] on p "Apartment 304, 3 Anchorage Quay, Salford, M50 3BX" at bounding box center [1064, 362] width 392 height 17
click at [1145, 361] on p "Apartment 304, 3 Anchorage Quay, Salford, M50 3BX" at bounding box center [1064, 362] width 392 height 17
drag, startPoint x: 1152, startPoint y: 362, endPoint x: 862, endPoint y: 367, distance: 290.0
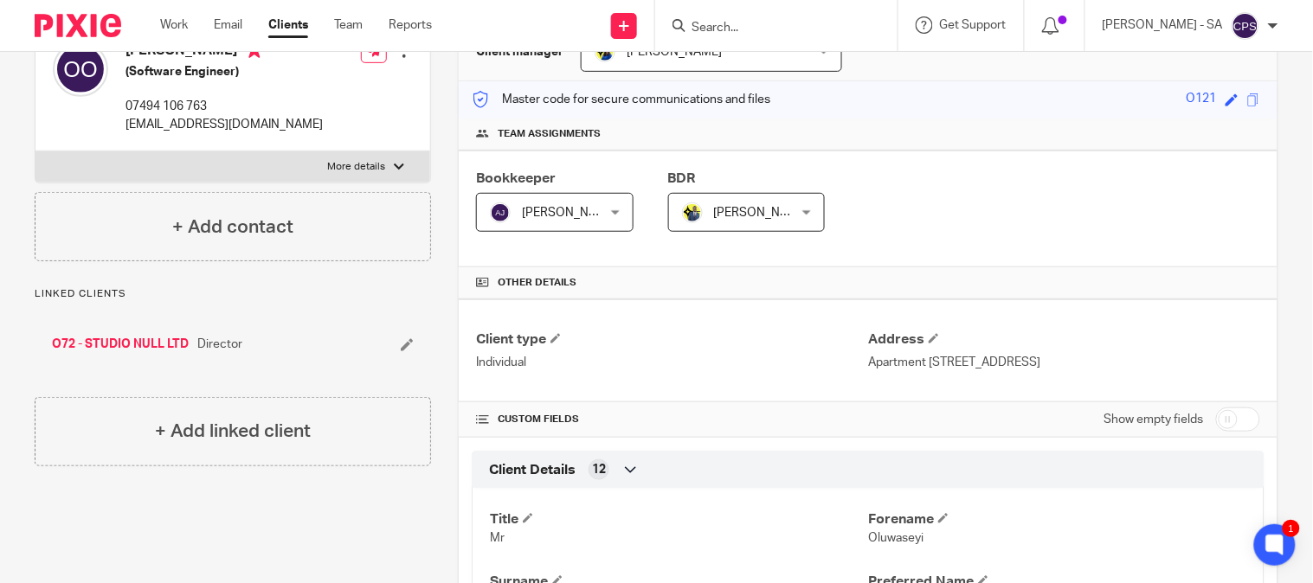
click at [868, 367] on p "Apartment 304, 3 Anchorage Quay, Salford, M50 3BX" at bounding box center [1064, 362] width 392 height 17
copy p "Apartment 304, 3 Anchorage Quay, Salford, M50 3BX"
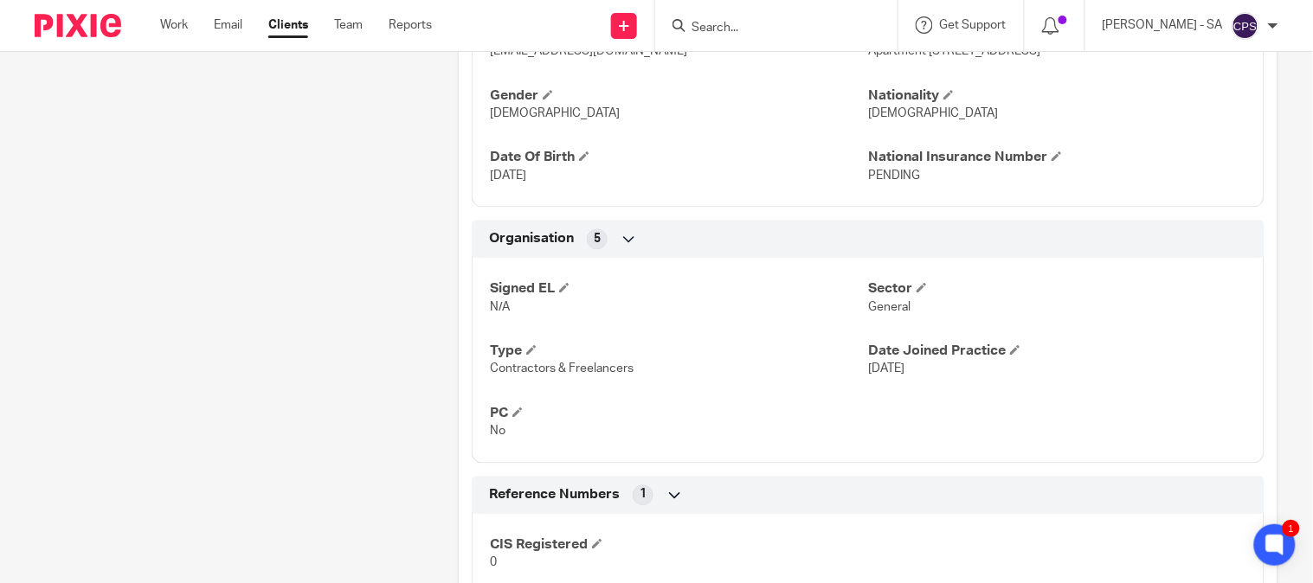
scroll to position [926, 0]
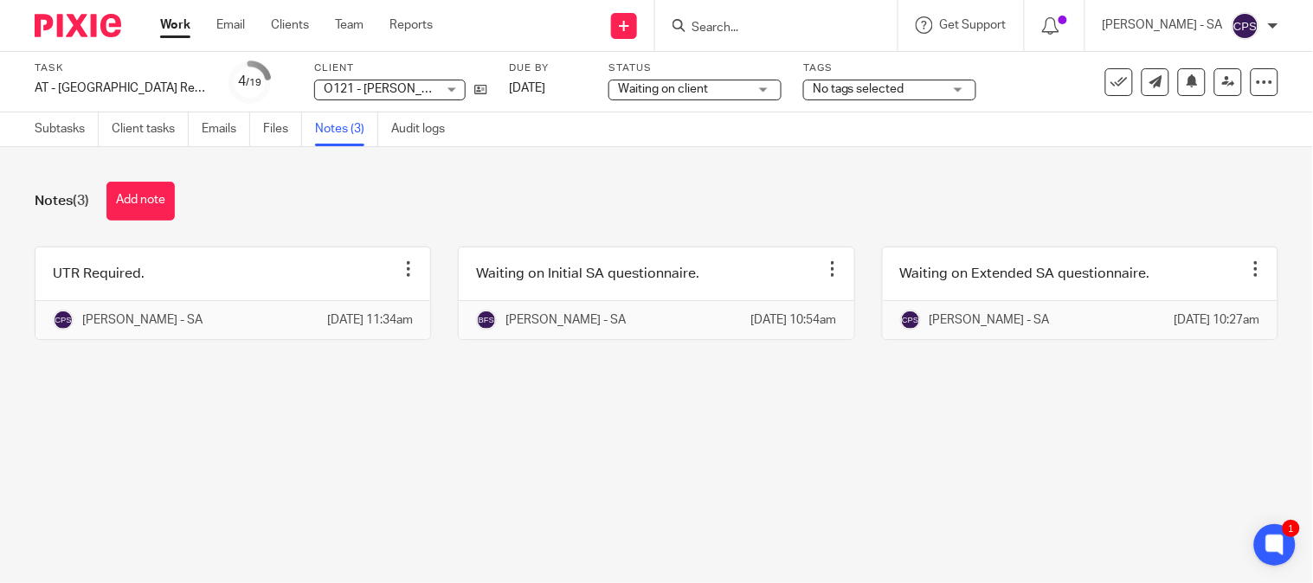
drag, startPoint x: 439, startPoint y: 480, endPoint x: 462, endPoint y: 495, distance: 27.6
click at [439, 482] on main "Task AT - [GEOGRAPHIC_DATA] Return - PE [DATE] Save AT - [GEOGRAPHIC_DATA] Retu…" at bounding box center [656, 291] width 1313 height 583
click at [640, 482] on main "Task AT - [GEOGRAPHIC_DATA] Return - PE [DATE] Save AT - [GEOGRAPHIC_DATA] Retu…" at bounding box center [656, 291] width 1313 height 583
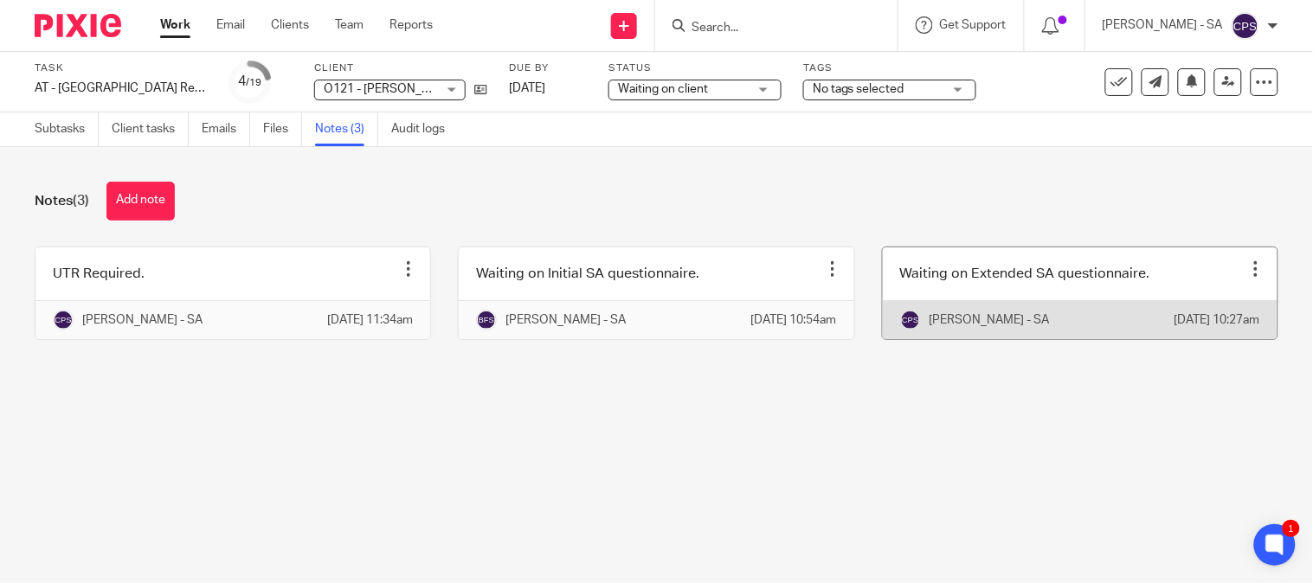
click at [968, 297] on link at bounding box center [1080, 294] width 395 height 92
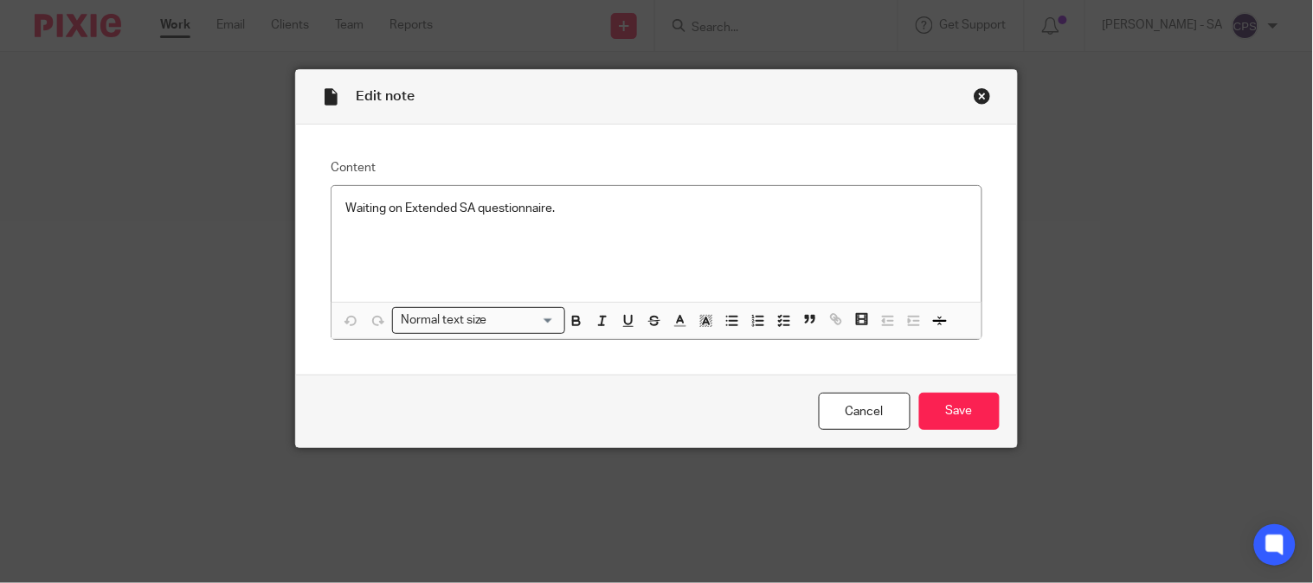
click at [974, 93] on div "Close this dialog window" at bounding box center [982, 95] width 17 height 17
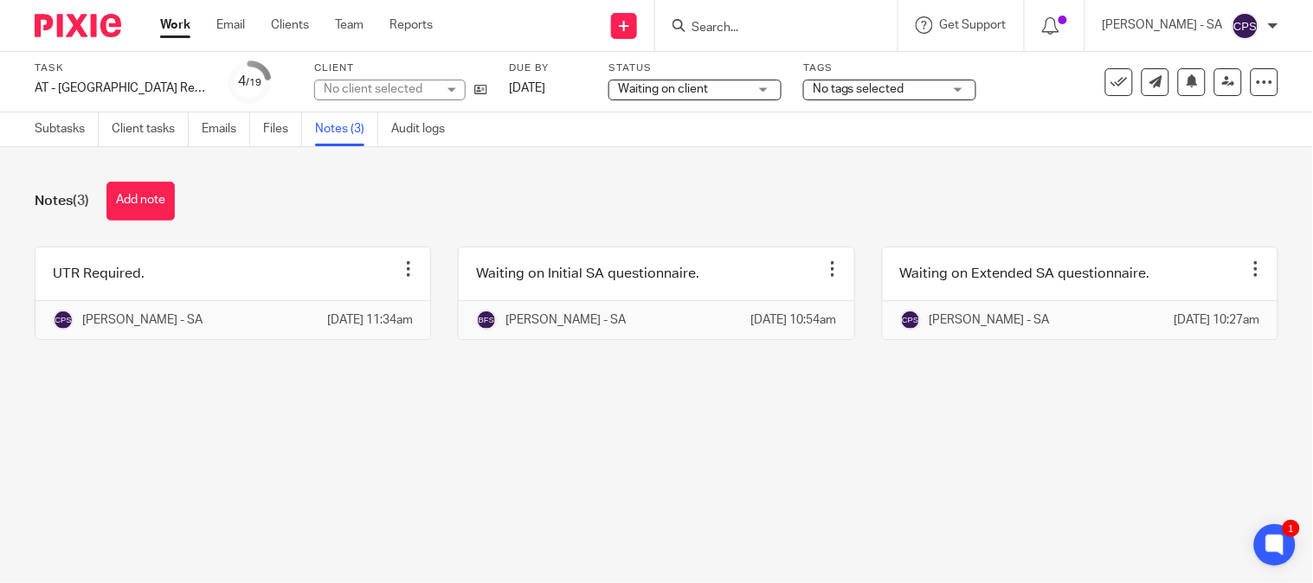
click at [377, 96] on div "No client selected" at bounding box center [380, 88] width 113 height 17
click at [377, 96] on div "No client selected" at bounding box center [389, 90] width 151 height 21
click at [377, 93] on div "No client selected" at bounding box center [380, 88] width 113 height 17
click at [377, 93] on div "No client selected" at bounding box center [373, 89] width 99 height 12
click at [376, 92] on div "No client selected" at bounding box center [380, 88] width 113 height 17
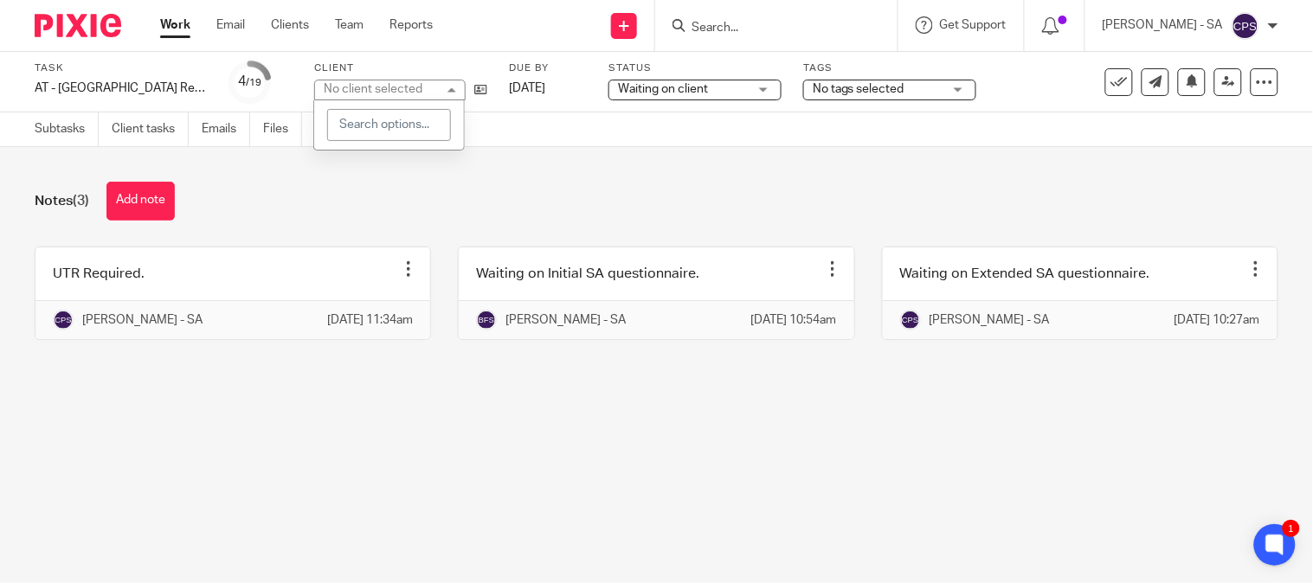
click at [524, 202] on div "Notes (3) Add note" at bounding box center [657, 201] width 1244 height 39
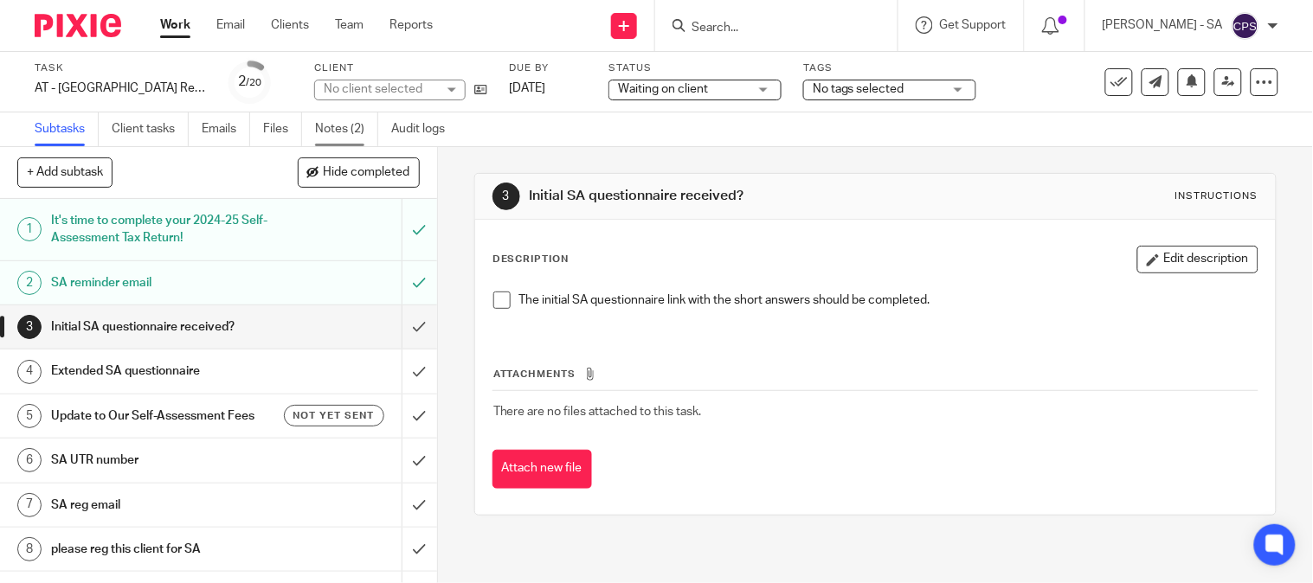
click at [341, 133] on link "Notes (2)" at bounding box center [346, 130] width 63 height 34
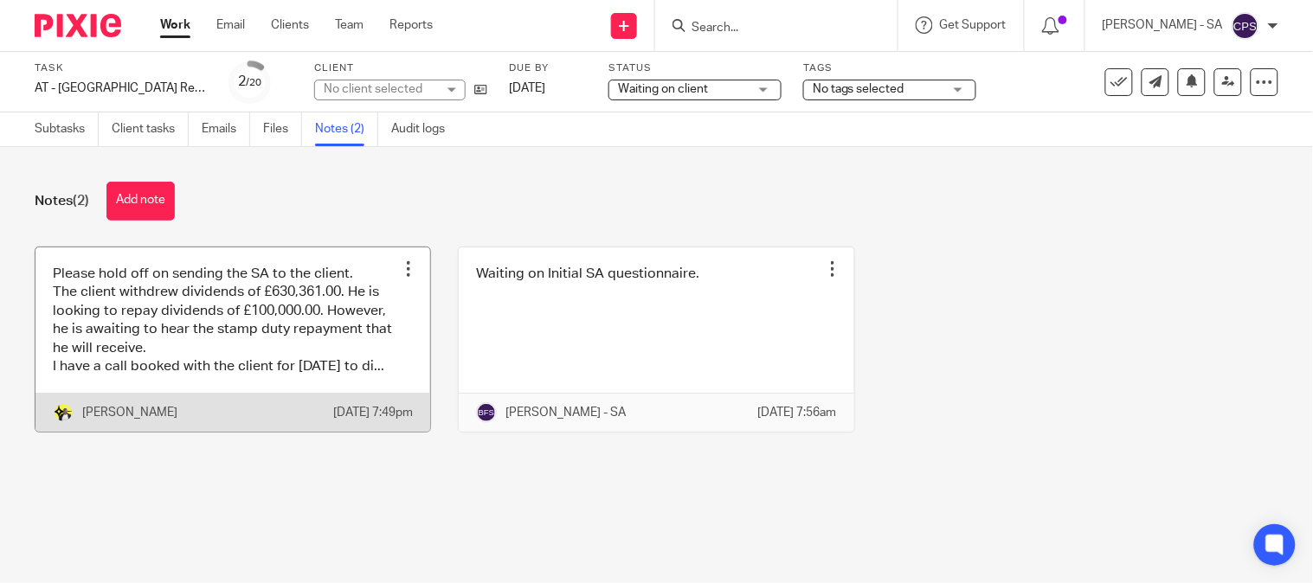
click at [187, 376] on link at bounding box center [232, 340] width 395 height 185
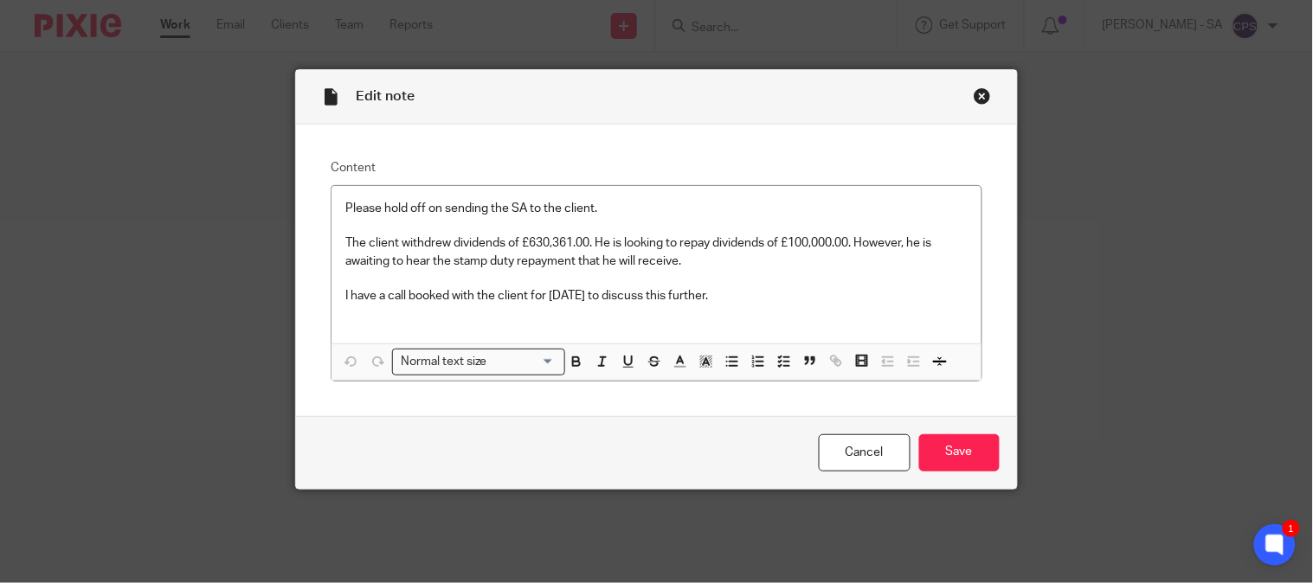
click at [974, 98] on div "Close this dialog window" at bounding box center [982, 95] width 17 height 17
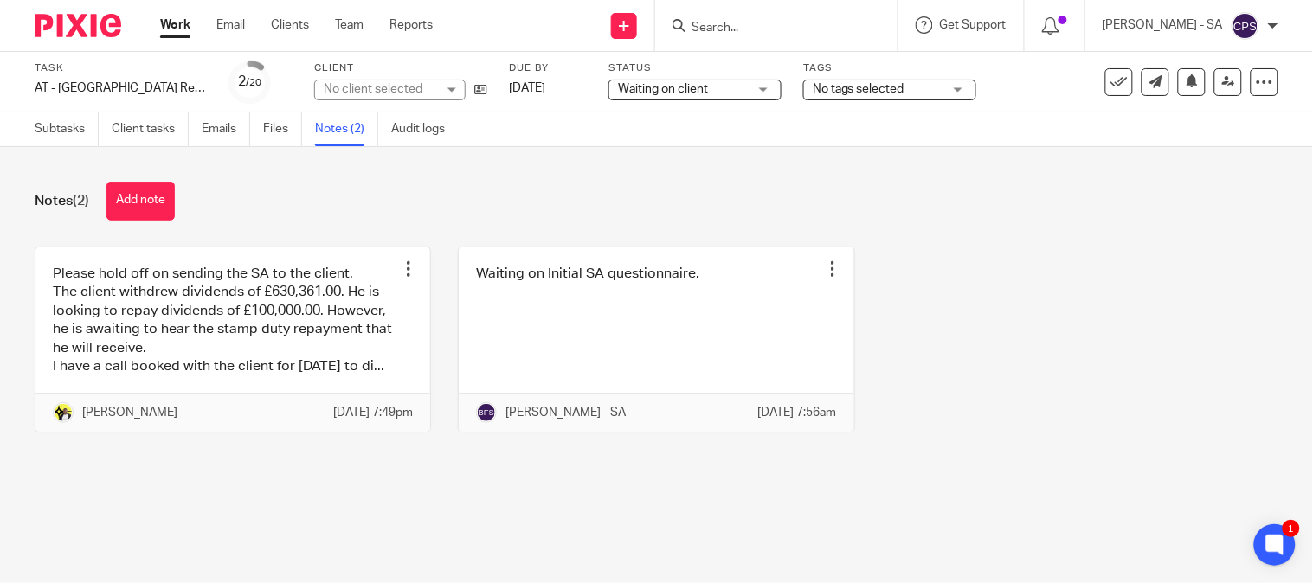
drag, startPoint x: 370, startPoint y: 82, endPoint x: 370, endPoint y: 92, distance: 9.6
click at [370, 91] on div "No client selected" at bounding box center [380, 88] width 113 height 17
click at [370, 90] on div "No client selected" at bounding box center [373, 89] width 99 height 12
click at [370, 90] on div "No client selected" at bounding box center [380, 88] width 113 height 17
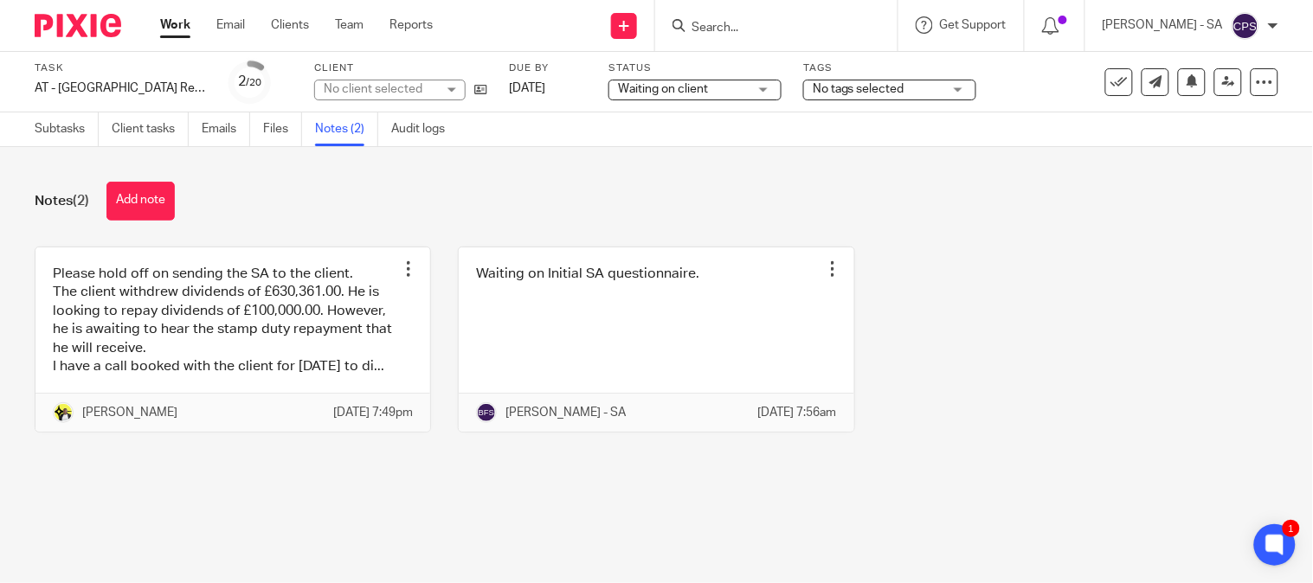
click at [370, 90] on div "No client selected" at bounding box center [380, 88] width 113 height 17
click at [446, 184] on div "Notes (2) Add note" at bounding box center [657, 201] width 1244 height 39
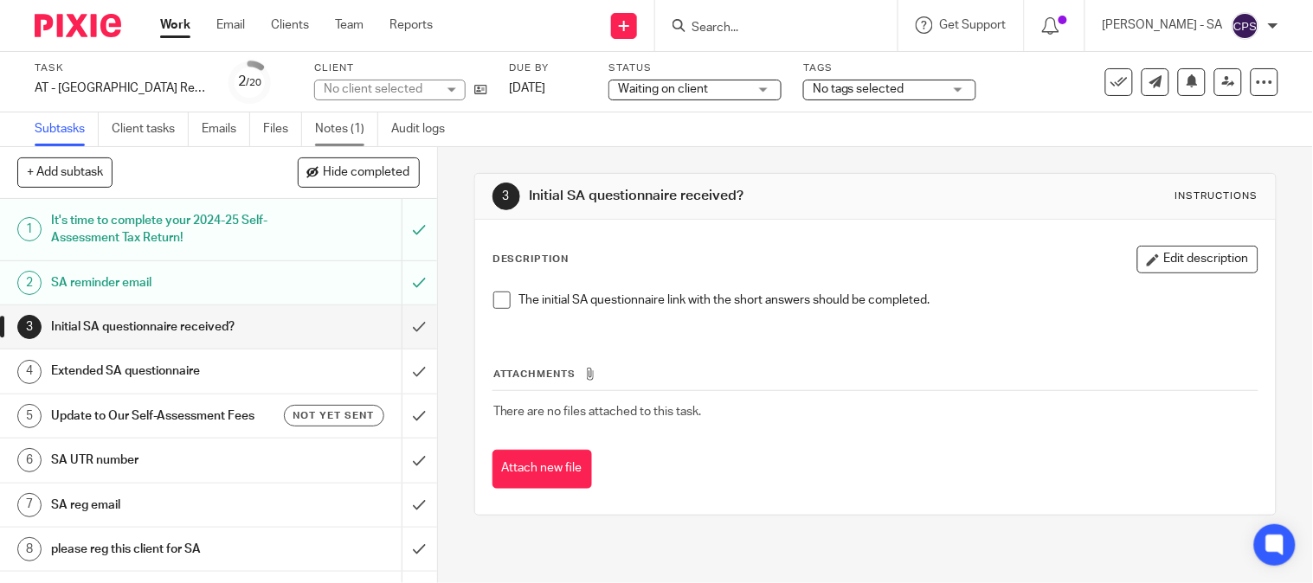
click at [342, 118] on link "Notes (1)" at bounding box center [346, 130] width 63 height 34
click at [336, 126] on link "Notes (1)" at bounding box center [346, 130] width 63 height 34
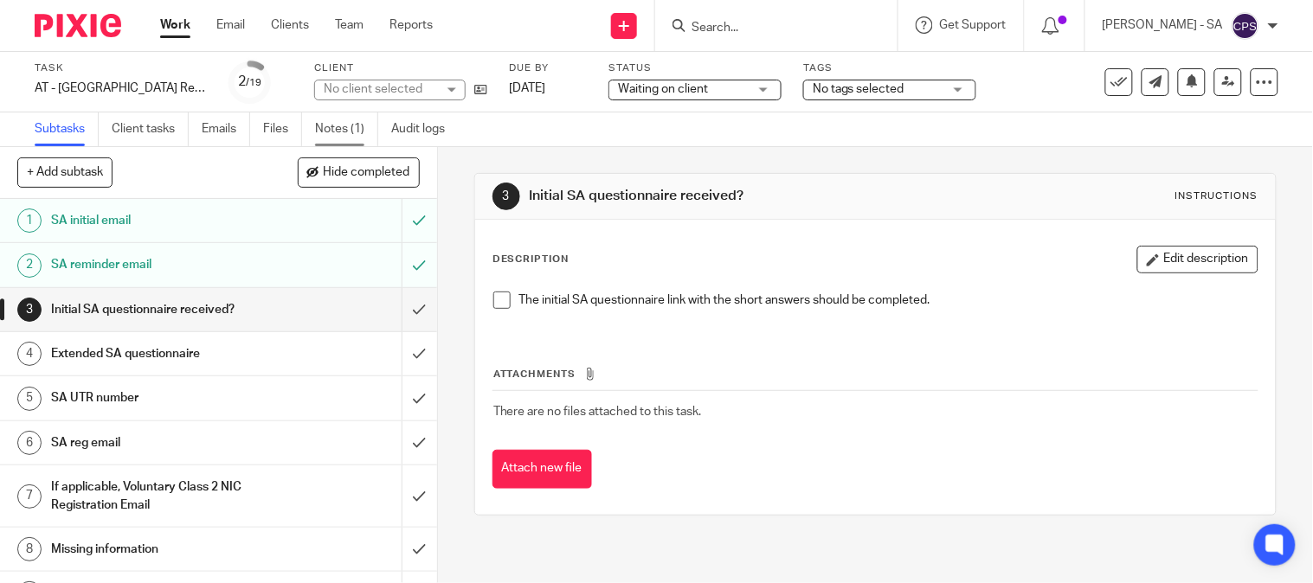
click at [347, 127] on link "Notes (1)" at bounding box center [346, 130] width 63 height 34
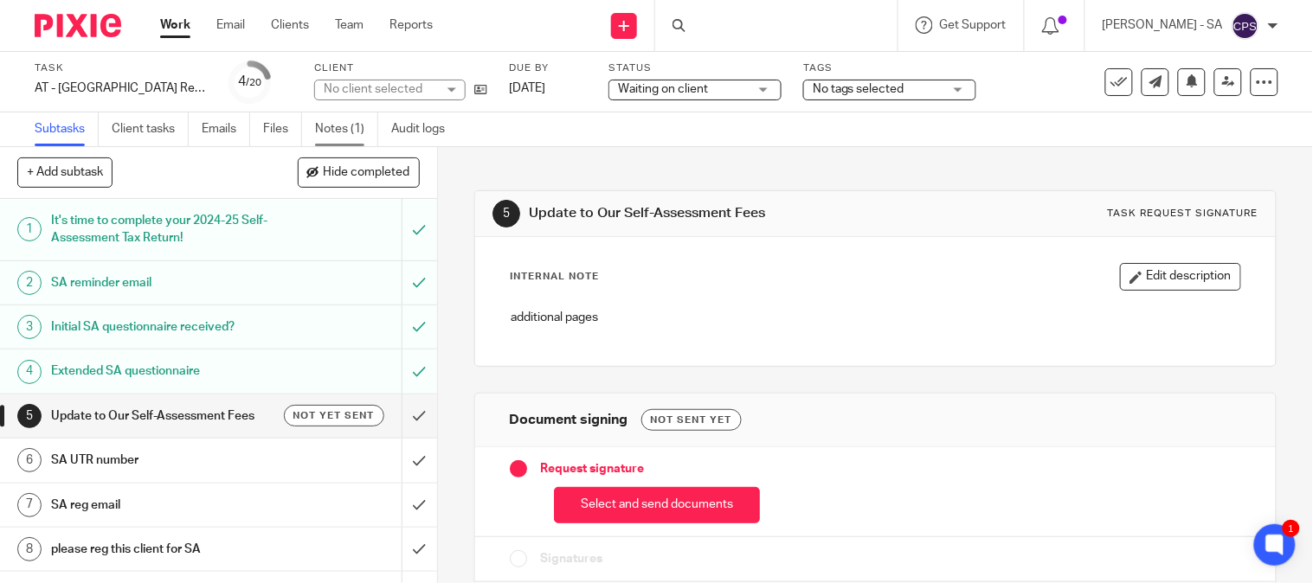
click at [340, 126] on link "Notes (1)" at bounding box center [346, 130] width 63 height 34
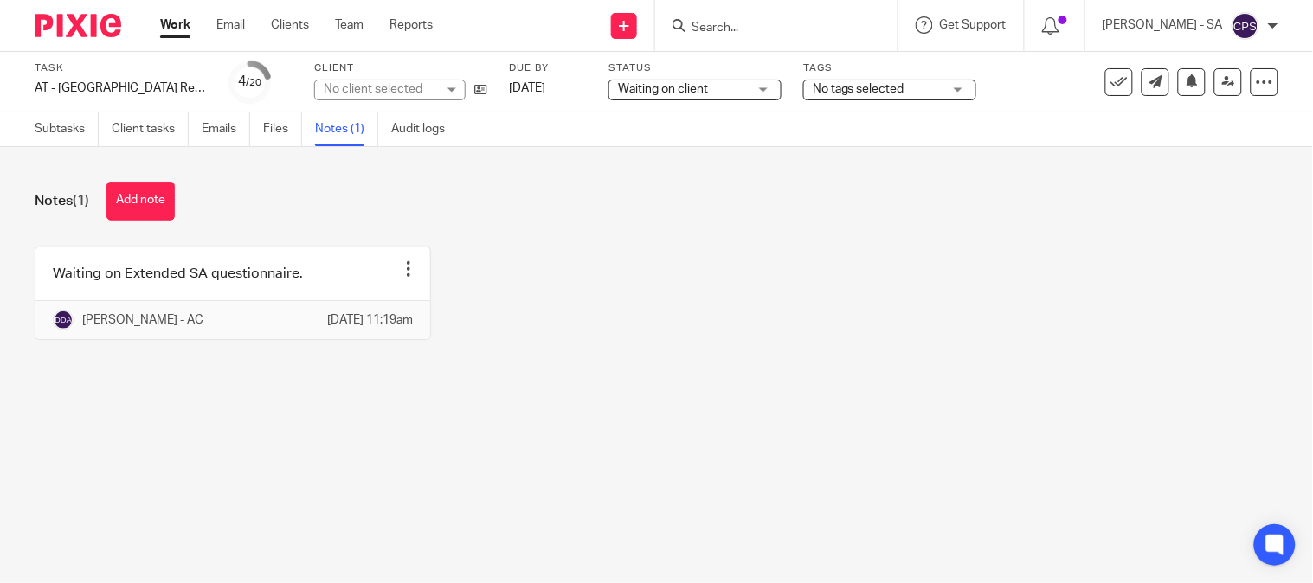
click at [197, 131] on ul "Subtasks Client tasks Emails Files Notes (1) Audit logs" at bounding box center [253, 130] width 436 height 34
click at [219, 134] on link "Emails" at bounding box center [226, 130] width 48 height 34
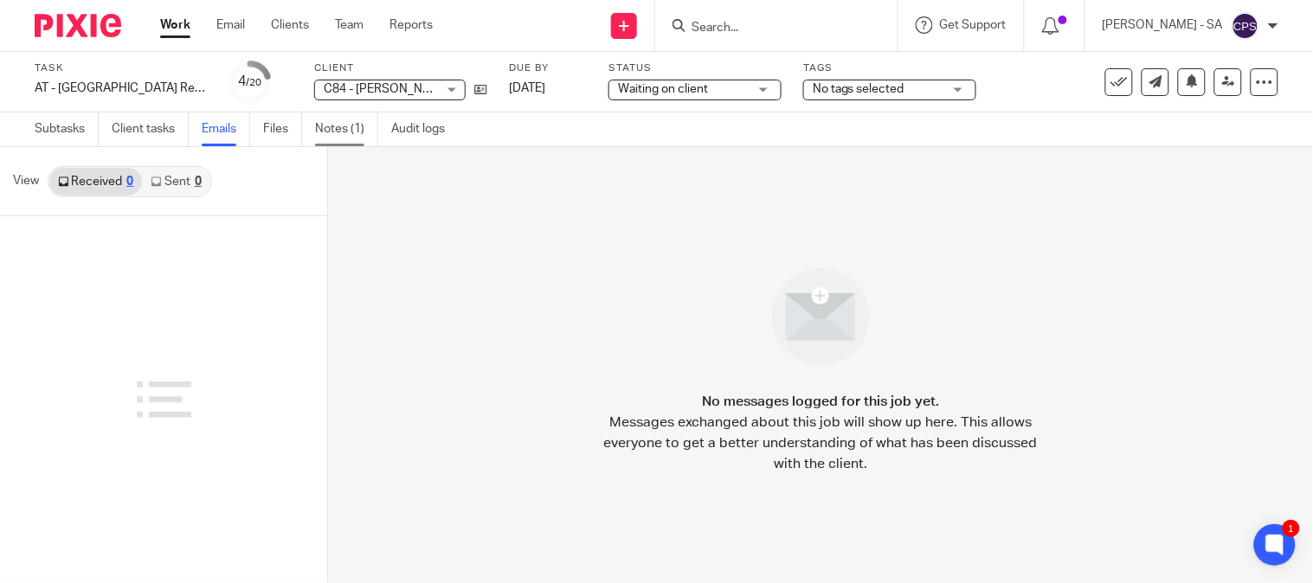
click at [344, 125] on link "Notes (1)" at bounding box center [346, 130] width 63 height 34
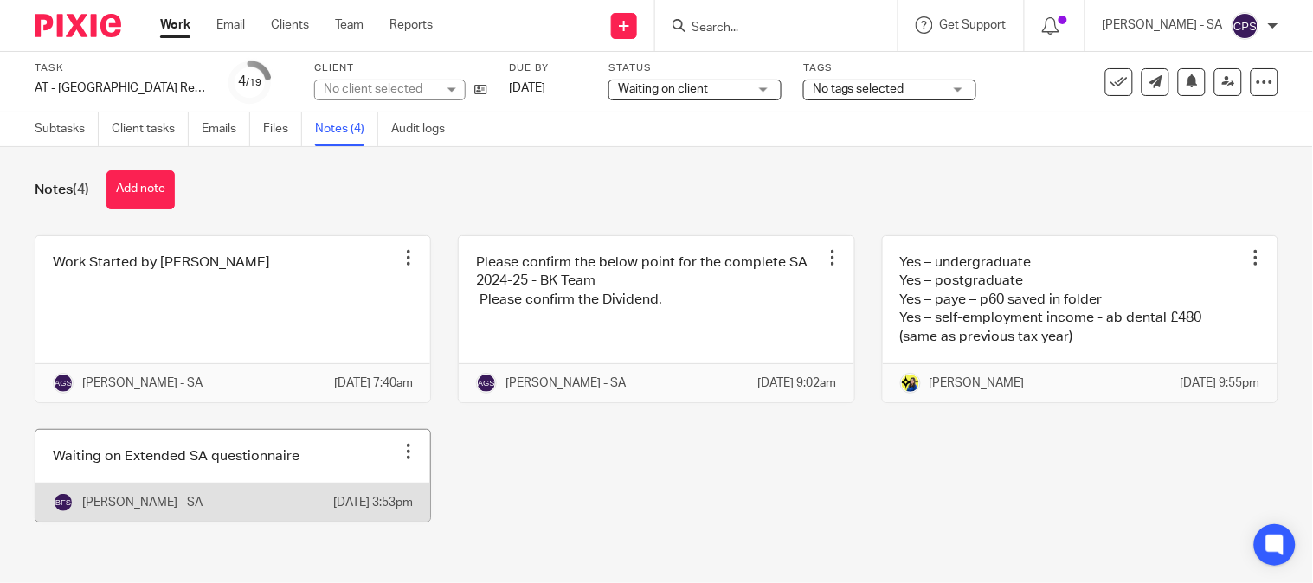
scroll to position [48, 0]
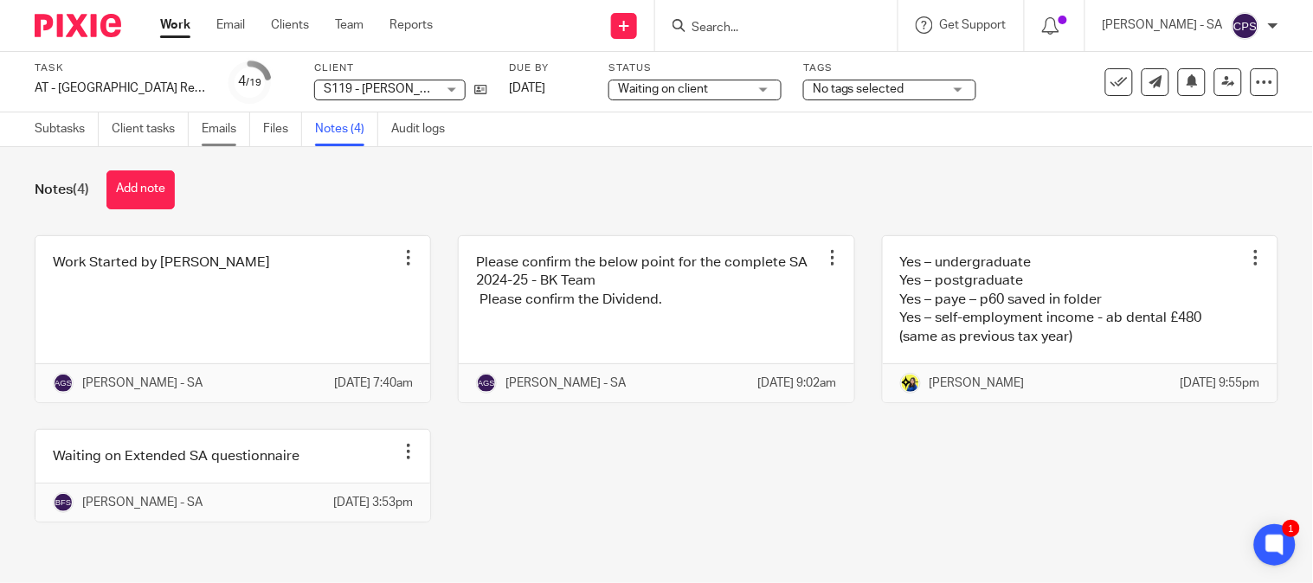
click at [220, 128] on link "Emails" at bounding box center [226, 130] width 48 height 34
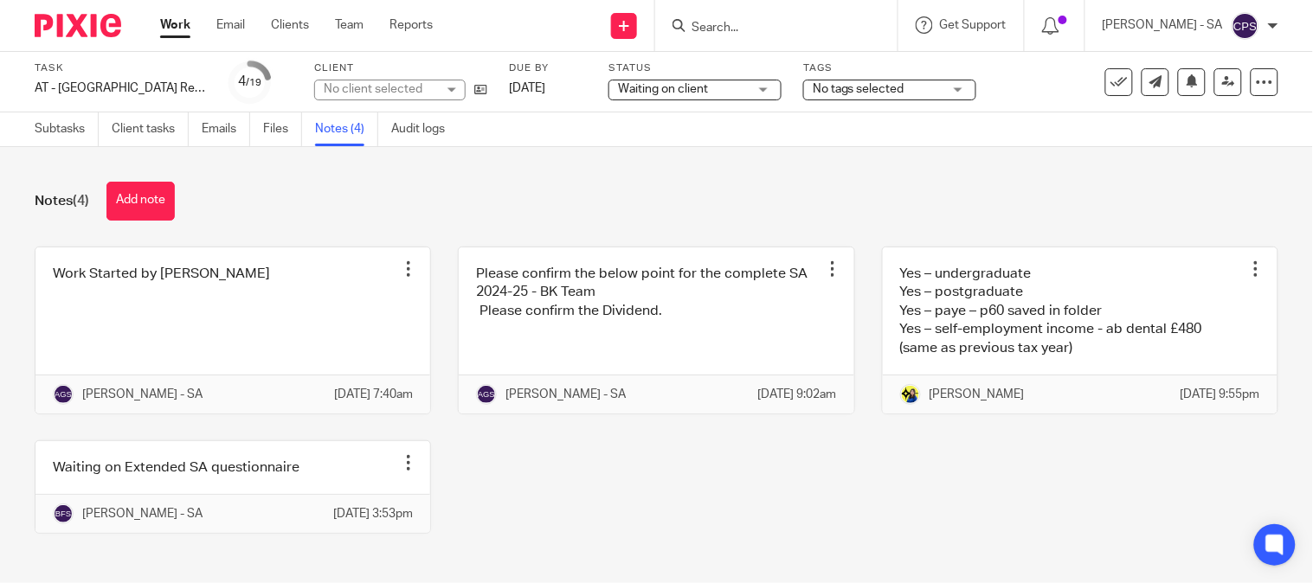
click at [654, 82] on span "Waiting on client" at bounding box center [683, 89] width 130 height 18
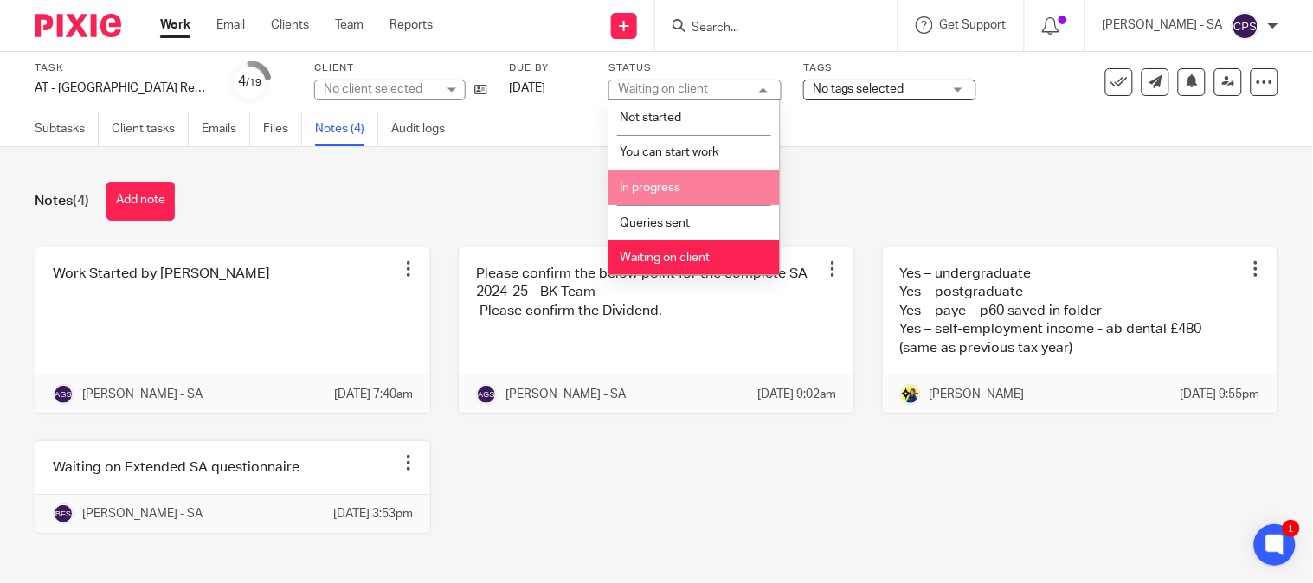
click at [659, 185] on span "In progress" at bounding box center [650, 188] width 61 height 12
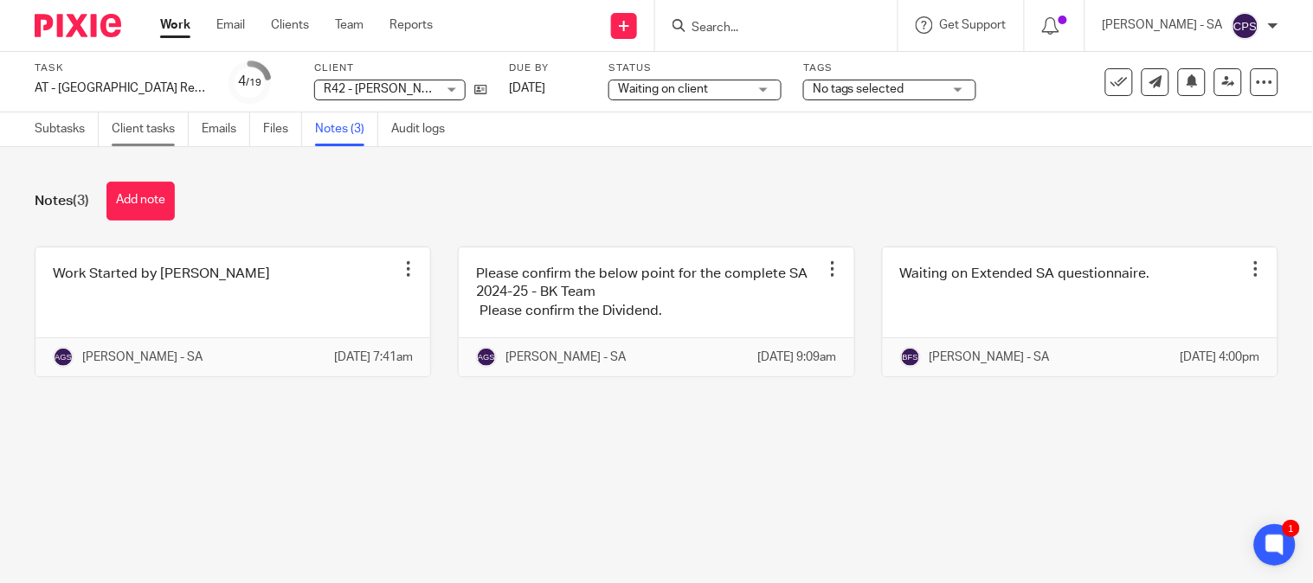
click at [184, 124] on link "Client tasks" at bounding box center [150, 130] width 77 height 34
click at [222, 125] on link "Emails" at bounding box center [226, 130] width 48 height 34
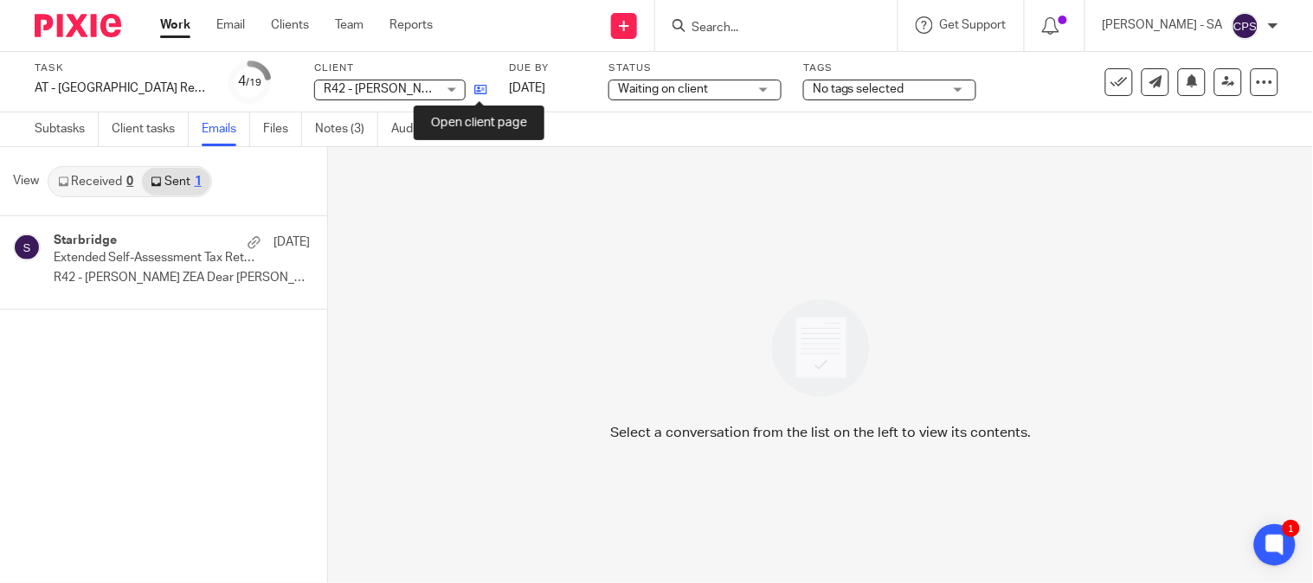
click at [480, 91] on icon at bounding box center [480, 89] width 13 height 13
click at [325, 130] on link "Notes (3)" at bounding box center [346, 130] width 63 height 34
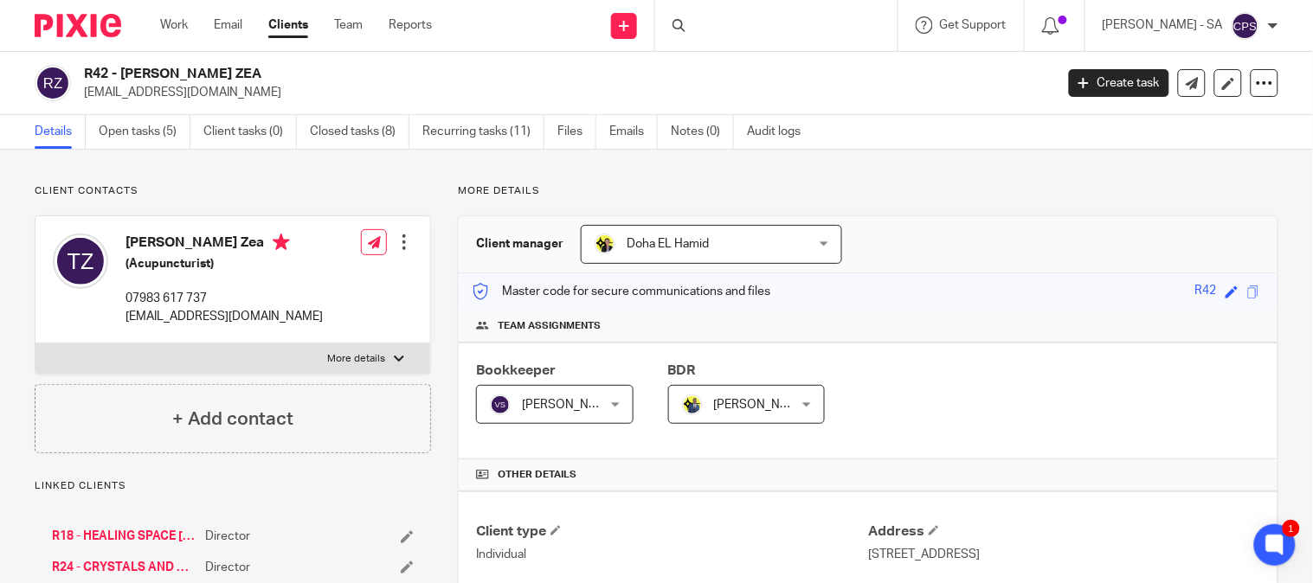
drag, startPoint x: 242, startPoint y: 74, endPoint x: 124, endPoint y: 76, distance: 118.6
click at [124, 76] on h2 "R42 - [PERSON_NAME] ZEA" at bounding box center [467, 74] width 767 height 18
copy h2 "[PERSON_NAME] ZEA"
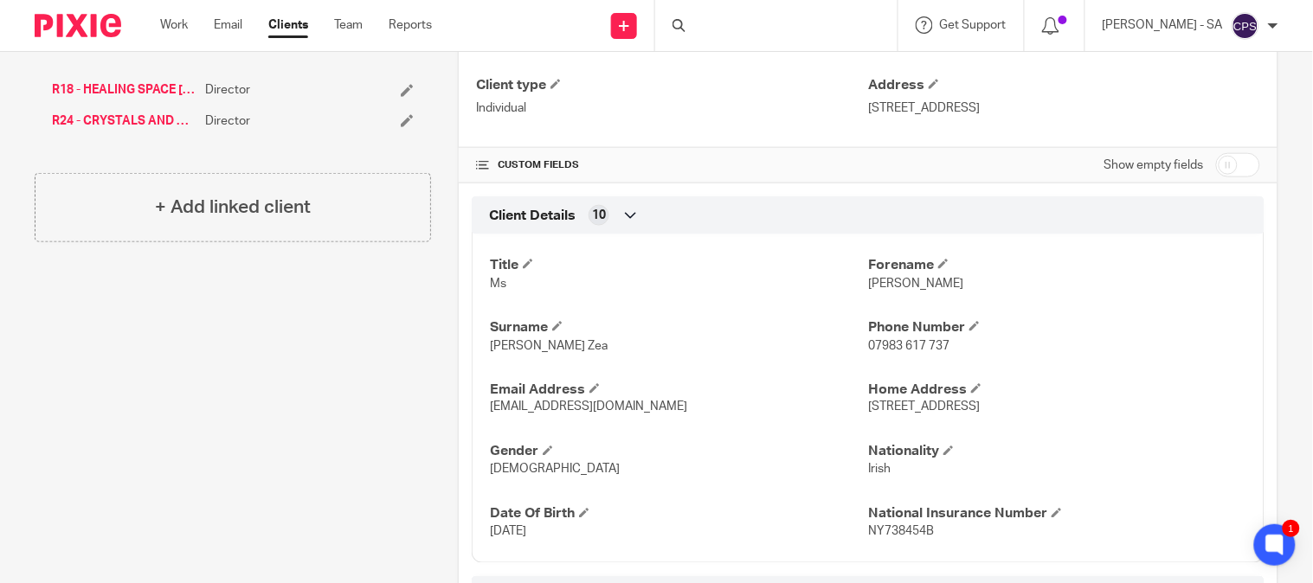
scroll to position [480, 0]
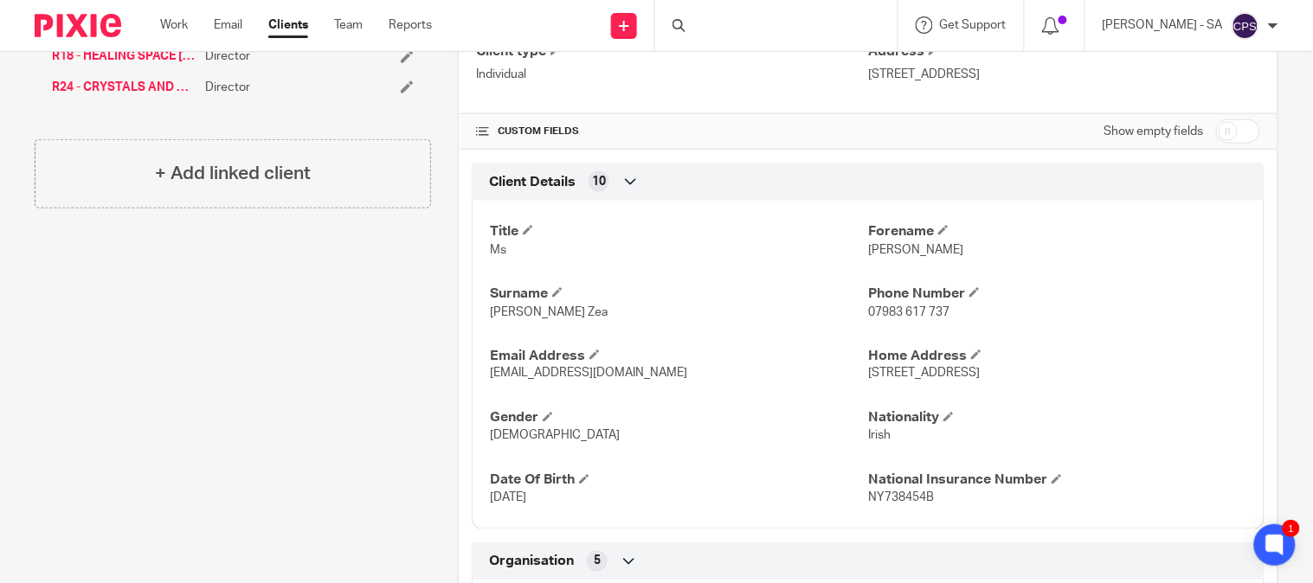
click at [575, 370] on span "[EMAIL_ADDRESS][DOMAIN_NAME]" at bounding box center [588, 374] width 197 height 12
click at [642, 387] on div "Title Ms Forename Tara Surname Rivero Zea Phone Number 07983 617 737 Email Addr…" at bounding box center [868, 359] width 793 height 342
drag, startPoint x: 623, startPoint y: 376, endPoint x: 486, endPoint y: 383, distance: 136.9
click at [490, 383] on p "tarariverozea@gmail.com" at bounding box center [679, 373] width 378 height 17
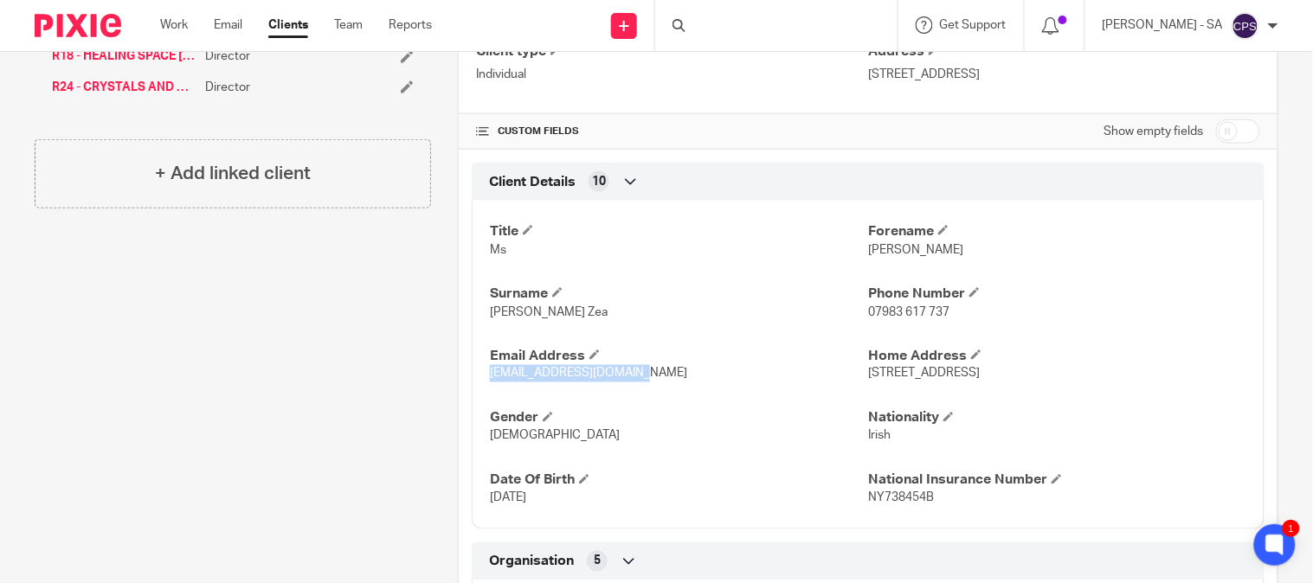
copy span "tarariverozea@gmail.com"
drag, startPoint x: 948, startPoint y: 307, endPoint x: 860, endPoint y: 312, distance: 87.6
click at [868, 312] on p "07983 617 737" at bounding box center [1057, 312] width 378 height 17
copy span "07983 617 737"
click at [1050, 393] on div "Title Ms Forename Tara Surname Rivero Zea Phone Number 07983 617 737 Email Addr…" at bounding box center [868, 359] width 793 height 342
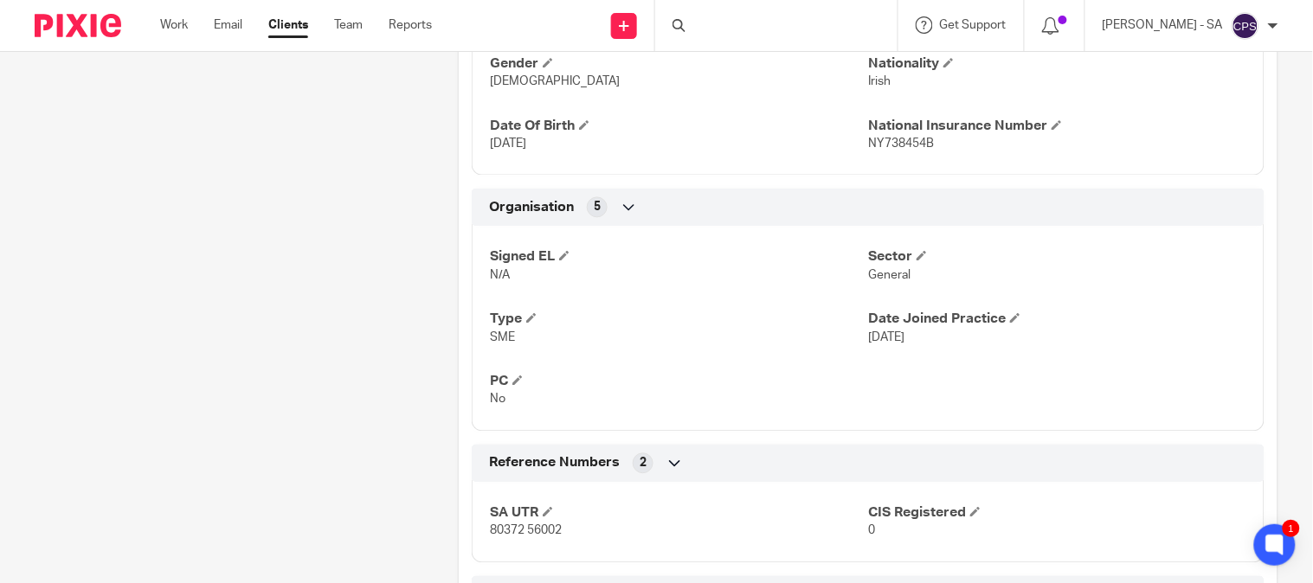
scroll to position [865, 0]
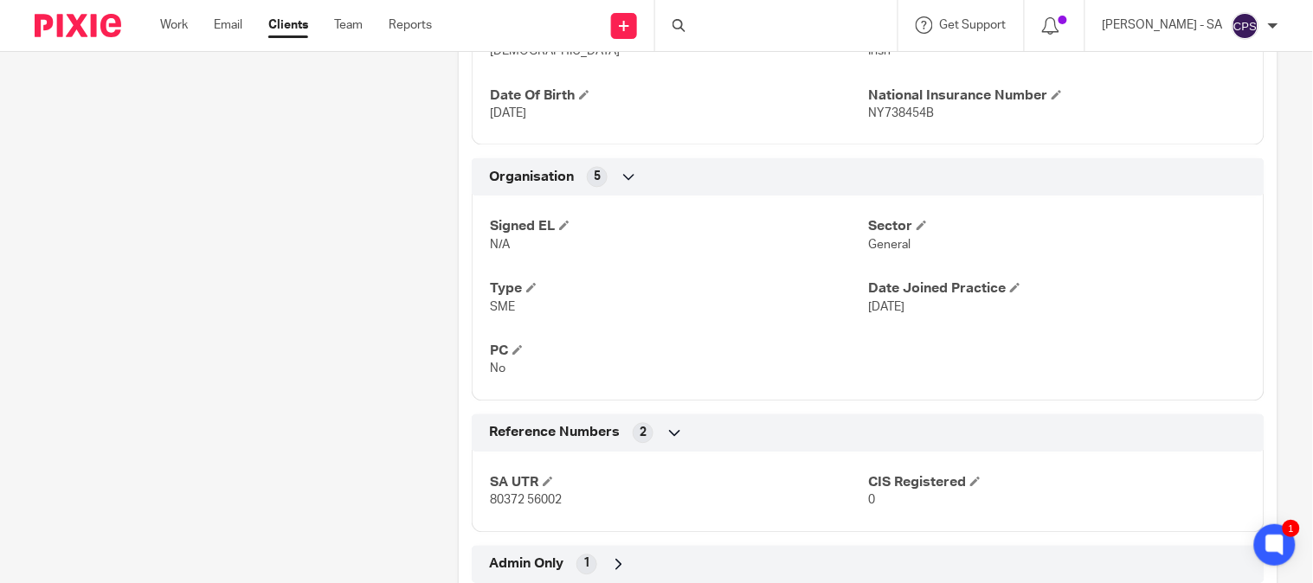
click at [537, 308] on p "SME" at bounding box center [679, 307] width 378 height 17
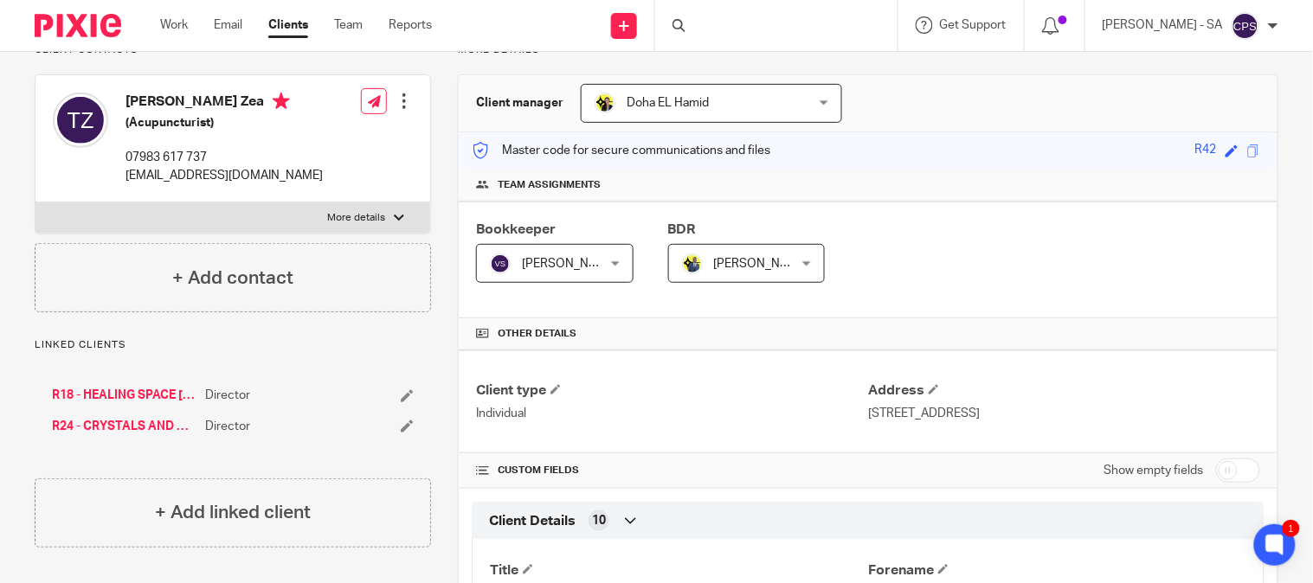
scroll to position [192, 0]
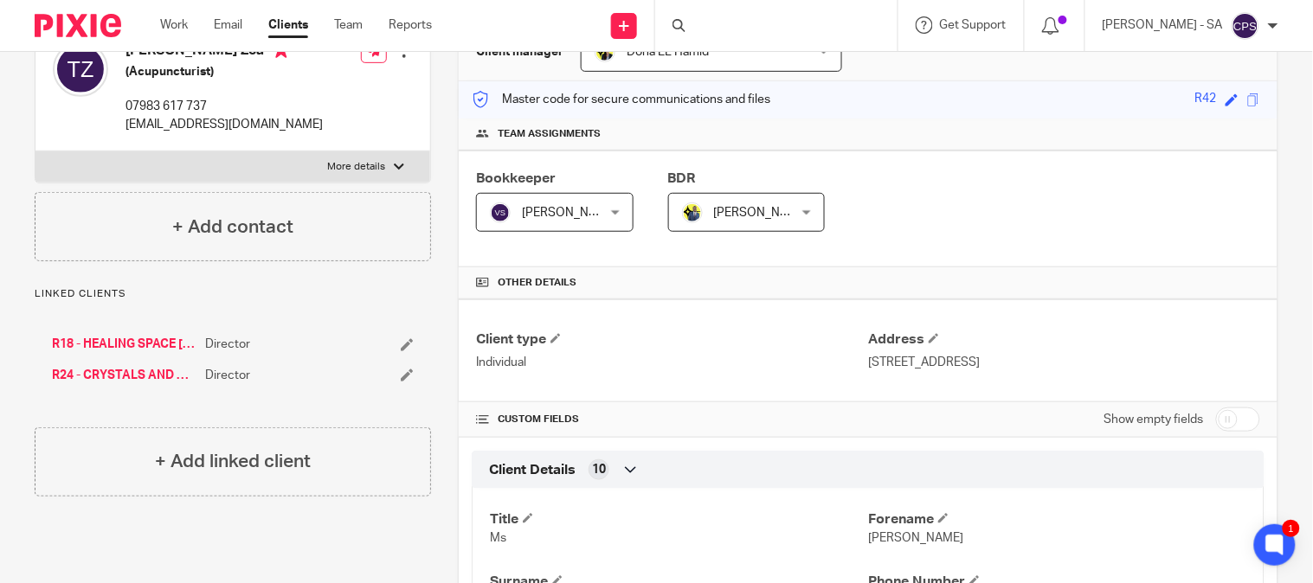
click at [1050, 365] on p "16 Bowdon Road, London, E17 8JB" at bounding box center [1064, 362] width 392 height 17
click at [1041, 365] on p "16 Bowdon Road, London, E17 8JB" at bounding box center [1064, 362] width 392 height 17
copy div "16 Bowdon Road, London, E17 8JB"
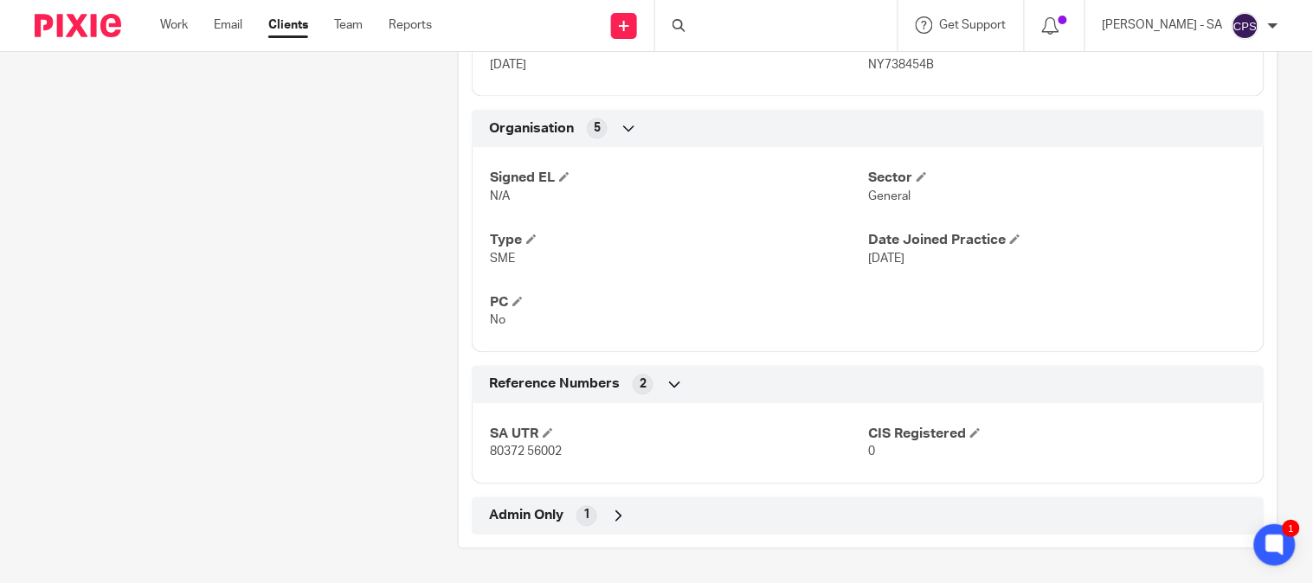
scroll to position [818, 0]
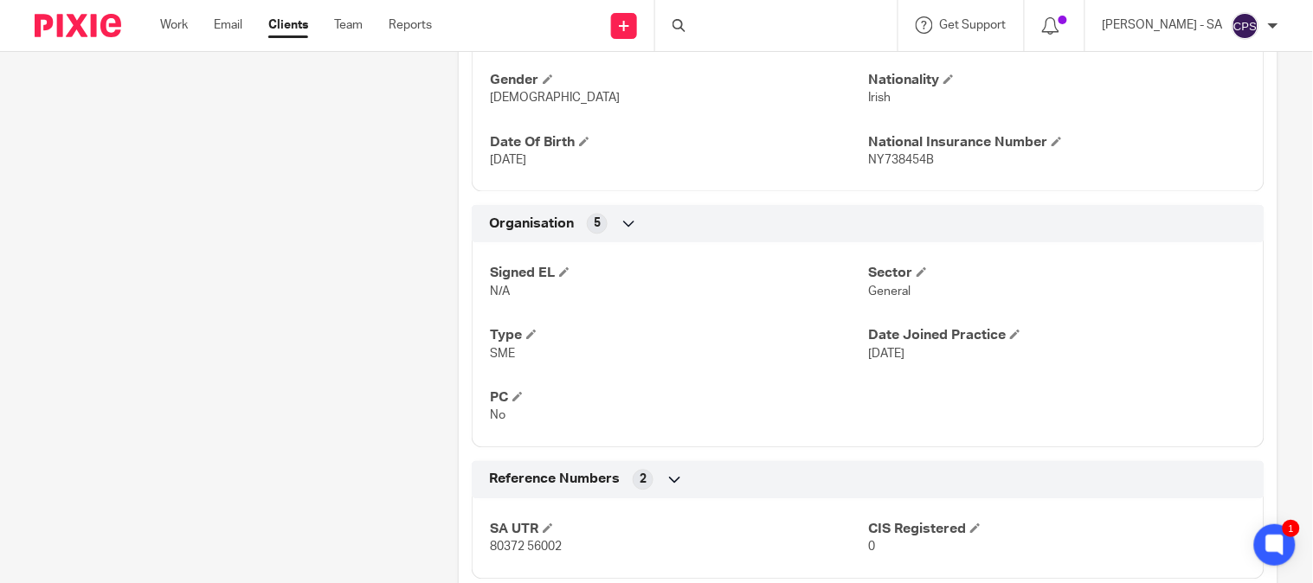
click at [552, 556] on p "80372 56002" at bounding box center [679, 547] width 378 height 17
click at [550, 556] on p "80372 56002" at bounding box center [679, 547] width 378 height 17
click at [549, 552] on span "80372 56002" at bounding box center [526, 548] width 72 height 12
drag, startPoint x: 521, startPoint y: 551, endPoint x: 478, endPoint y: 561, distance: 44.3
click at [481, 558] on div "SA UTR 80372 56002 CIS Registered 0" at bounding box center [868, 532] width 793 height 93
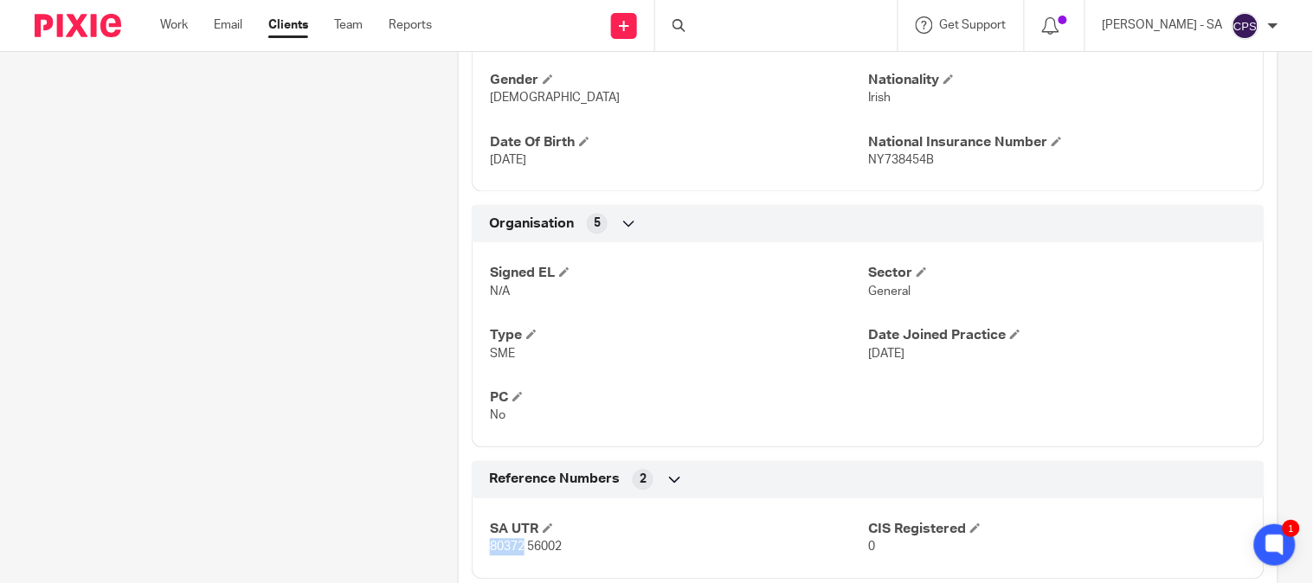
click at [520, 556] on p "80372 56002" at bounding box center [679, 547] width 378 height 17
drag, startPoint x: 560, startPoint y: 543, endPoint x: 450, endPoint y: 556, distance: 110.6
click at [451, 556] on div "More details Client manager Doha EL Hamid Doha EL Hamid Abhay Jayswal Akhil Sib…" at bounding box center [854, 6] width 847 height 1278
copy span "80372 56002"
drag, startPoint x: 935, startPoint y: 160, endPoint x: 859, endPoint y: 161, distance: 76.2
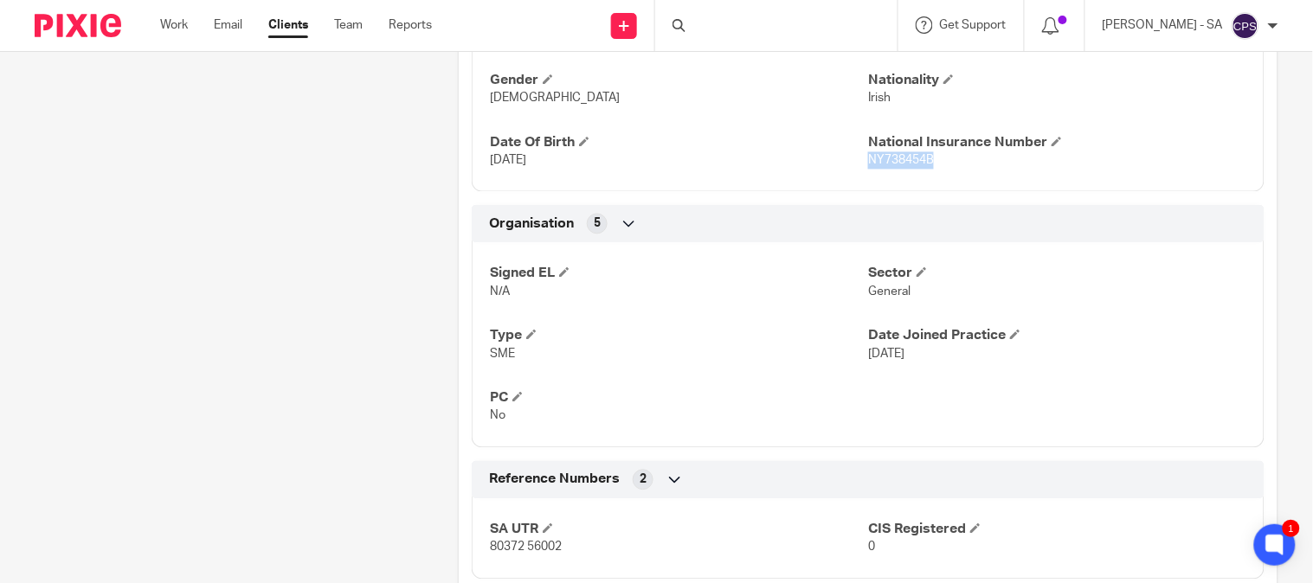
click at [868, 161] on p "NY738454B" at bounding box center [1057, 160] width 378 height 17
copy span "NY738454B"
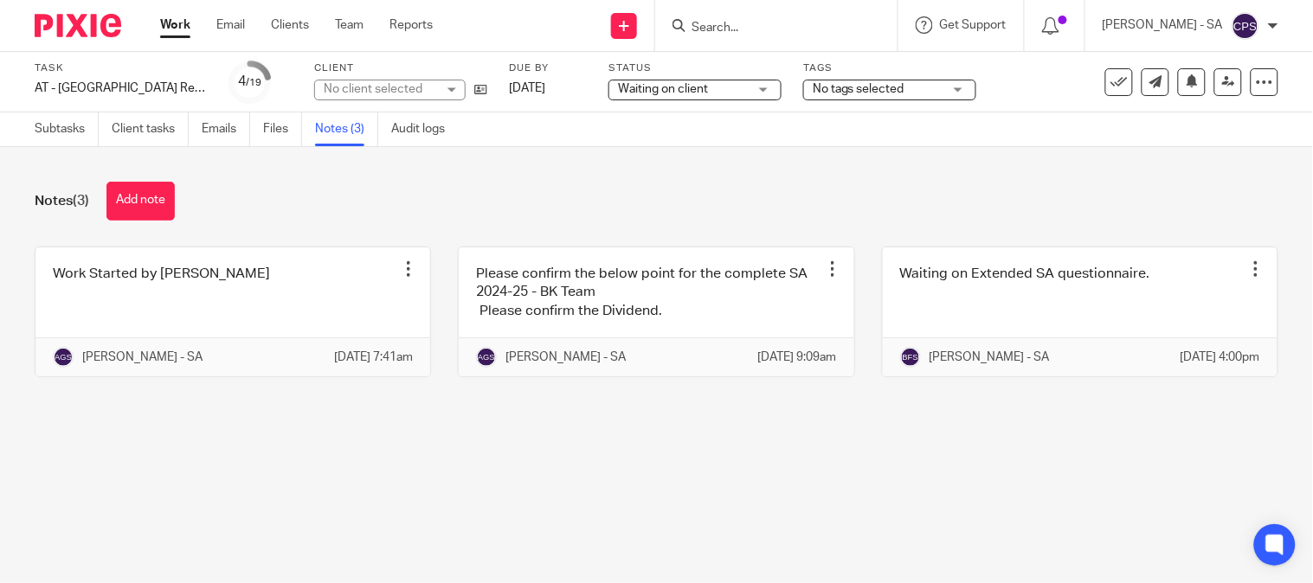
click at [497, 522] on main "Task AT - [GEOGRAPHIC_DATA] Return - PE [DATE] Save AT - [GEOGRAPHIC_DATA] Retu…" at bounding box center [656, 291] width 1313 height 583
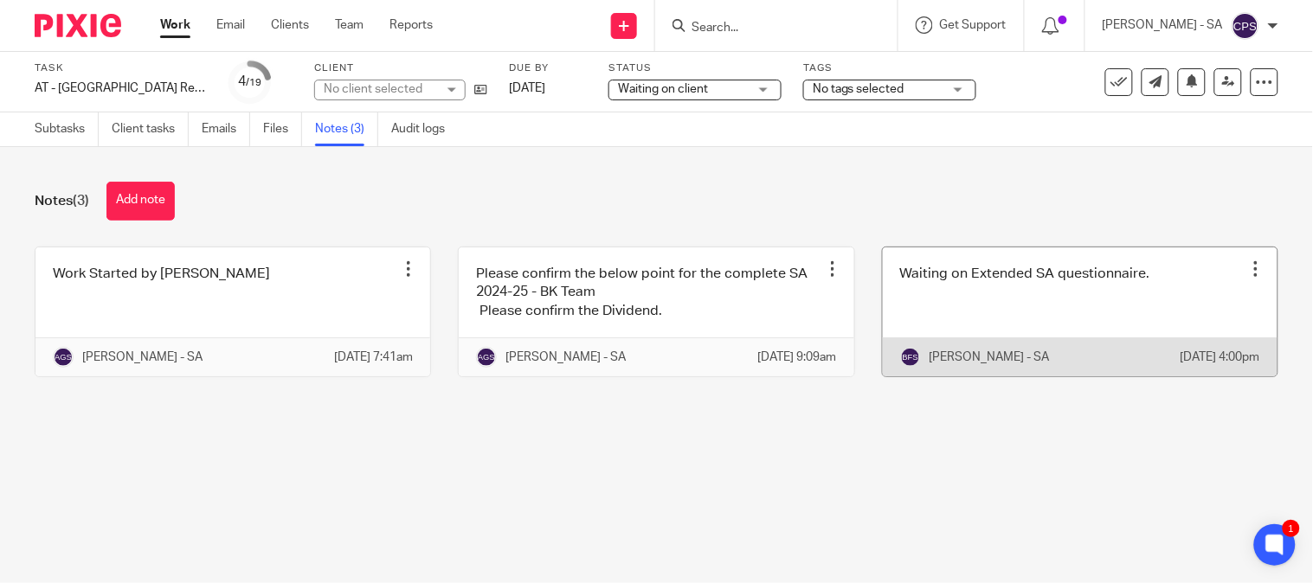
click at [953, 283] on link at bounding box center [1080, 312] width 395 height 129
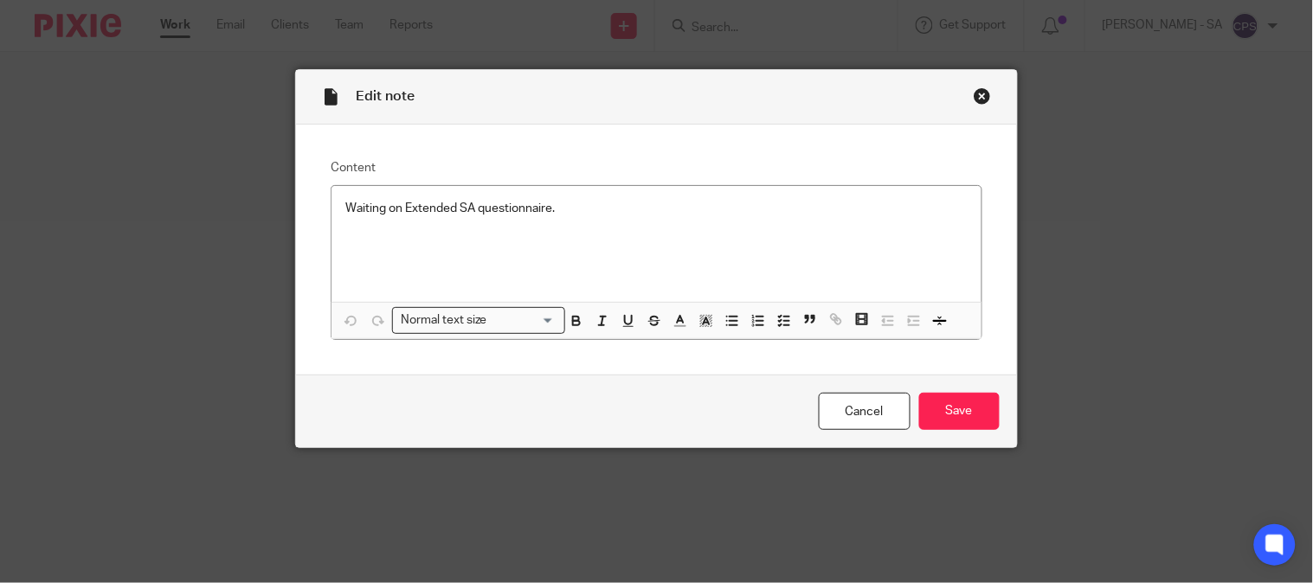
click at [974, 96] on div "Close this dialog window" at bounding box center [982, 95] width 17 height 17
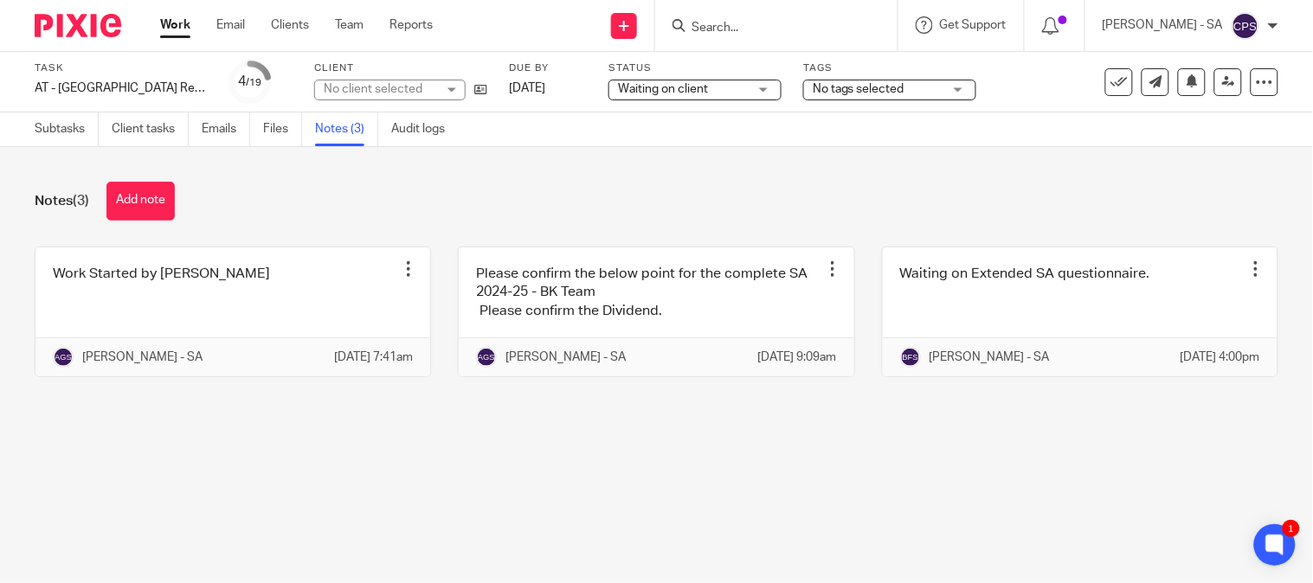
click at [358, 81] on div "No client selected" at bounding box center [380, 88] width 113 height 17
click at [358, 81] on div "No client selected" at bounding box center [389, 90] width 151 height 21
click at [358, 81] on div "No client selected" at bounding box center [380, 88] width 113 height 17
click at [358, 81] on div "No client selected" at bounding box center [389, 90] width 151 height 21
click at [358, 83] on div "No client selected" at bounding box center [373, 89] width 99 height 12
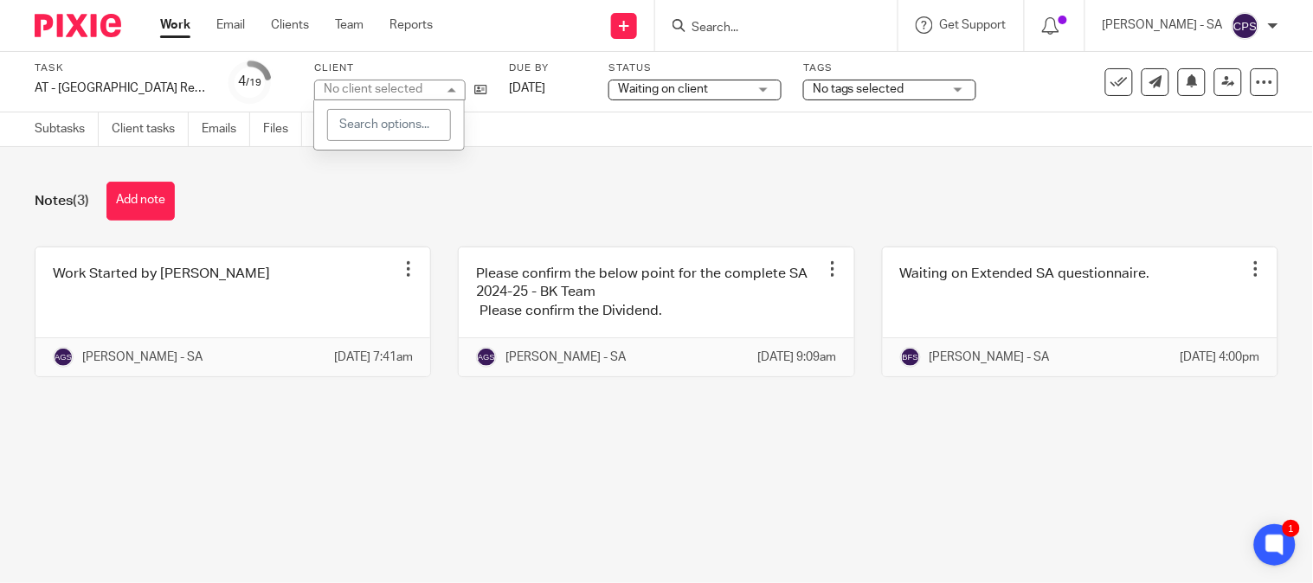
click at [358, 81] on div "No client selected" at bounding box center [389, 90] width 151 height 21
click at [358, 81] on div "No client selected" at bounding box center [380, 88] width 113 height 17
click at [358, 81] on div "No client selected" at bounding box center [389, 90] width 151 height 21
click at [554, 202] on div "Notes (3) Add note" at bounding box center [657, 201] width 1244 height 39
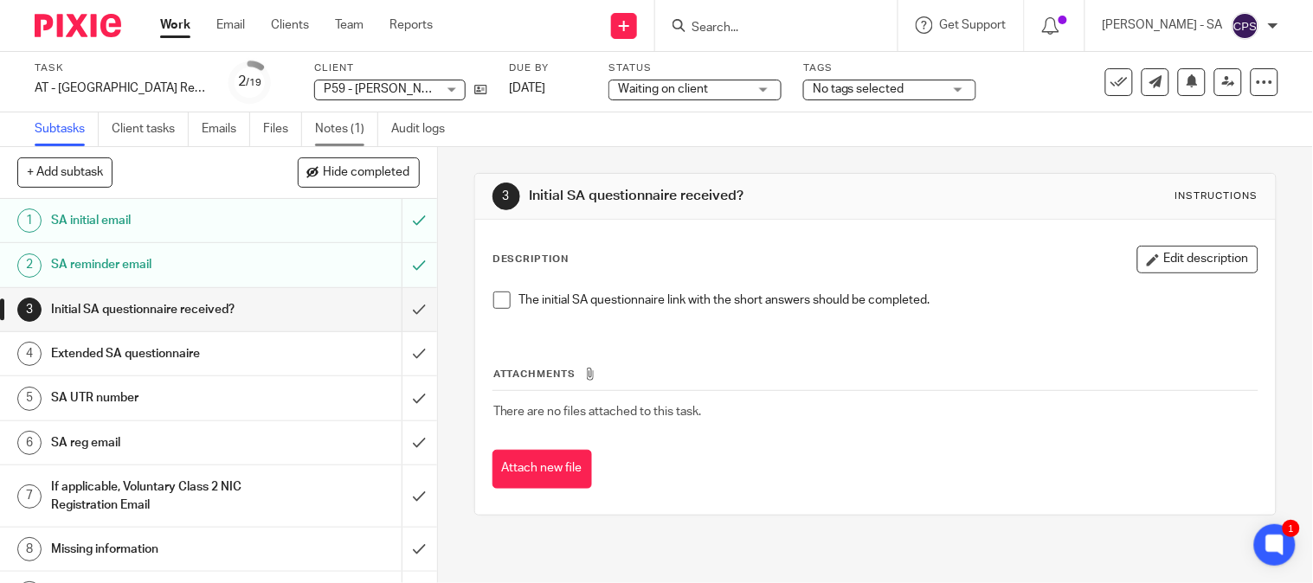
click at [335, 127] on link "Notes (1)" at bounding box center [346, 130] width 63 height 34
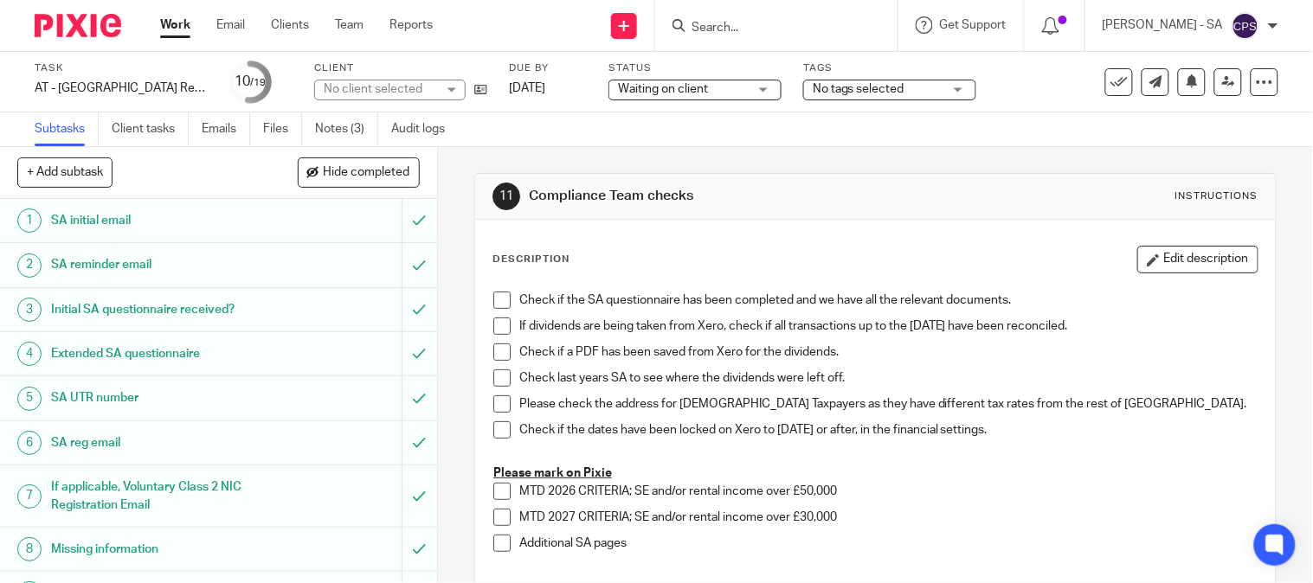
click at [346, 136] on link "Notes (3)" at bounding box center [346, 130] width 63 height 34
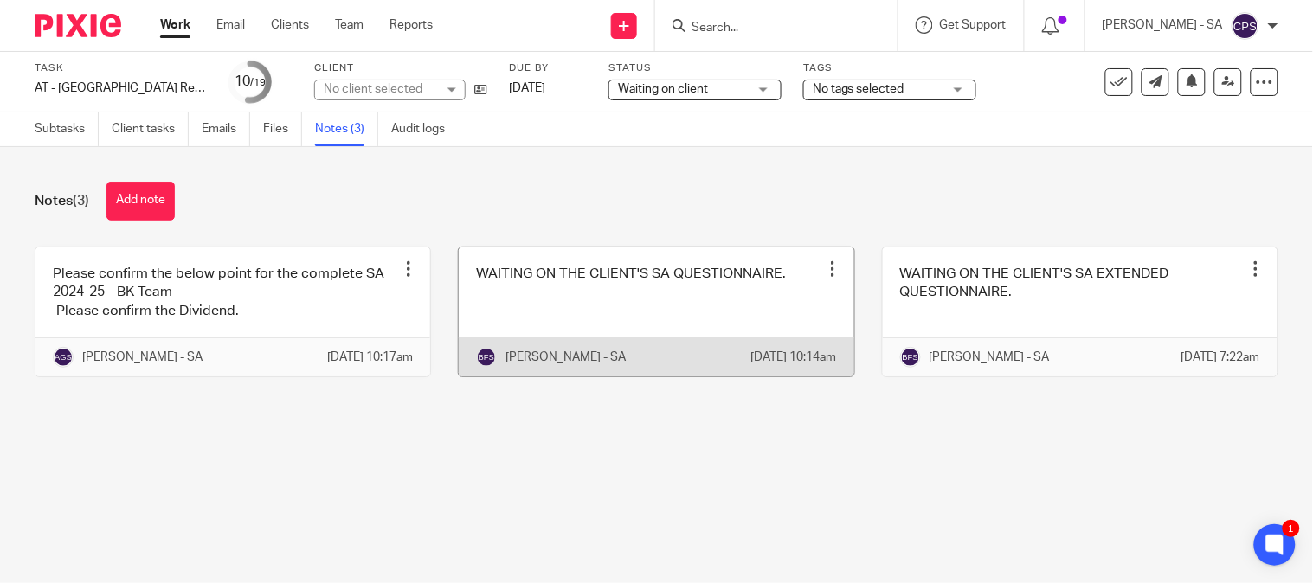
click at [582, 312] on link at bounding box center [656, 312] width 395 height 129
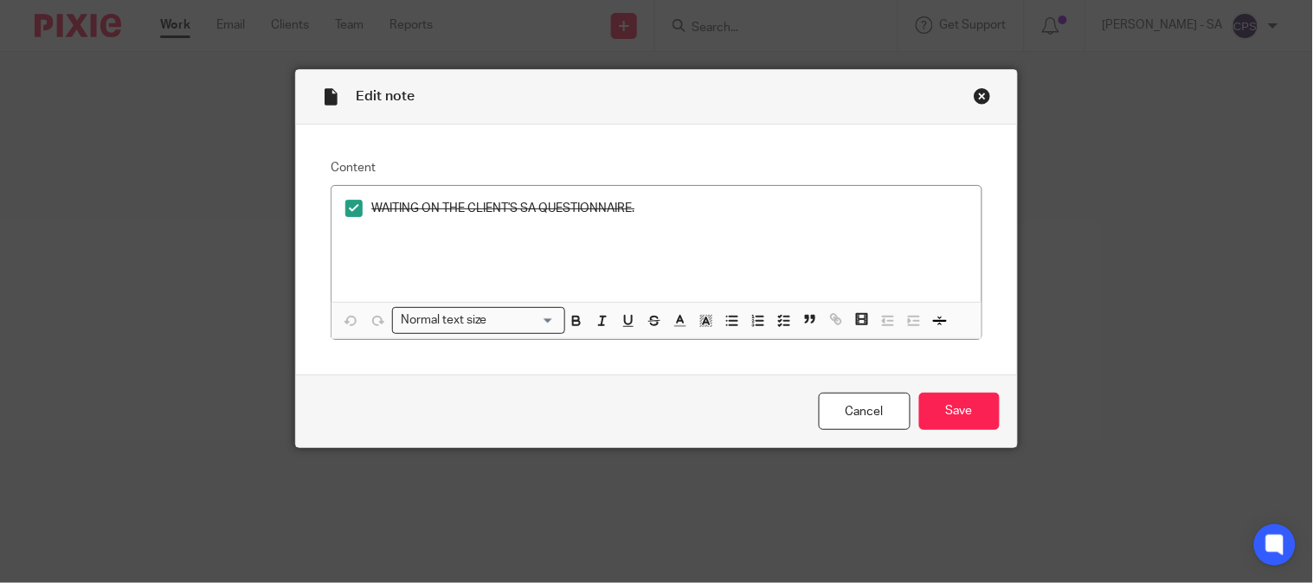
click at [975, 91] on div "Close this dialog window" at bounding box center [982, 95] width 17 height 17
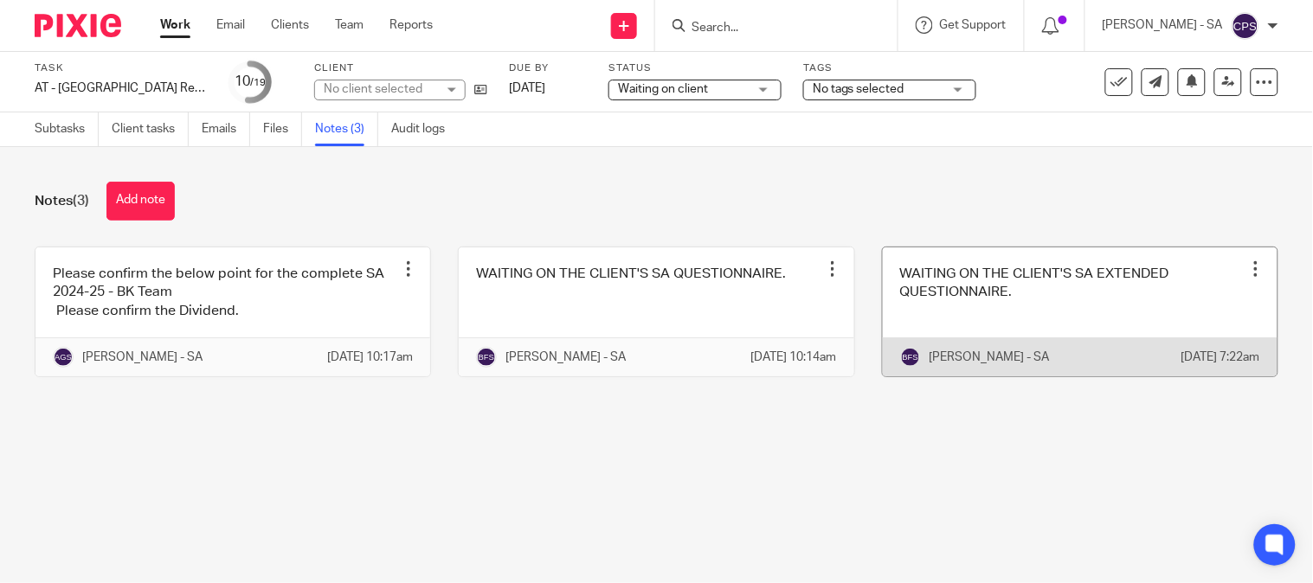
click at [1040, 324] on link at bounding box center [1080, 312] width 395 height 129
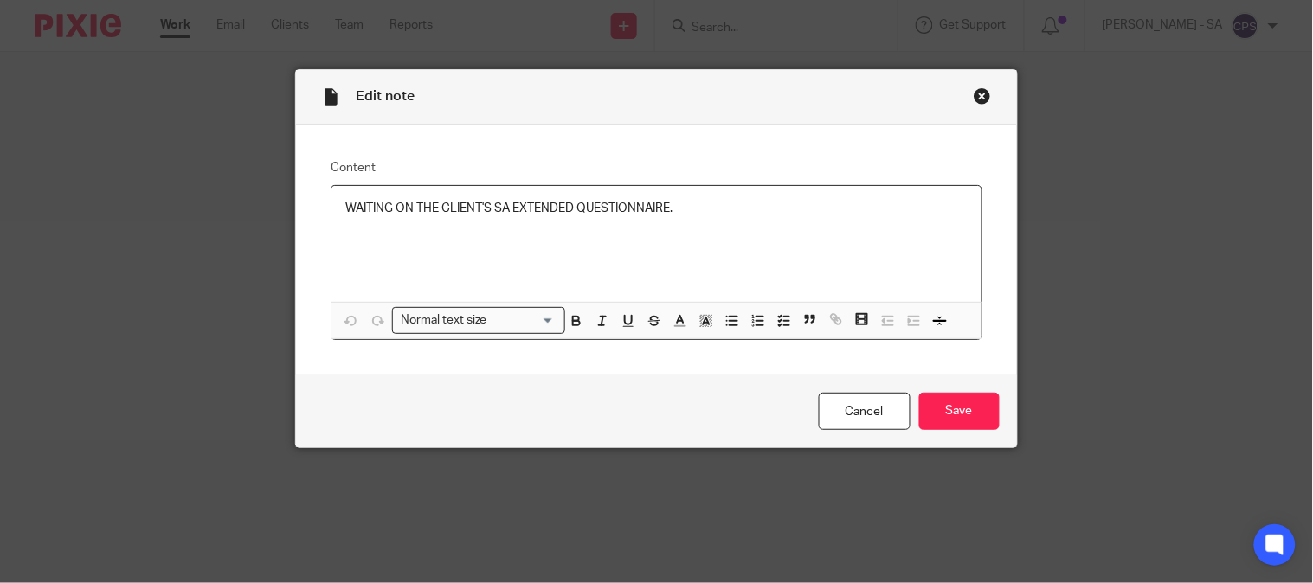
click at [975, 90] on div "Close this dialog window" at bounding box center [982, 95] width 17 height 17
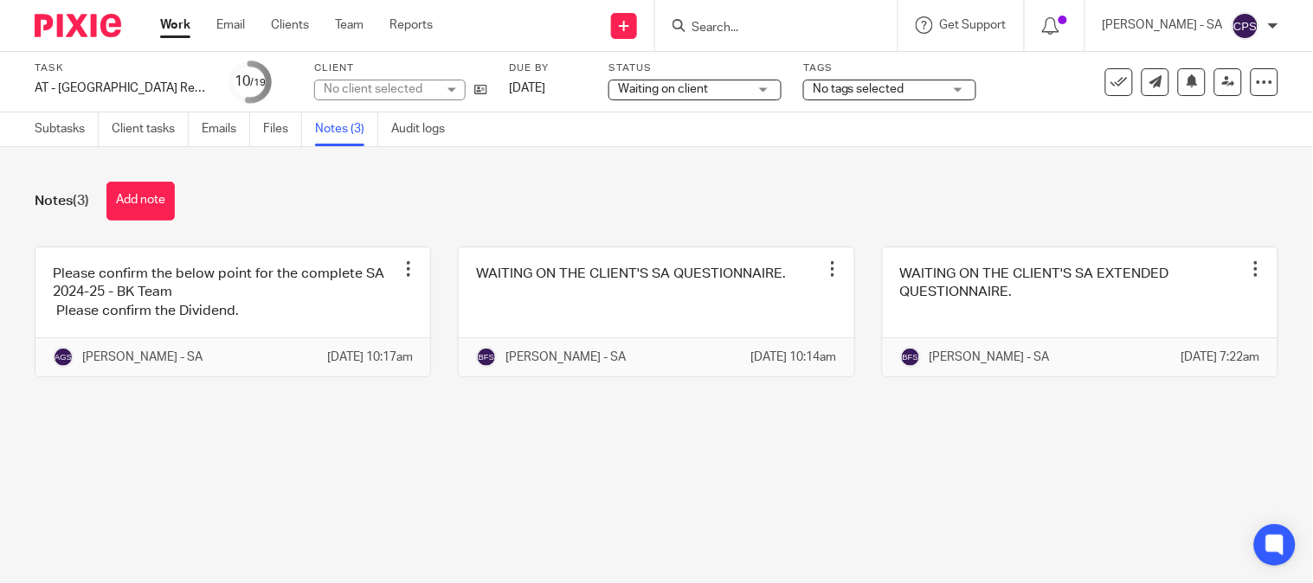
click at [394, 88] on div "No client selected" at bounding box center [380, 88] width 113 height 17
click at [394, 88] on div "No client selected" at bounding box center [373, 89] width 99 height 12
click at [394, 88] on div "No client selected" at bounding box center [380, 88] width 113 height 17
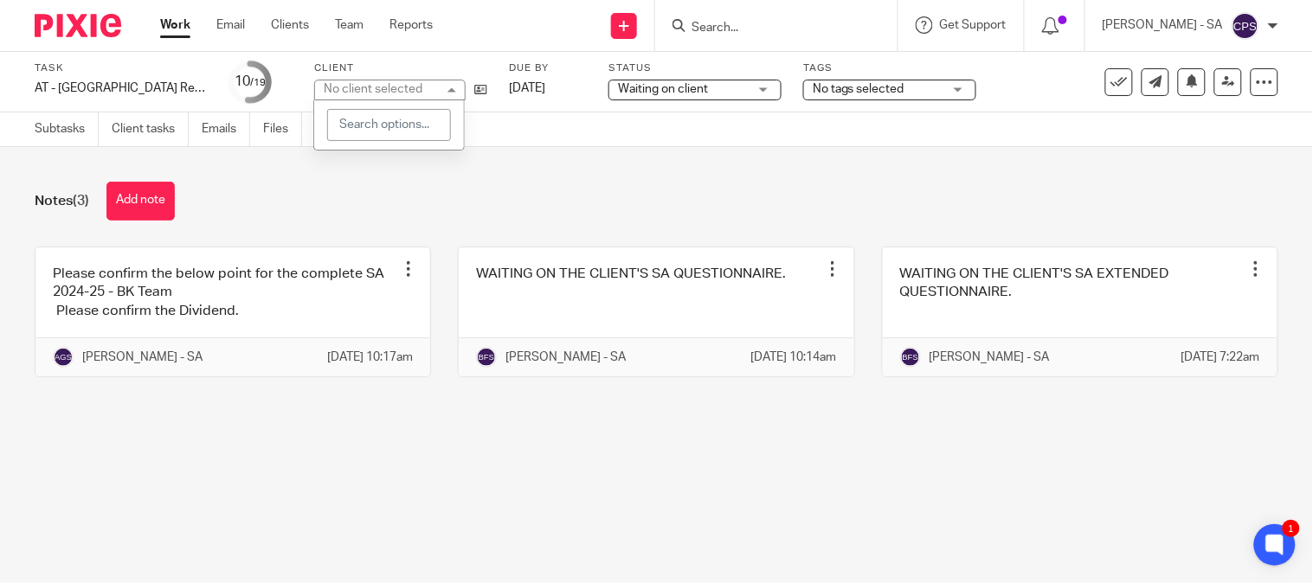
click at [394, 88] on div "No client selected" at bounding box center [373, 89] width 99 height 12
click at [394, 88] on div "No client selected" at bounding box center [380, 88] width 113 height 17
click at [394, 88] on div "No client selected" at bounding box center [373, 89] width 99 height 12
click at [394, 88] on div "No client selected" at bounding box center [380, 88] width 113 height 17
click at [394, 88] on div "No client selected" at bounding box center [373, 89] width 99 height 12
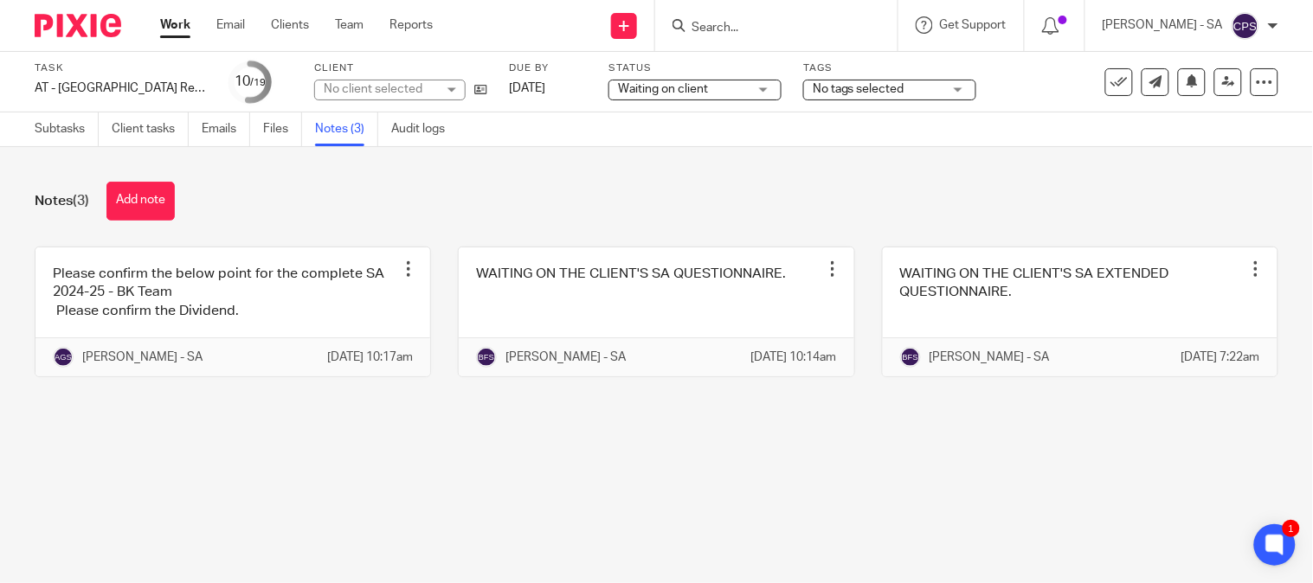
click at [478, 188] on div "Notes (3) Add note" at bounding box center [657, 201] width 1244 height 39
click at [225, 125] on link "Emails" at bounding box center [226, 130] width 48 height 34
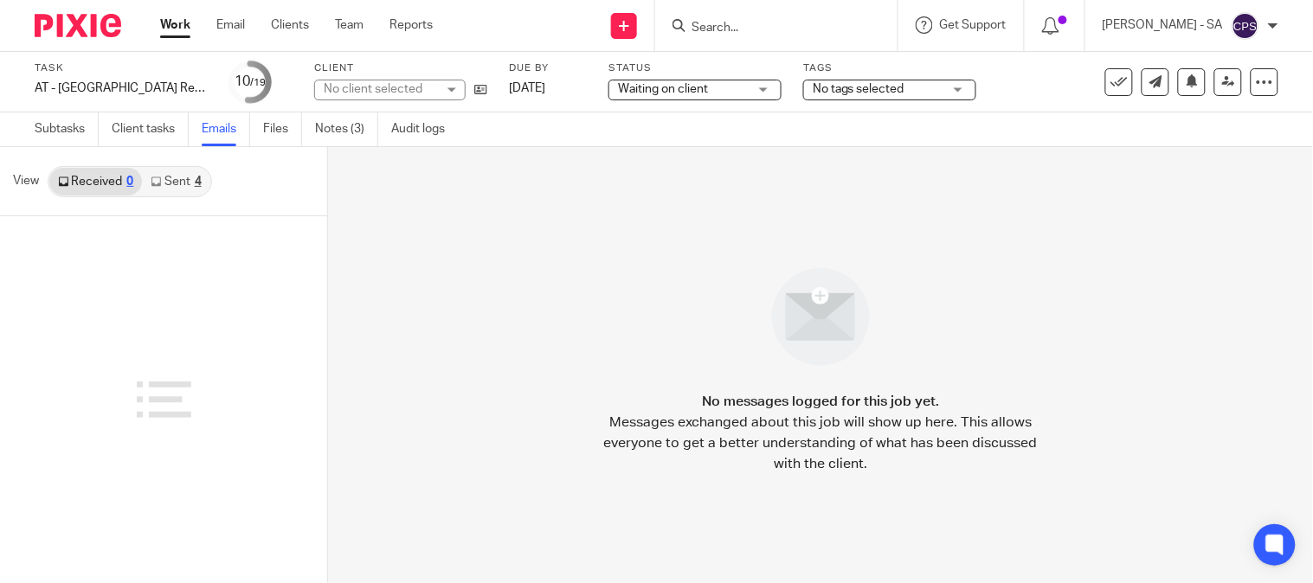
click at [178, 175] on link "Sent 4" at bounding box center [176, 182] width 68 height 28
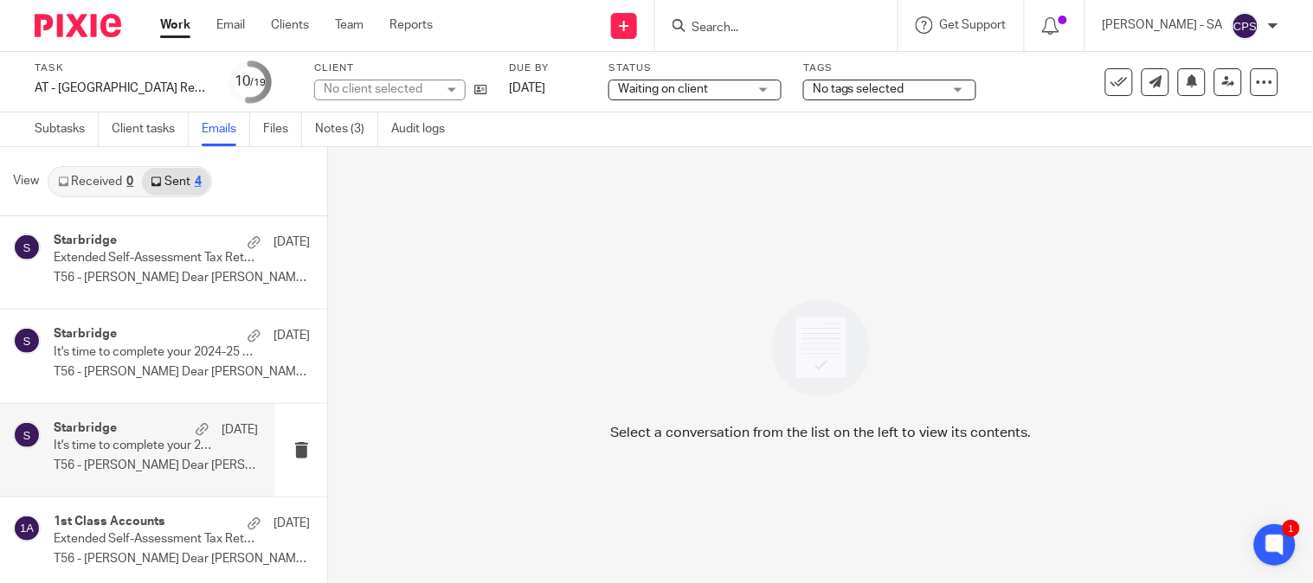
scroll to position [9, 0]
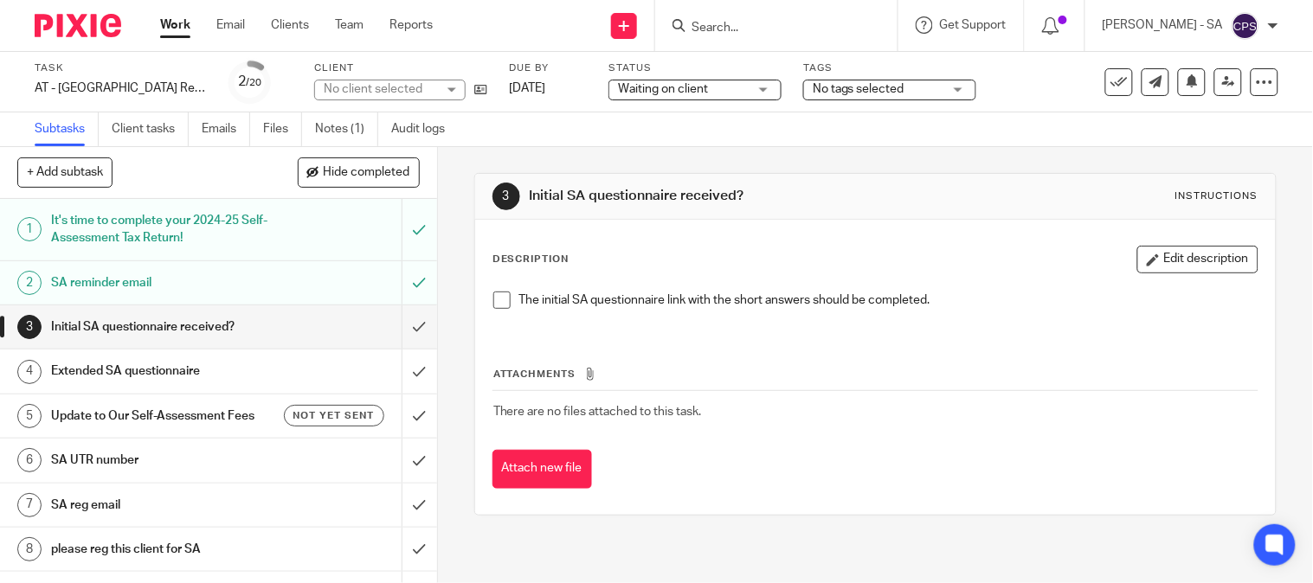
click at [362, 119] on link "Notes (1)" at bounding box center [346, 130] width 63 height 34
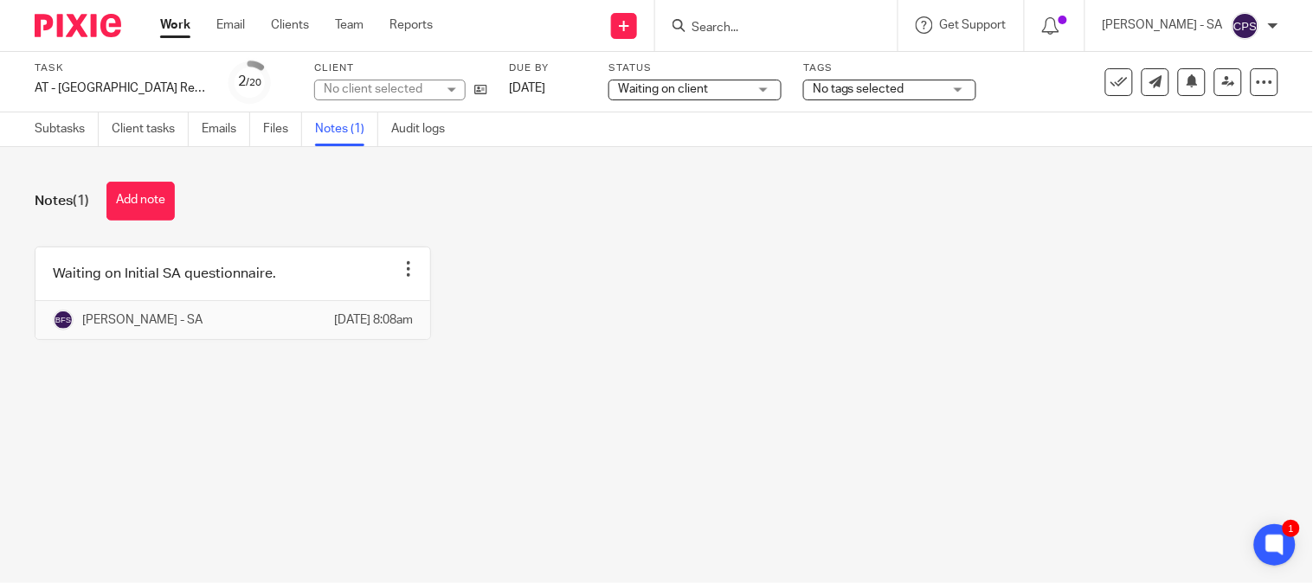
click at [327, 93] on div "No client selected" at bounding box center [380, 88] width 113 height 17
click at [327, 93] on div "No client selected" at bounding box center [389, 90] width 151 height 21
click at [327, 93] on div "No client selected" at bounding box center [380, 88] width 113 height 17
click at [327, 93] on div "No client selected" at bounding box center [389, 90] width 151 height 21
click at [327, 93] on div "No client selected" at bounding box center [380, 88] width 113 height 17
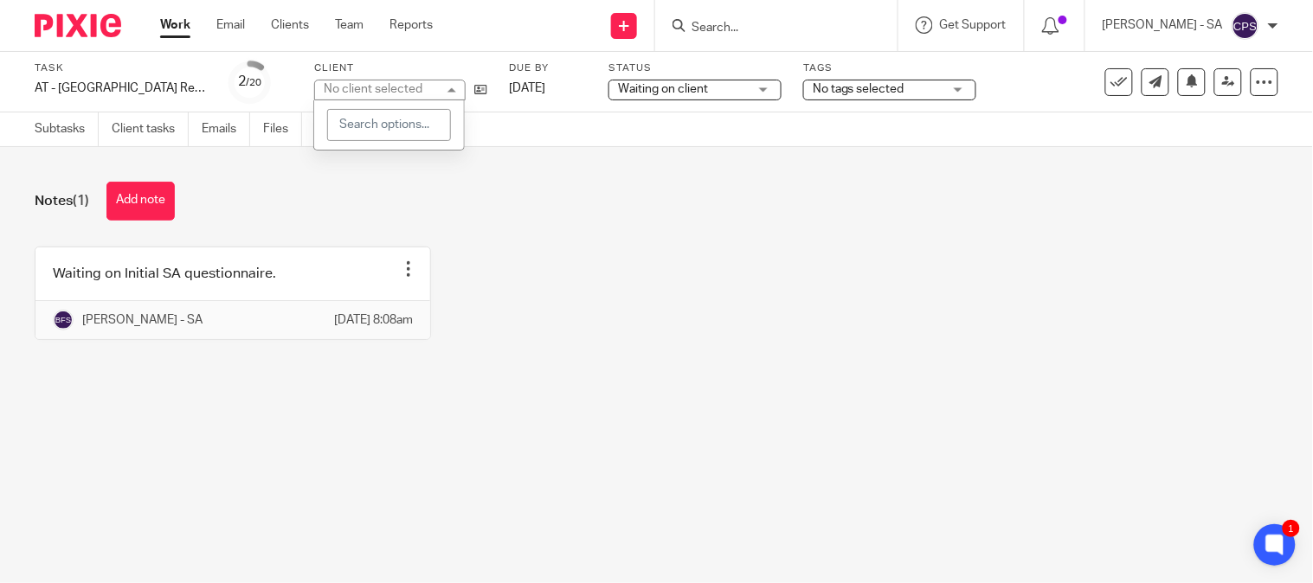
click at [327, 93] on div "No client selected" at bounding box center [389, 90] width 151 height 21
click at [327, 93] on div "No client selected" at bounding box center [380, 88] width 113 height 17
click at [327, 93] on div "No client selected" at bounding box center [389, 90] width 151 height 21
click at [551, 227] on div "Notes (1) Add note Waiting on Initial SA questionnaire. Edit note Delete note B…" at bounding box center [656, 274] width 1313 height 254
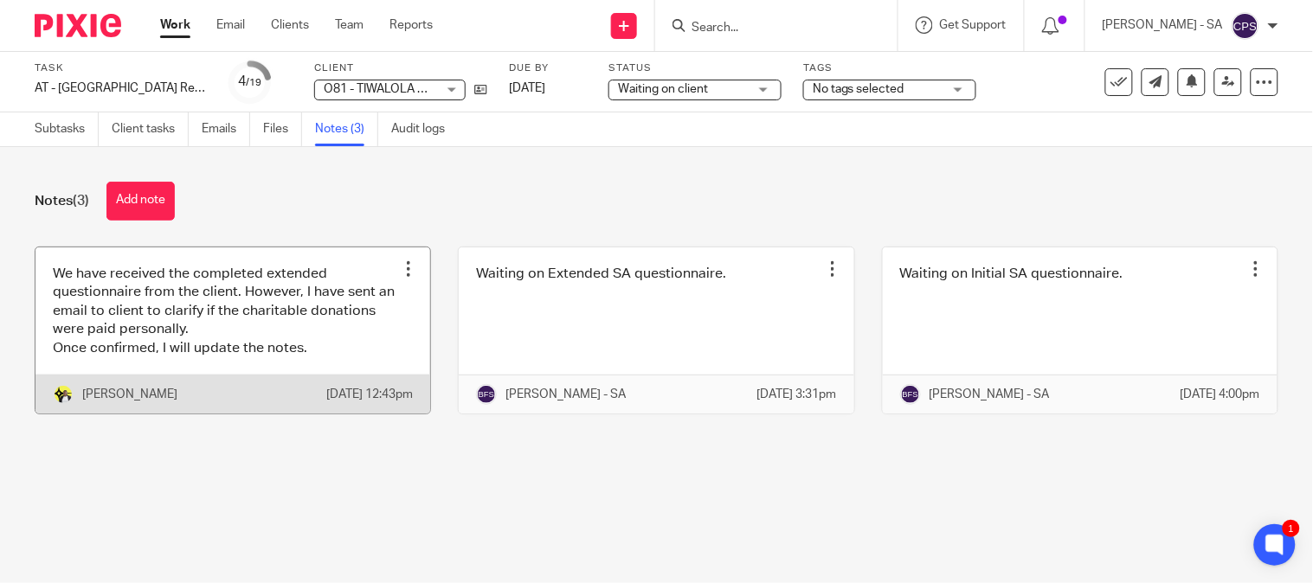
click at [309, 372] on link at bounding box center [232, 331] width 395 height 166
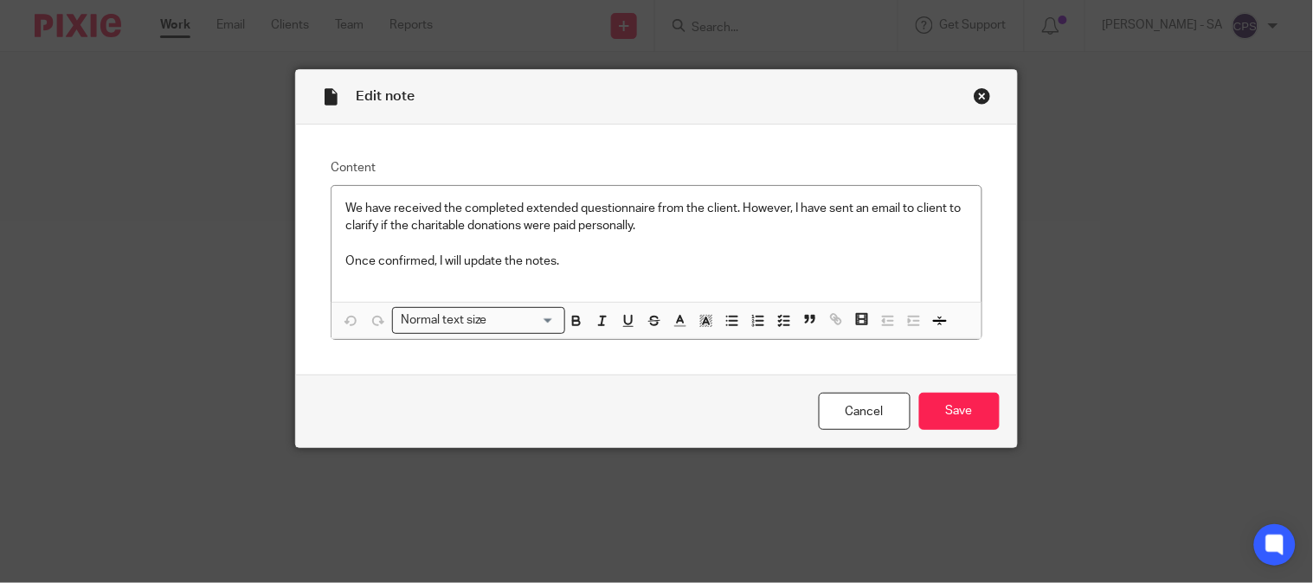
click at [974, 96] on div "Close this dialog window" at bounding box center [982, 95] width 17 height 17
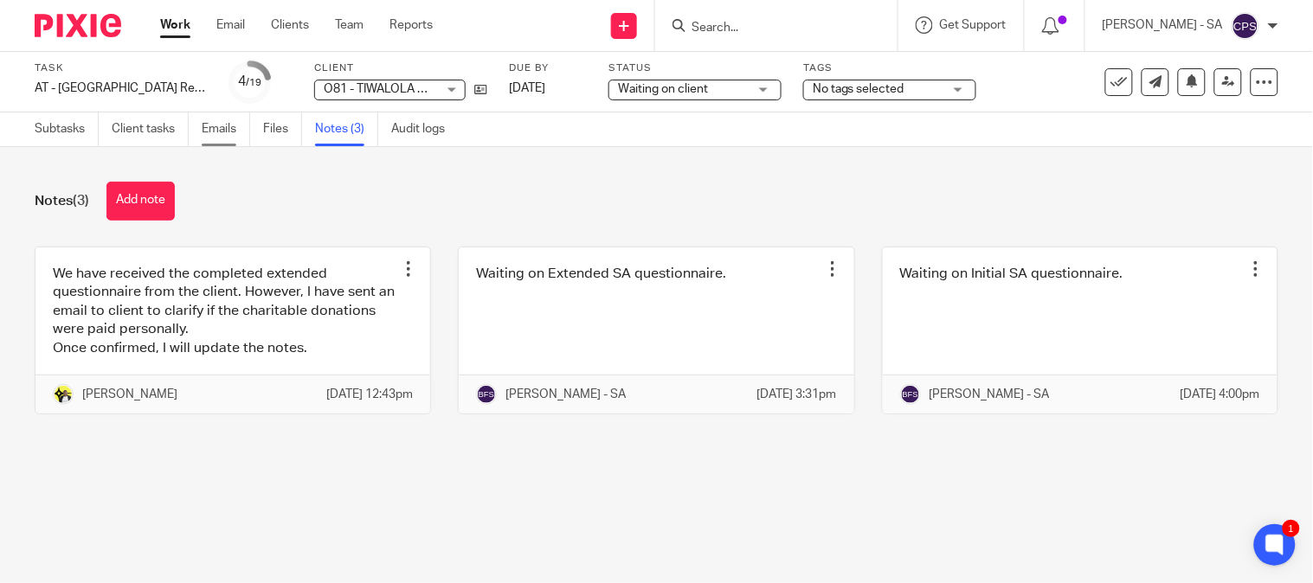
click at [208, 132] on link "Emails" at bounding box center [226, 130] width 48 height 34
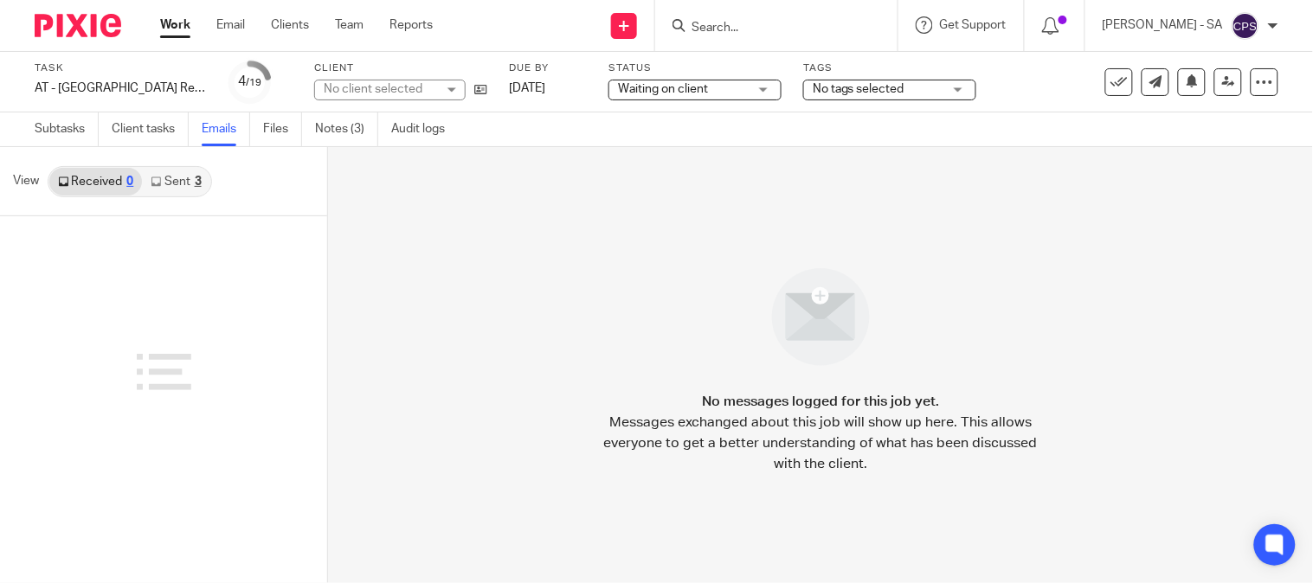
click at [183, 174] on link "Sent 3" at bounding box center [176, 182] width 68 height 28
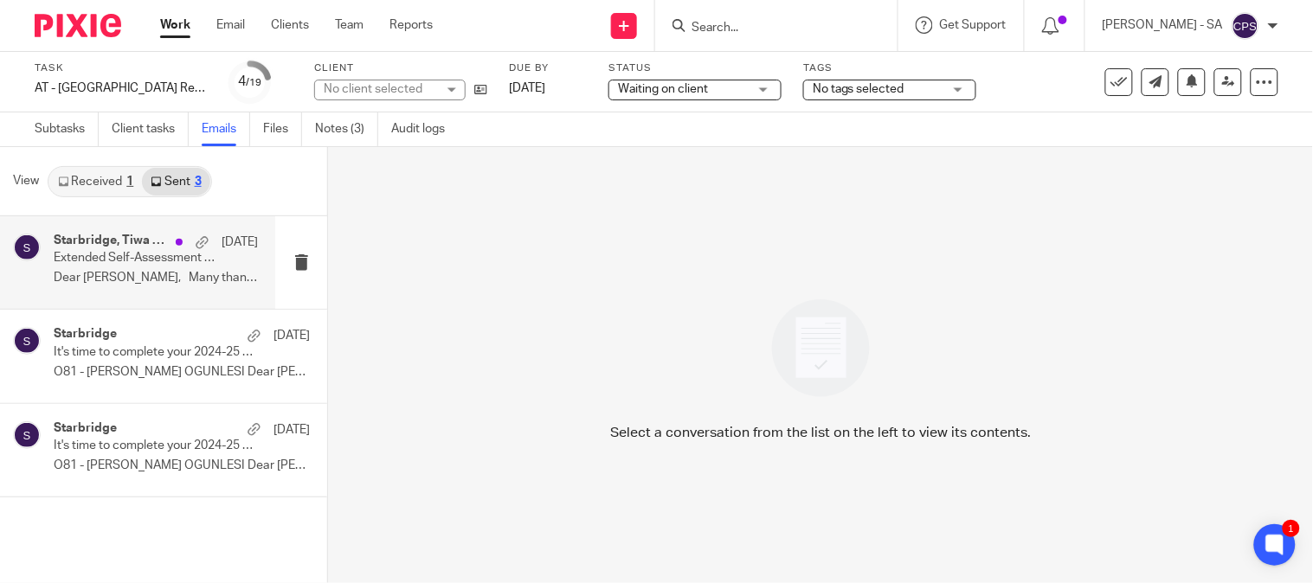
click at [132, 263] on p "Extended Self-Assessment Tax Return Questionnaire" at bounding box center [136, 258] width 164 height 15
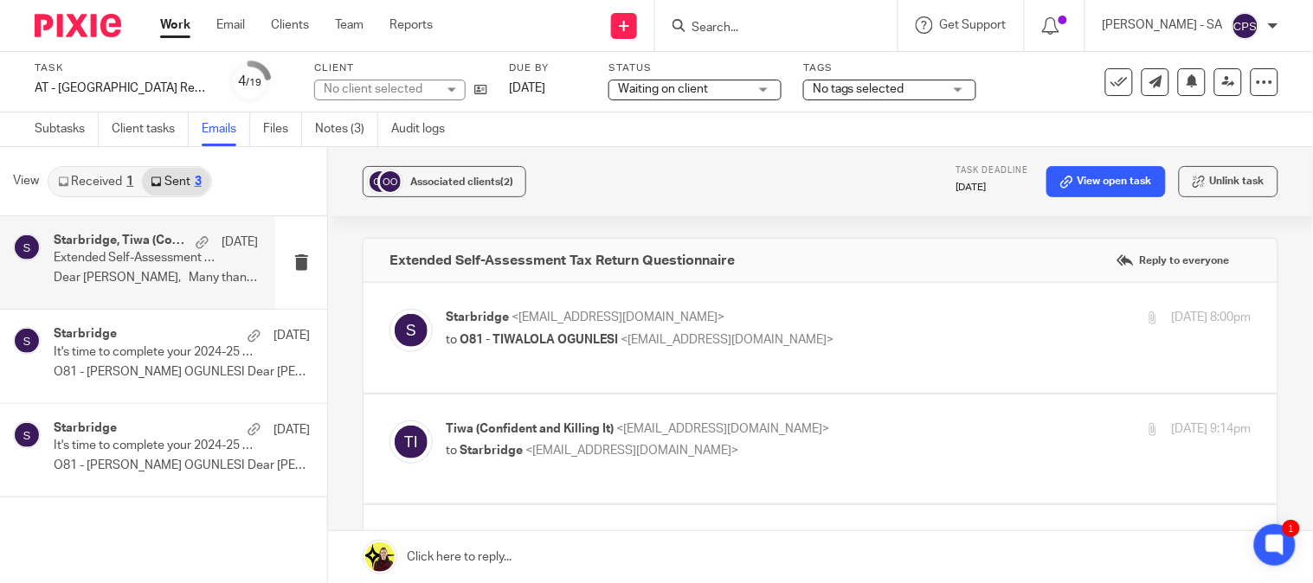
click at [655, 332] on p "to O81 - TIWALOLA OGUNLESI <tiwa@confidentandkillingit.com>" at bounding box center [714, 340] width 537 height 18
checkbox input "true"
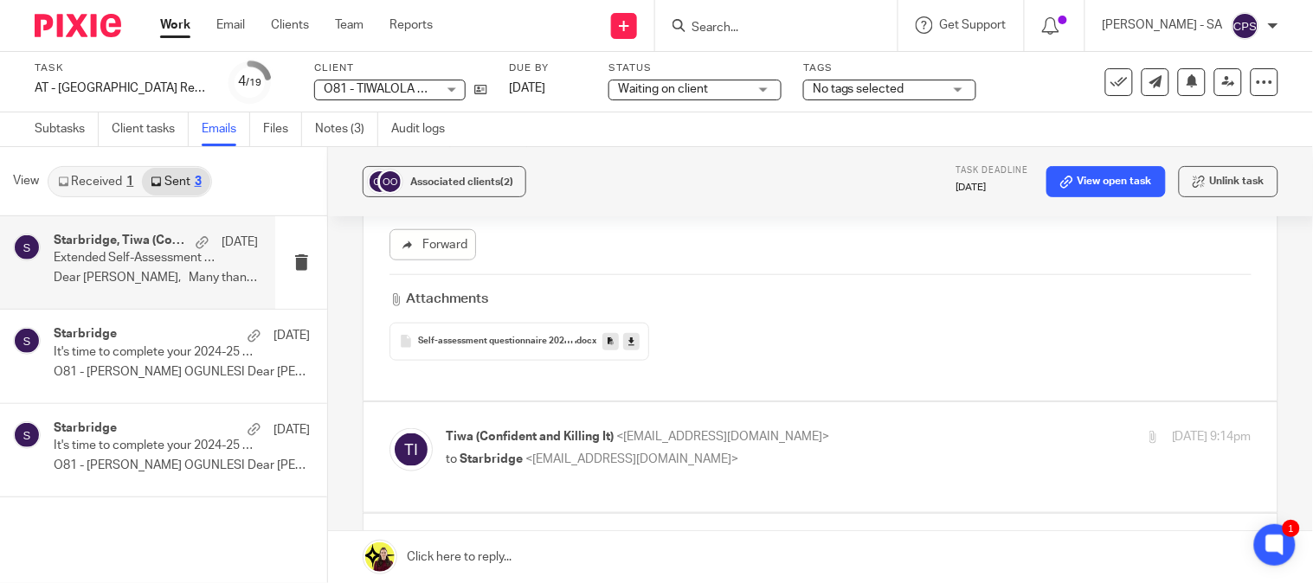
scroll to position [384, 0]
click at [625, 467] on p "to Starbridge <info@starbridge.uk>" at bounding box center [714, 462] width 537 height 18
checkbox input "true"
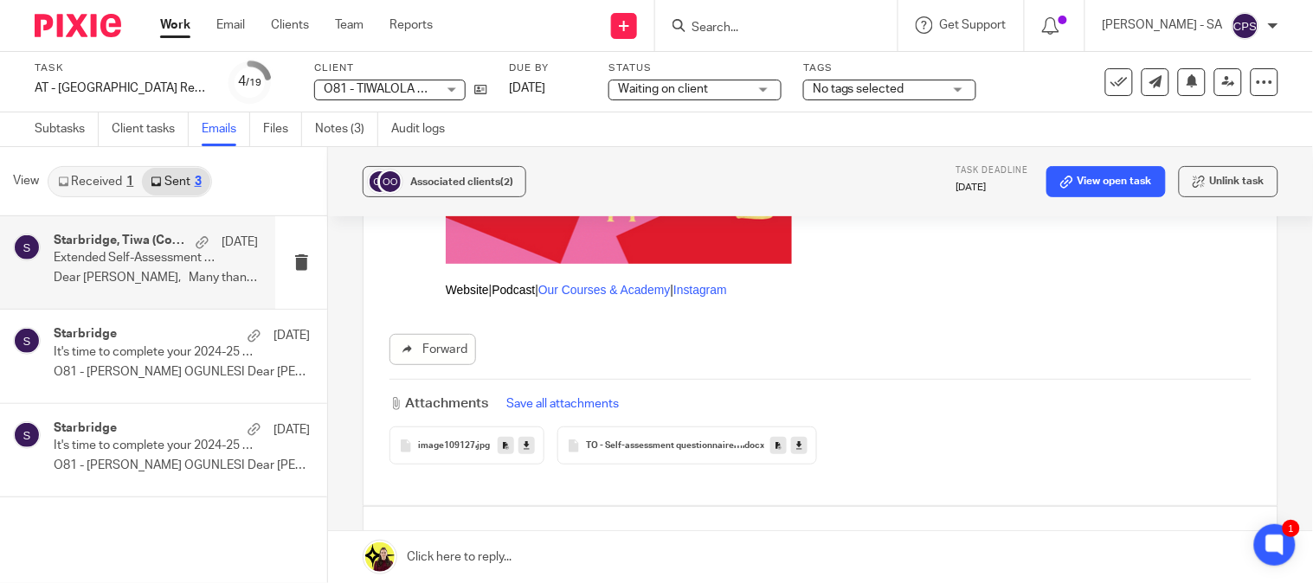
scroll to position [1250, 0]
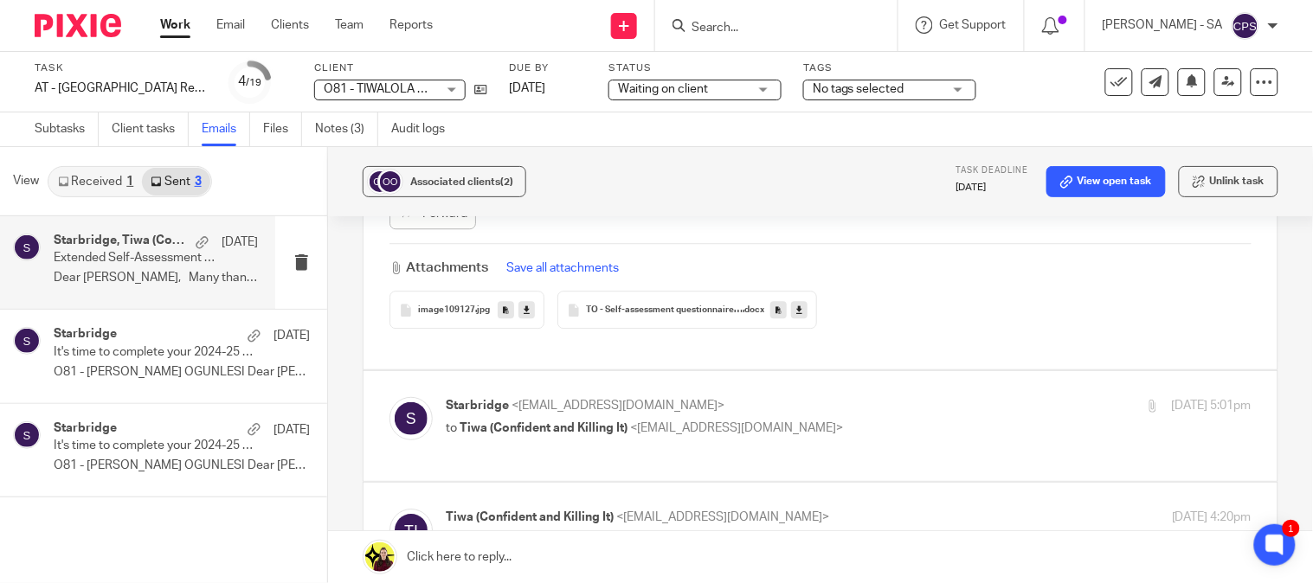
click at [667, 421] on p "to Tiwa (Confident and Killing It) <tiwa@confidentandkillingit.com>" at bounding box center [714, 429] width 537 height 18
checkbox input "true"
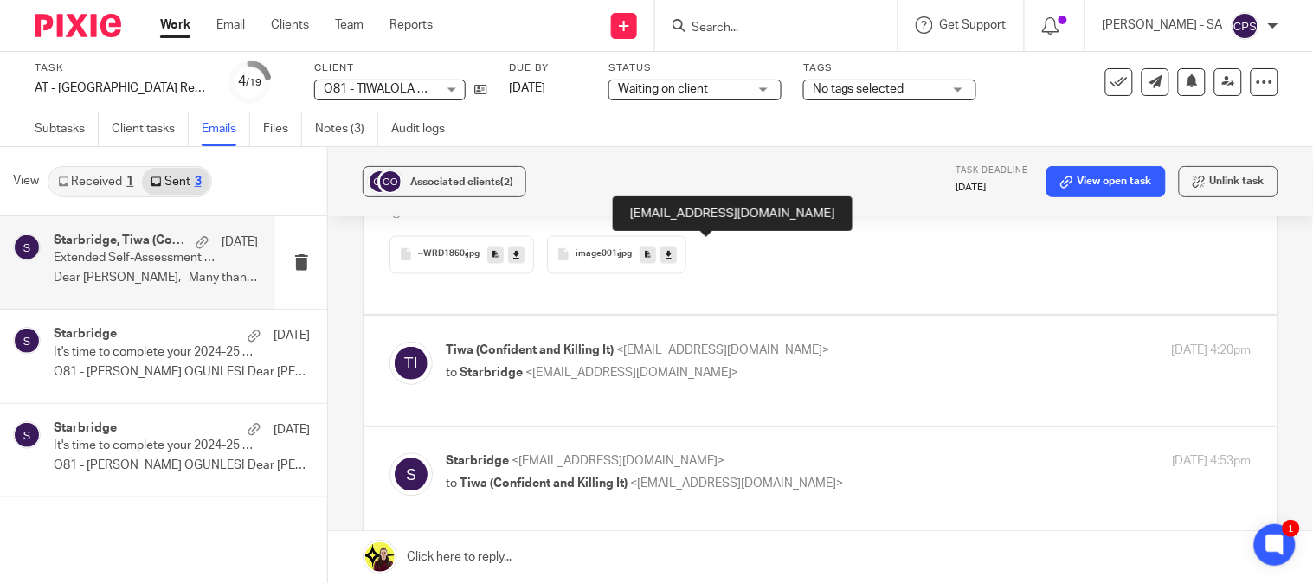
scroll to position [2596, 0]
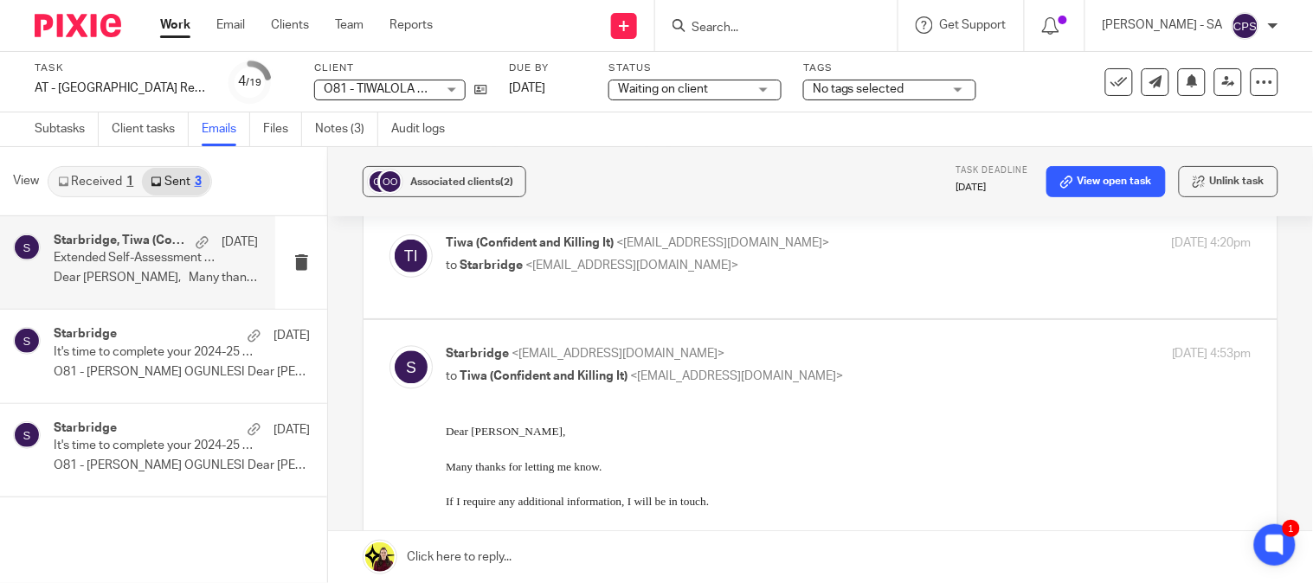
click at [584, 269] on span "<info@starbridge.uk>" at bounding box center [631, 266] width 213 height 12
checkbox input "true"
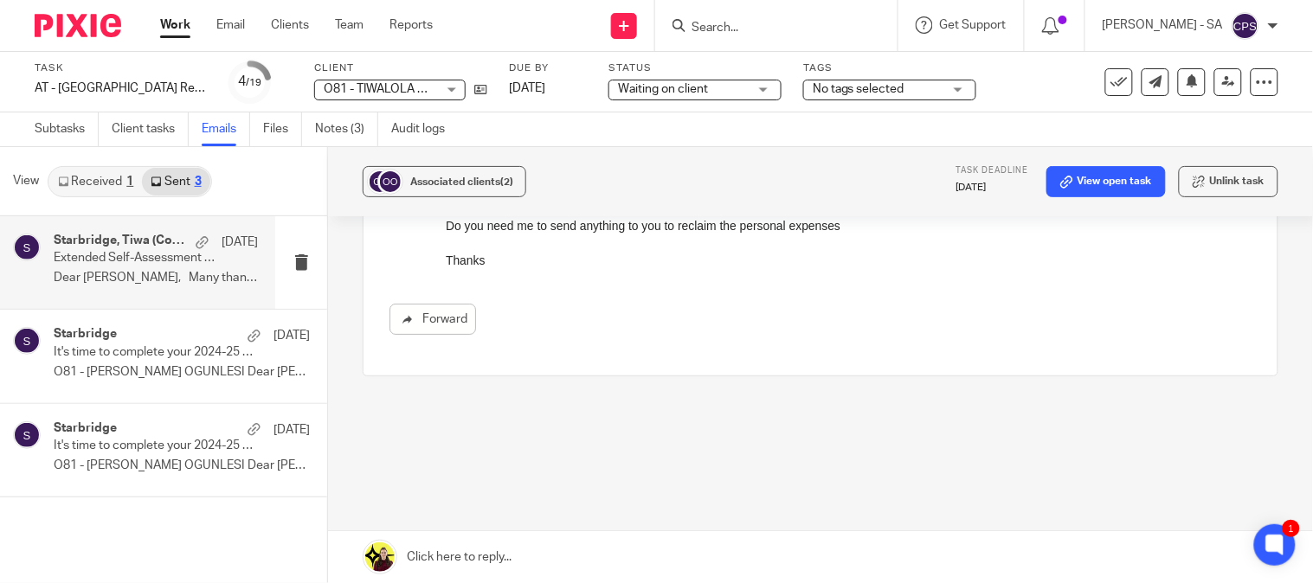
scroll to position [3347, 0]
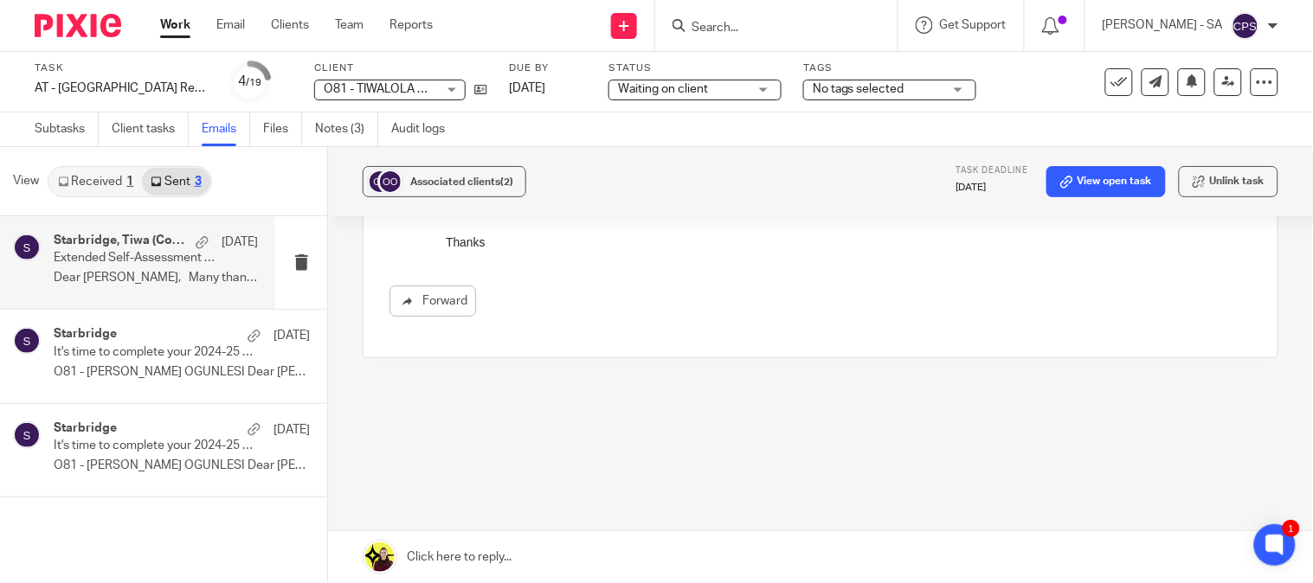
click at [686, 87] on span "Waiting on client" at bounding box center [663, 89] width 90 height 12
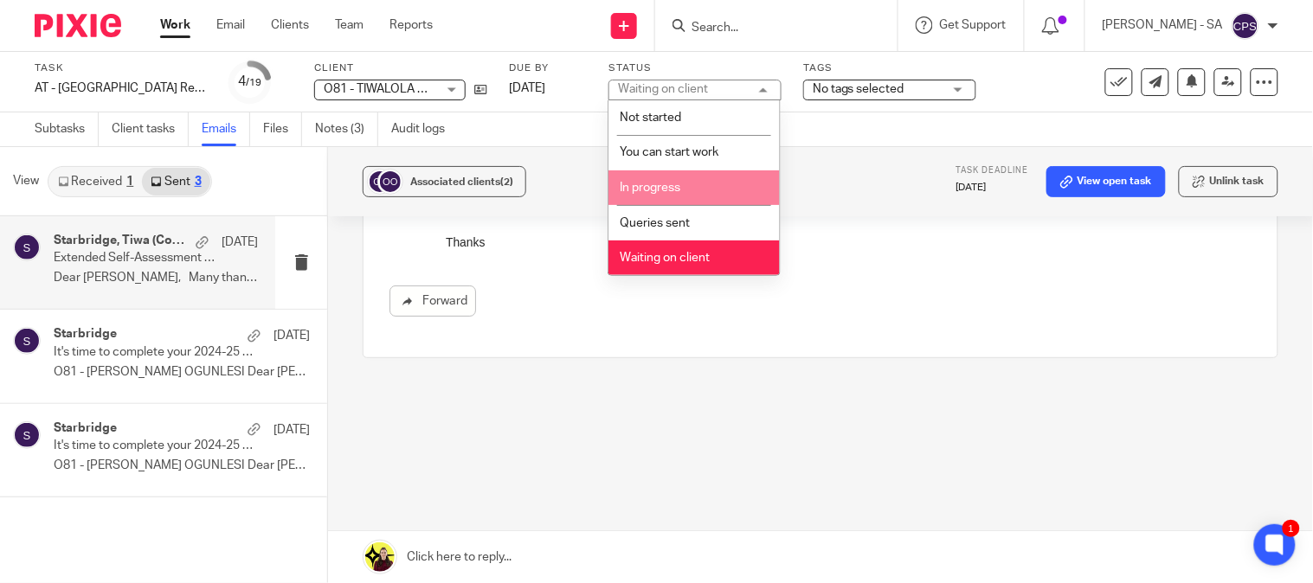
click at [695, 183] on li "In progress" at bounding box center [693, 187] width 171 height 35
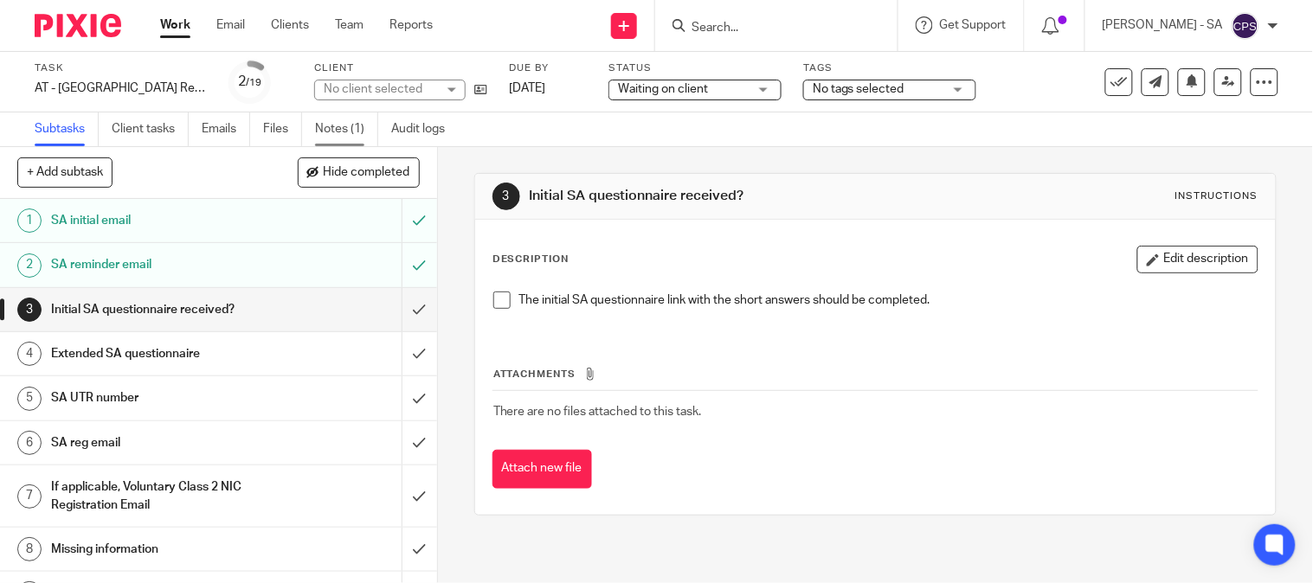
click at [350, 126] on link "Notes (1)" at bounding box center [346, 130] width 63 height 34
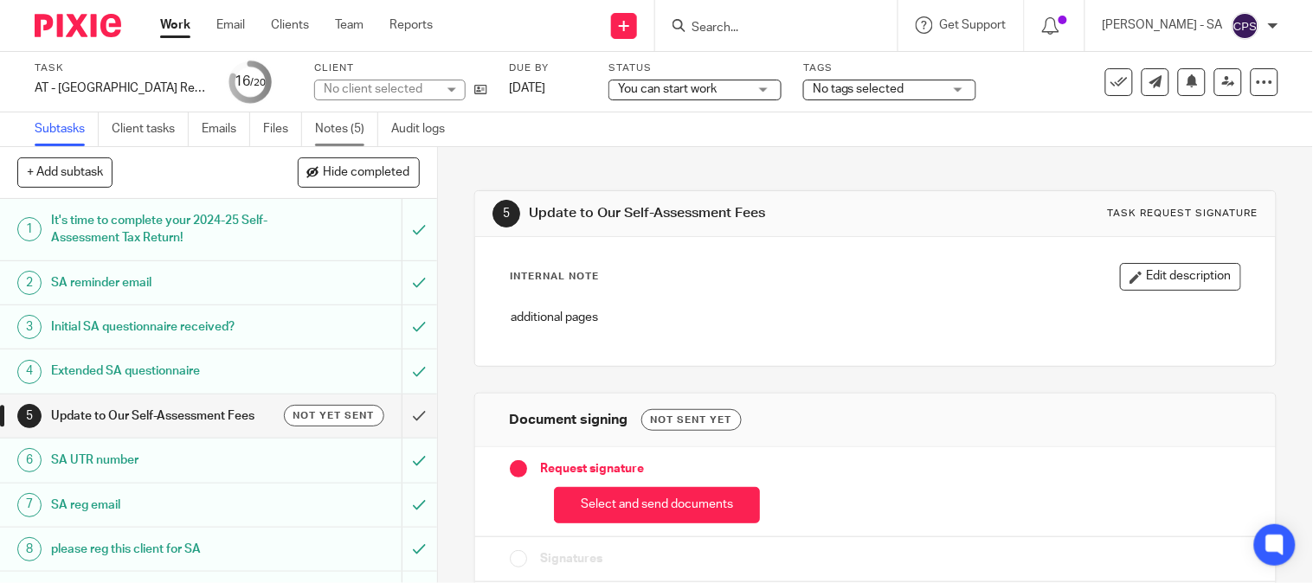
click at [364, 125] on link "Notes (5)" at bounding box center [346, 130] width 63 height 34
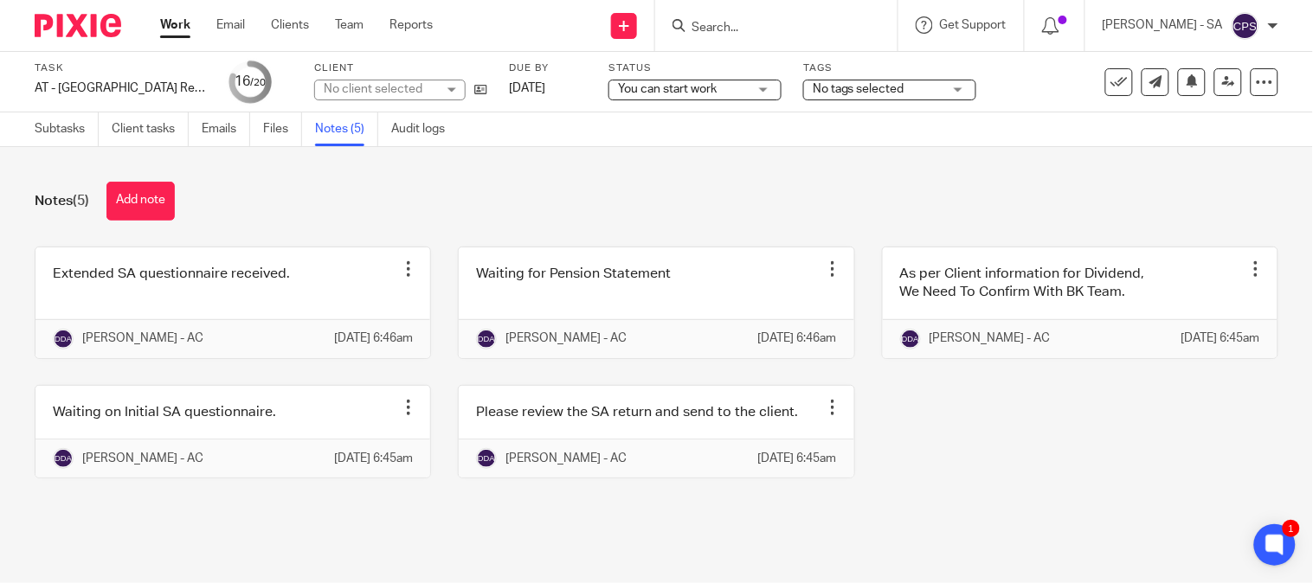
click at [405, 80] on div "No client selected" at bounding box center [380, 88] width 113 height 17
click at [405, 80] on div "No client selected" at bounding box center [389, 90] width 151 height 21
click at [405, 80] on div "No client selected" at bounding box center [380, 88] width 113 height 17
click at [407, 80] on div "No client selected" at bounding box center [389, 90] width 151 height 21
click at [408, 84] on div "No client selected" at bounding box center [380, 88] width 113 height 17
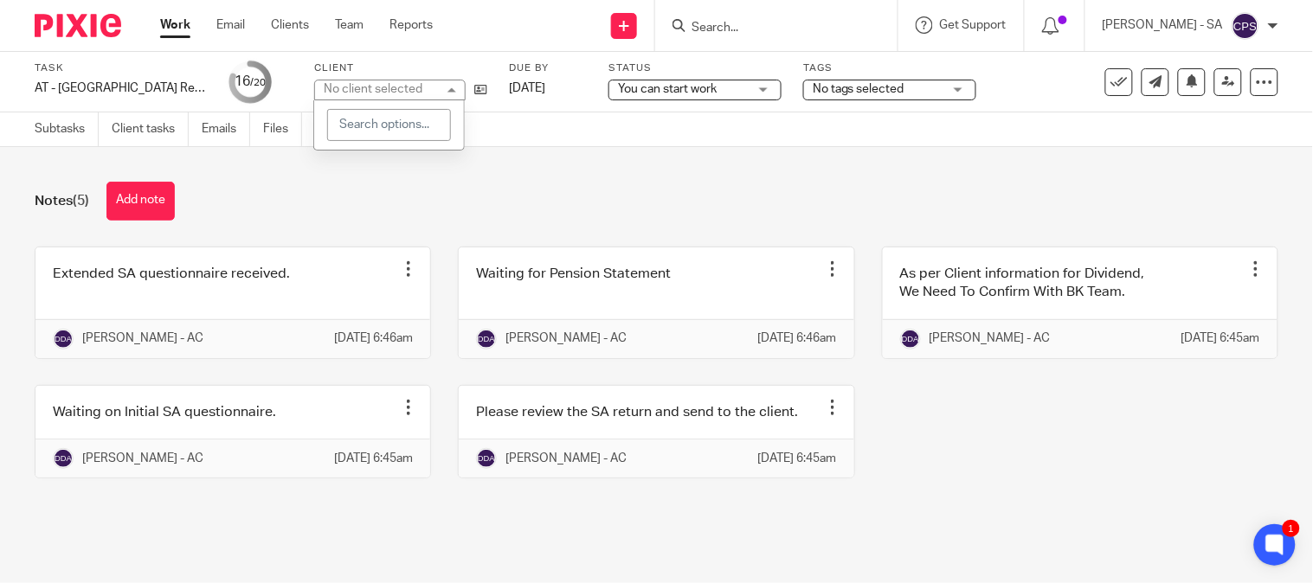
click at [408, 85] on div "No client selected" at bounding box center [373, 89] width 99 height 12
click at [408, 89] on div "No client selected" at bounding box center [380, 88] width 113 height 17
click at [421, 195] on div "Notes (5) Add note" at bounding box center [657, 201] width 1244 height 39
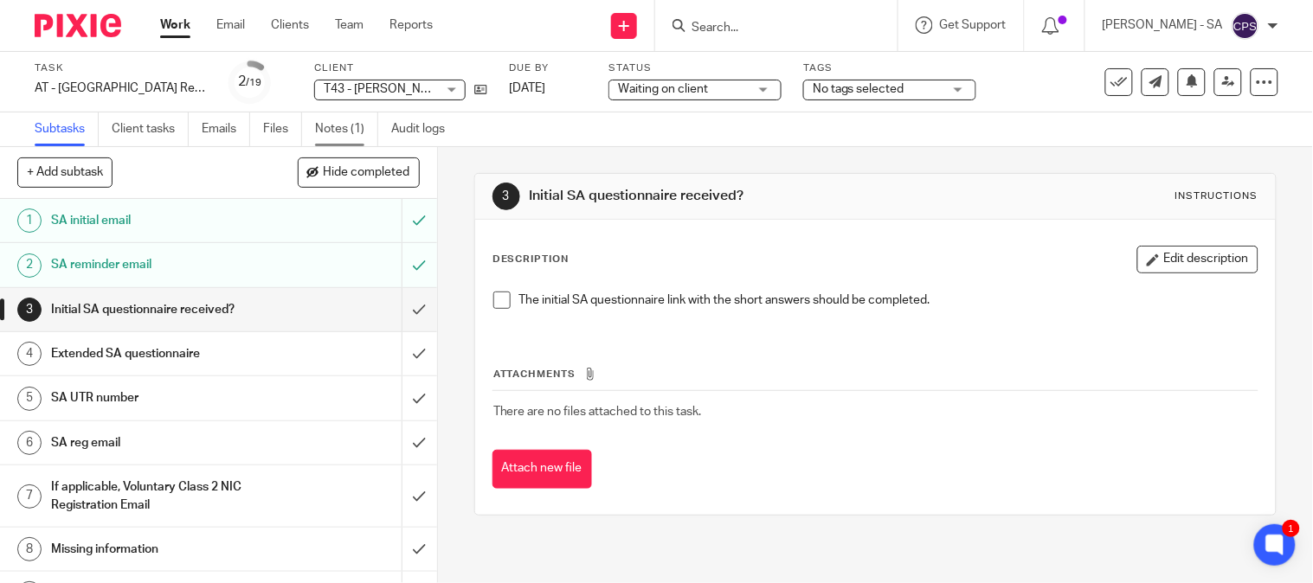
click at [330, 144] on link "Notes (1)" at bounding box center [346, 130] width 63 height 34
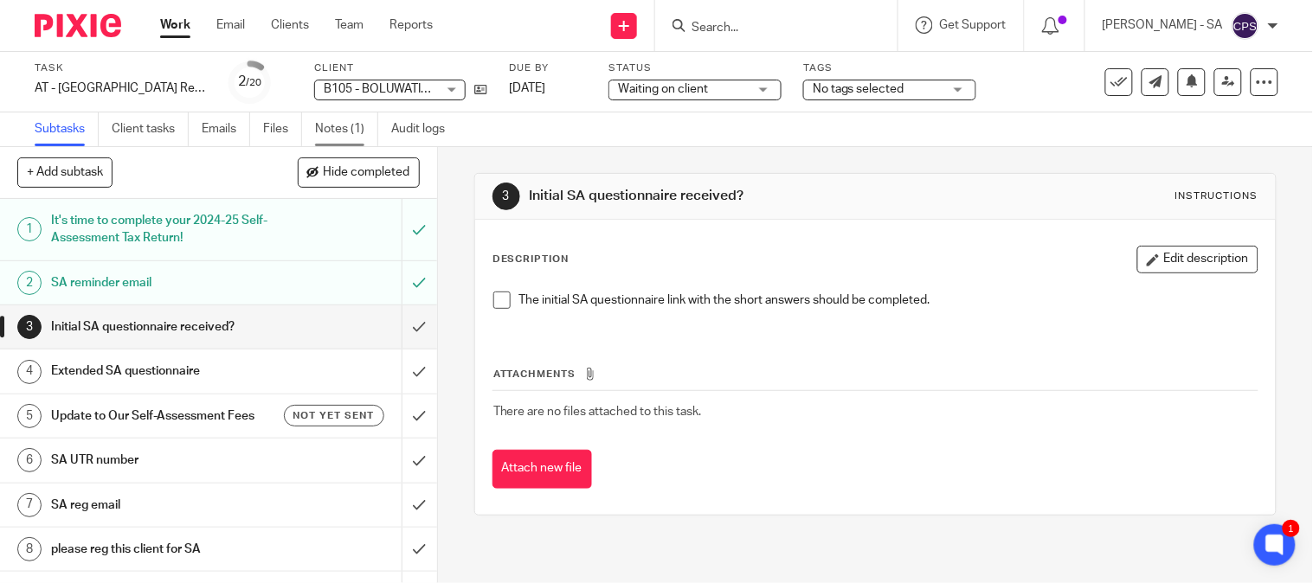
click at [332, 131] on link "Notes (1)" at bounding box center [346, 130] width 63 height 34
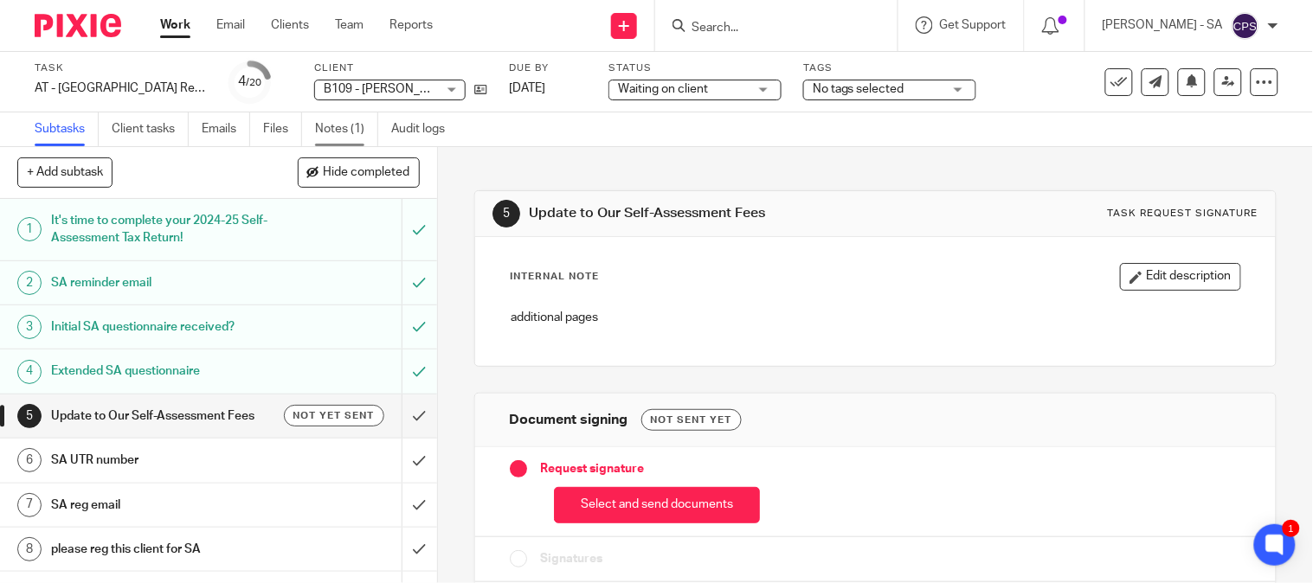
click at [341, 123] on link "Notes (1)" at bounding box center [346, 130] width 63 height 34
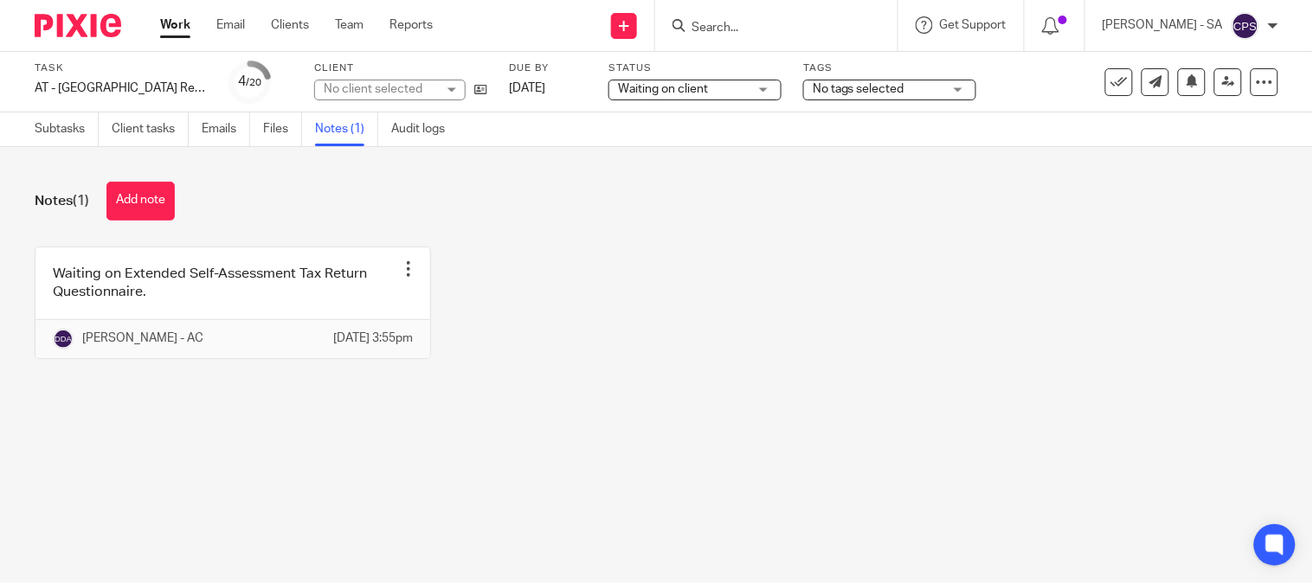
click at [532, 436] on main "Task AT - [GEOGRAPHIC_DATA] Return - PE [DATE] Save AT - [GEOGRAPHIC_DATA] Retu…" at bounding box center [656, 291] width 1313 height 583
click at [228, 128] on link "Emails" at bounding box center [226, 130] width 48 height 34
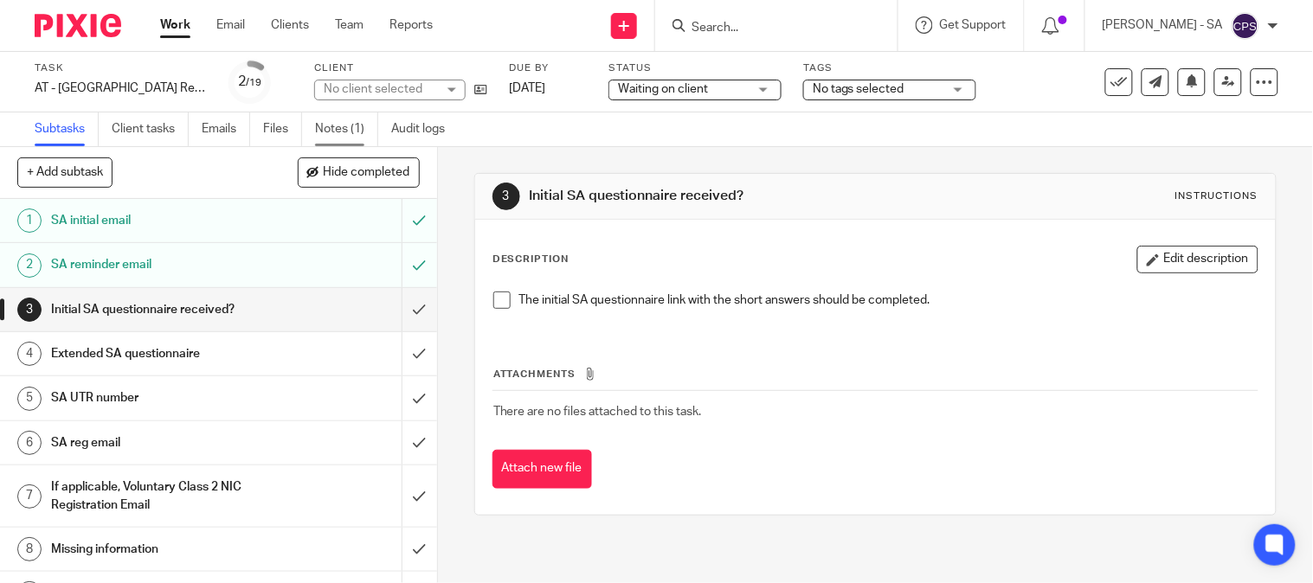
click at [350, 116] on link "Notes (1)" at bounding box center [346, 130] width 63 height 34
click at [327, 130] on link "Notes (1)" at bounding box center [346, 130] width 63 height 34
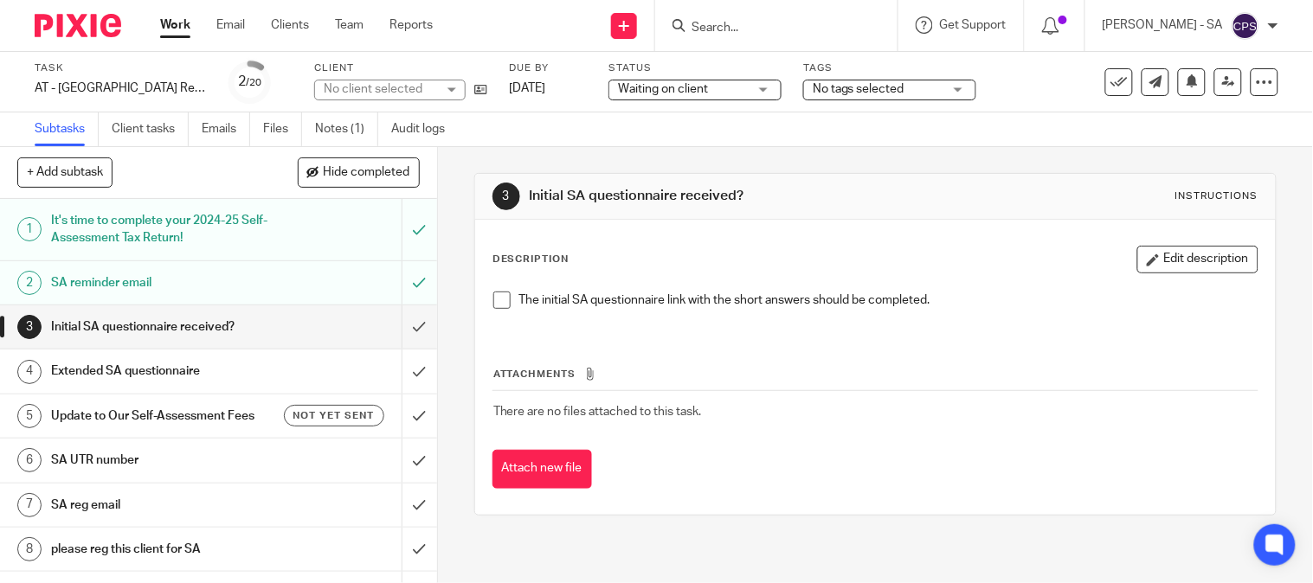
click at [312, 132] on ul "Subtasks Client tasks Emails Files Notes (1) Audit logs" at bounding box center [253, 130] width 436 height 34
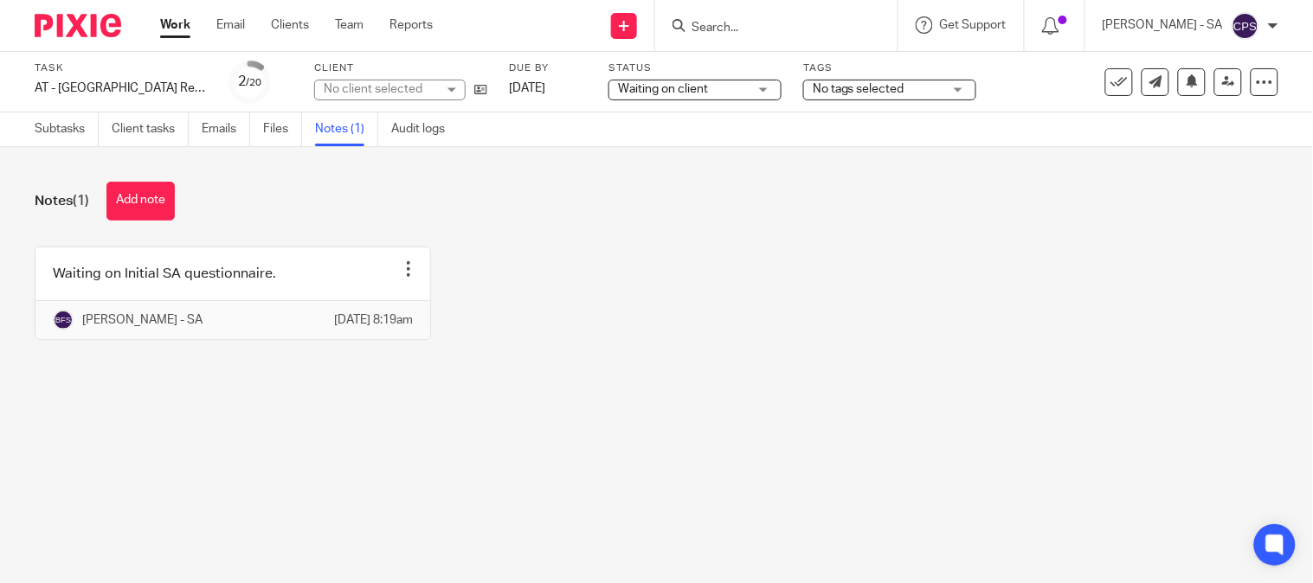
click at [412, 90] on div "No client selected" at bounding box center [380, 88] width 113 height 17
click at [412, 90] on div "No client selected" at bounding box center [373, 89] width 99 height 12
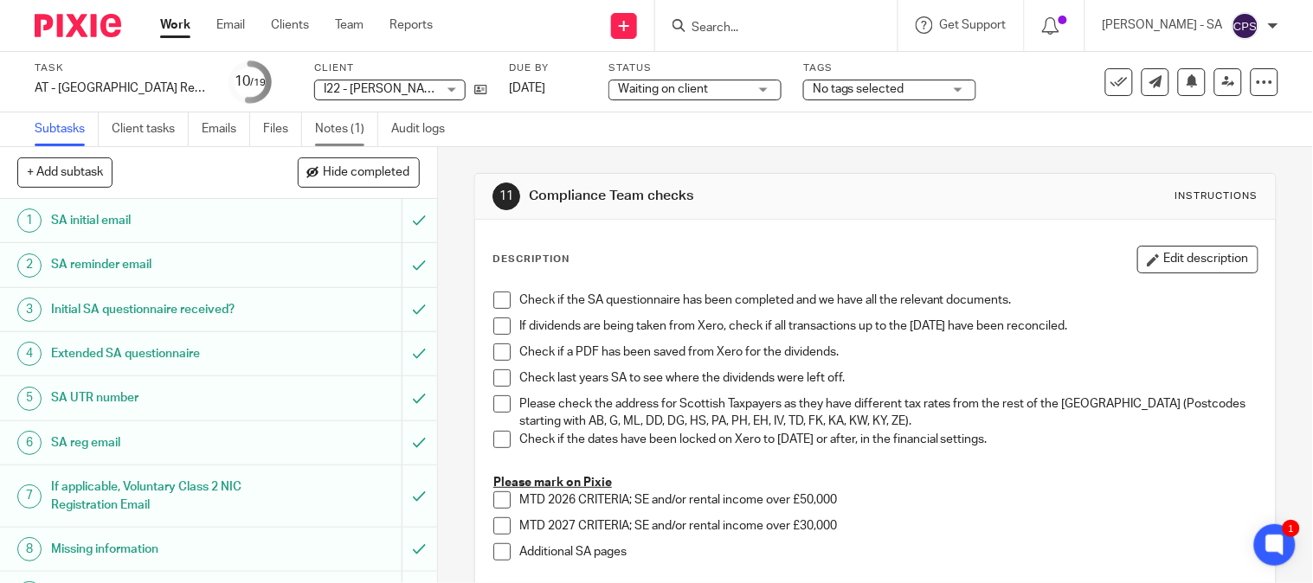
click at [343, 130] on link "Notes (1)" at bounding box center [346, 130] width 63 height 34
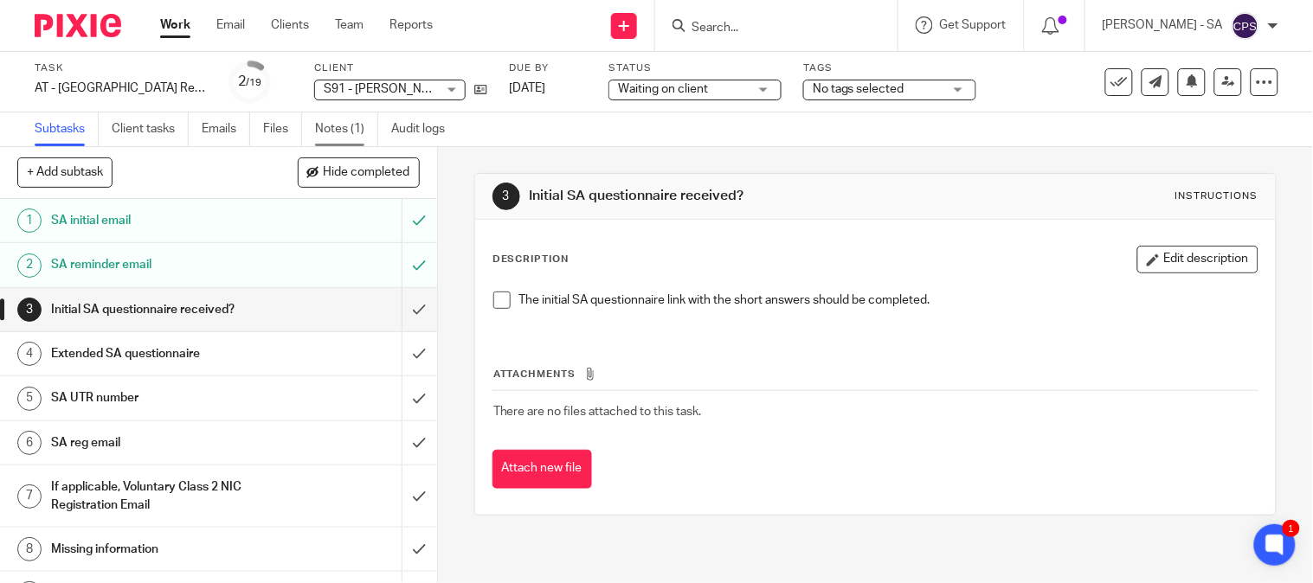
click at [338, 128] on link "Notes (1)" at bounding box center [346, 130] width 63 height 34
